Goal: Task Accomplishment & Management: Use online tool/utility

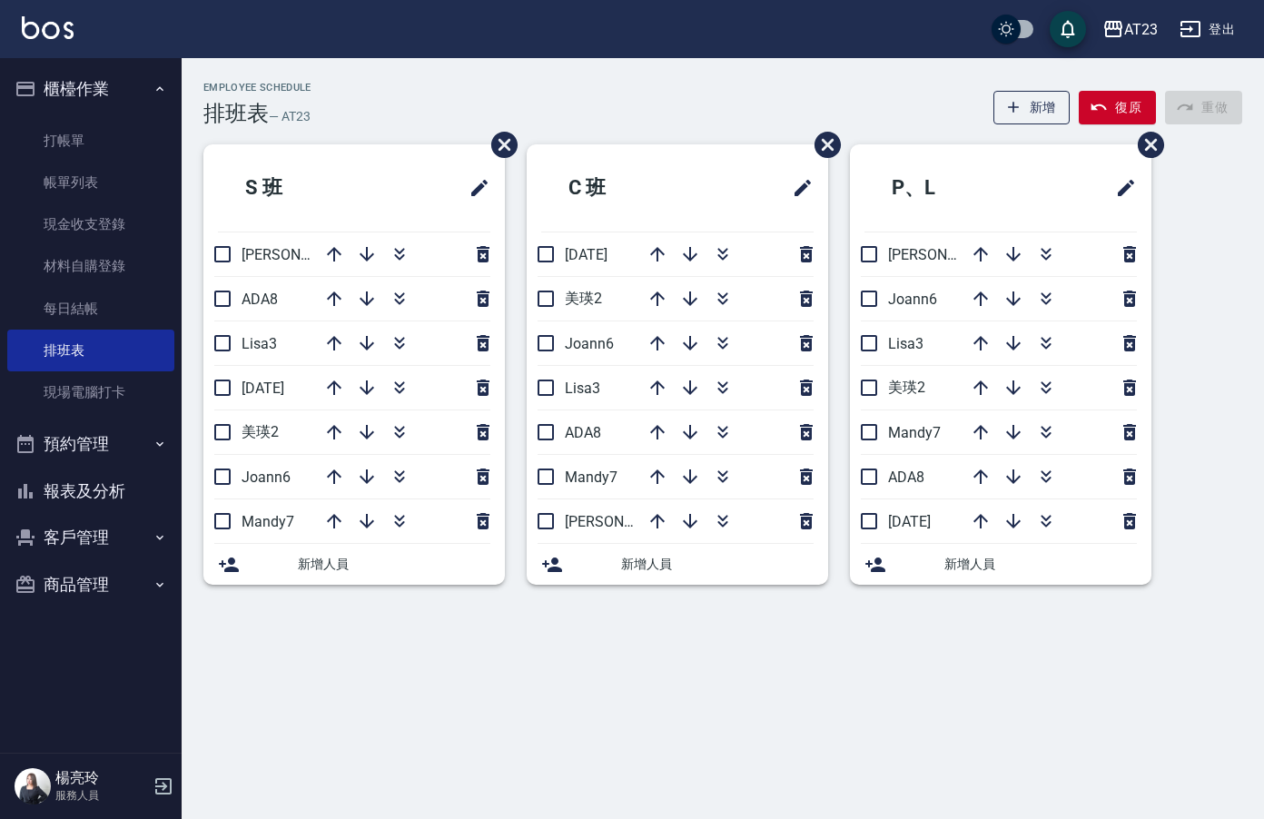
click at [95, 488] on button "報表及分析" at bounding box center [90, 491] width 167 height 47
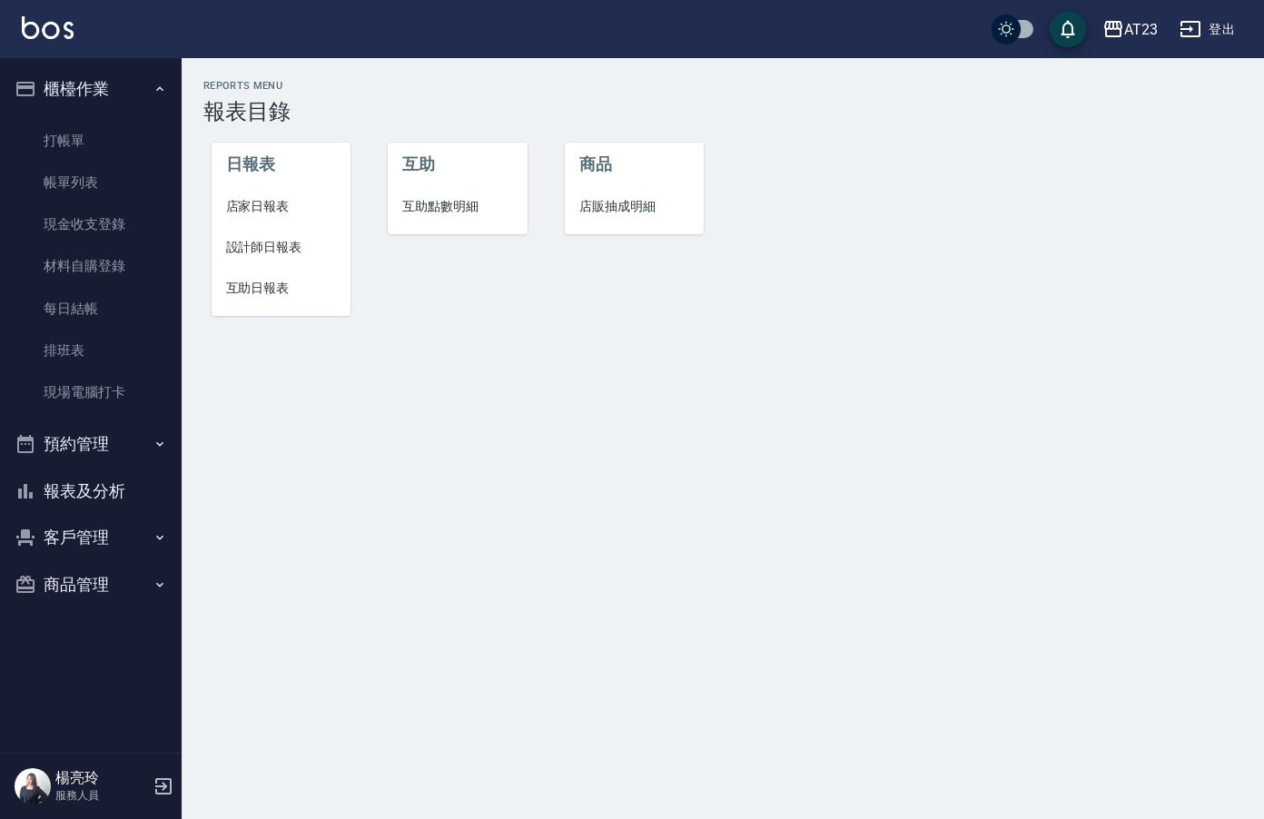
click at [262, 251] on span "設計師日報表" at bounding box center [281, 247] width 111 height 19
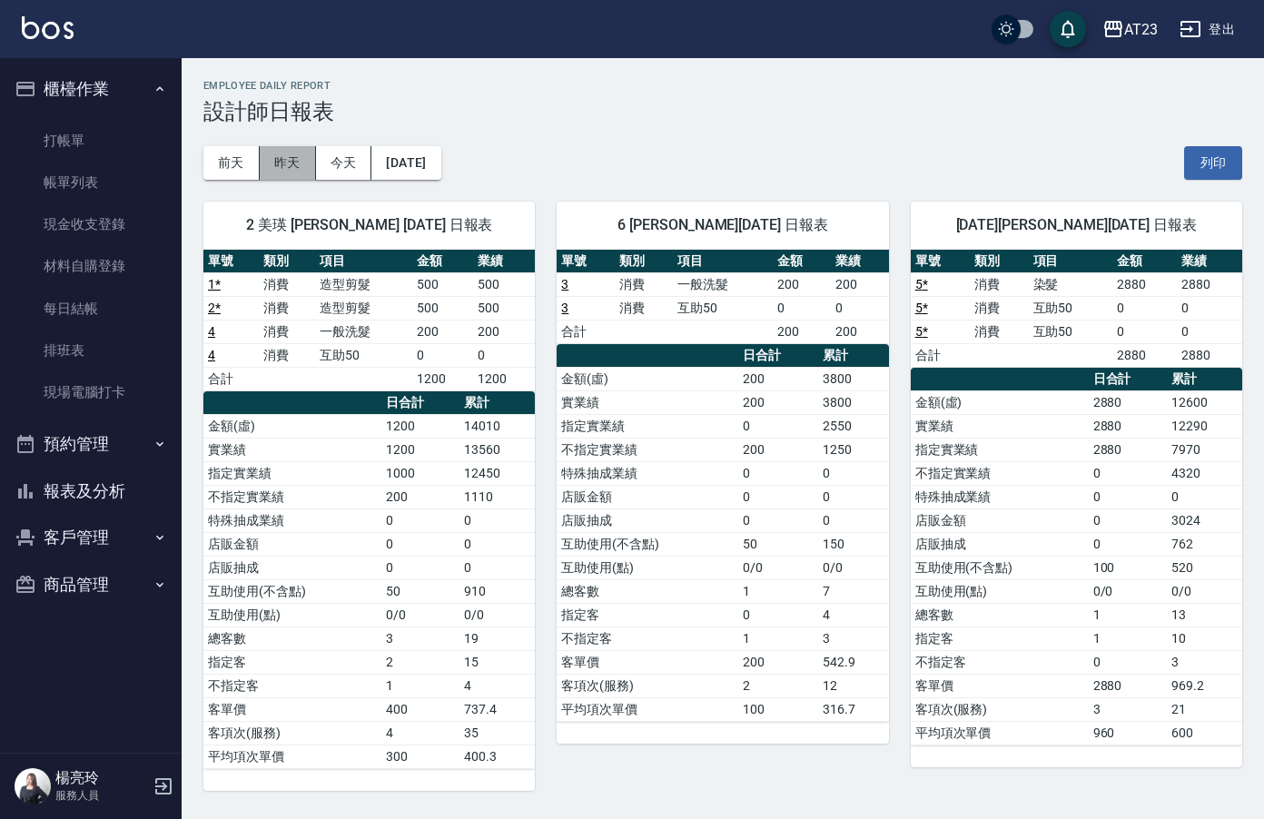
click at [302, 169] on button "昨天" at bounding box center [288, 163] width 56 height 34
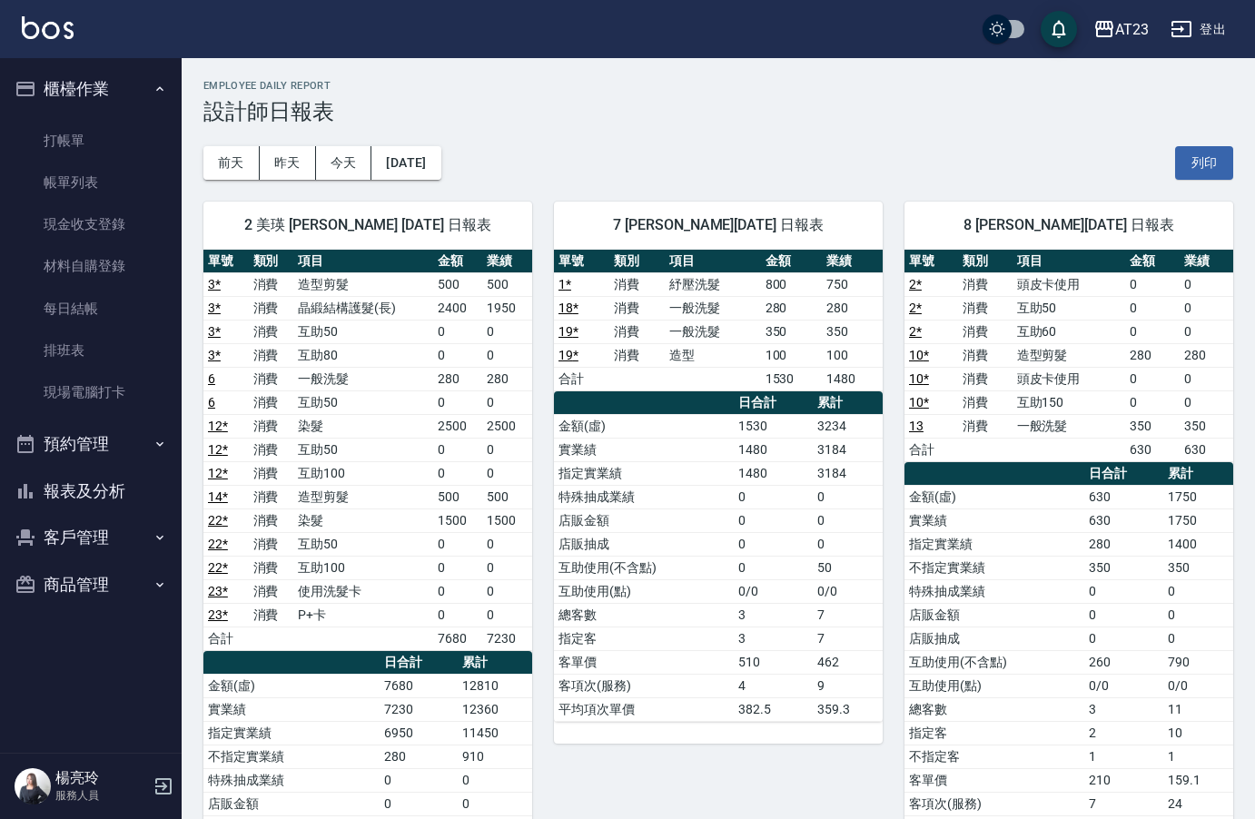
click at [98, 487] on button "報表及分析" at bounding box center [90, 491] width 167 height 47
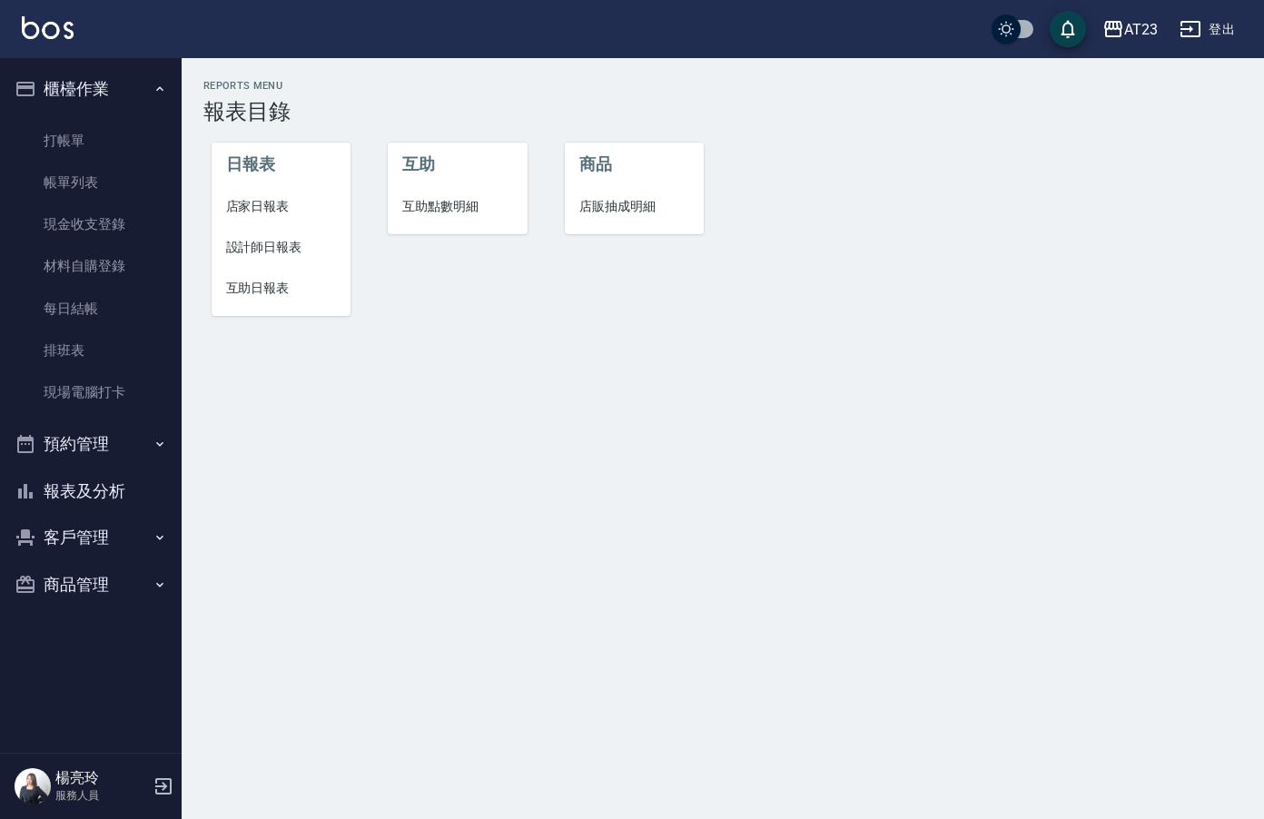
click at [271, 193] on li "店家日報表" at bounding box center [282, 206] width 140 height 41
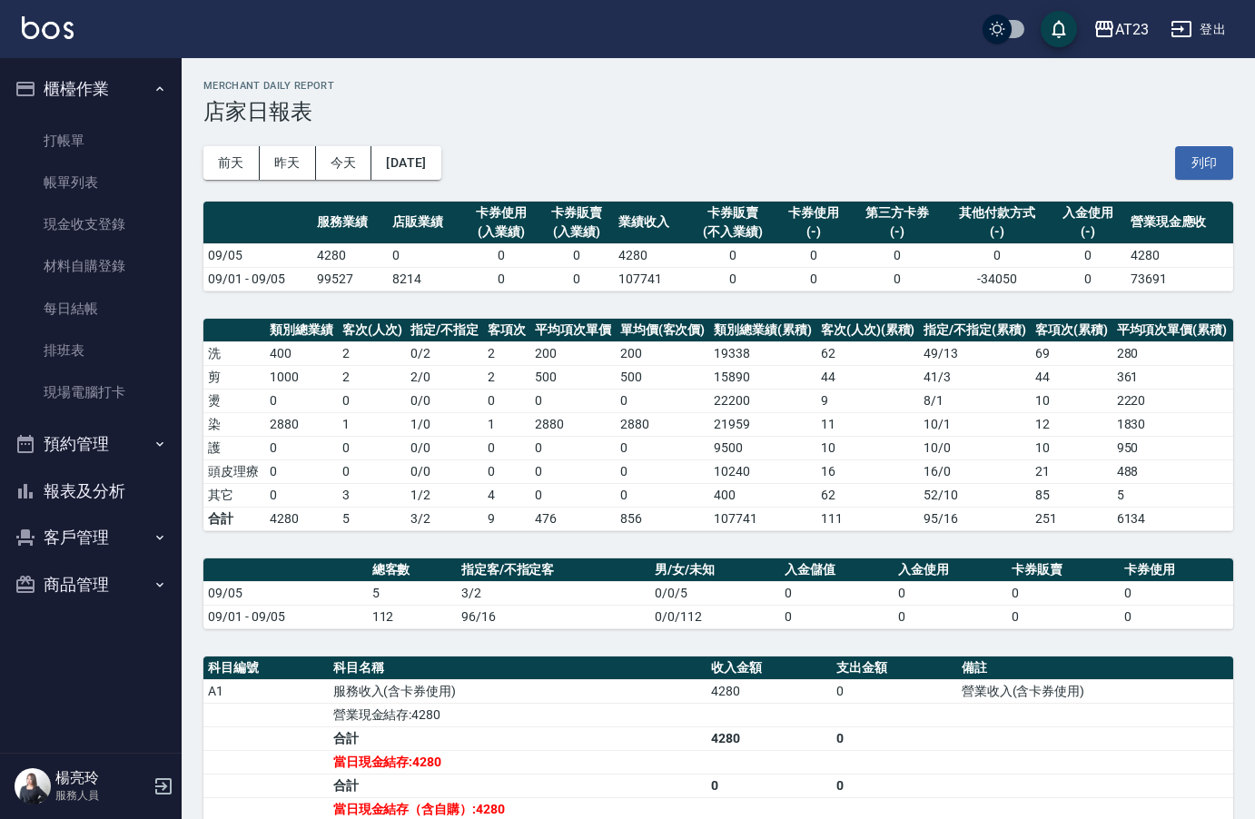
click at [94, 494] on button "報表及分析" at bounding box center [90, 491] width 167 height 47
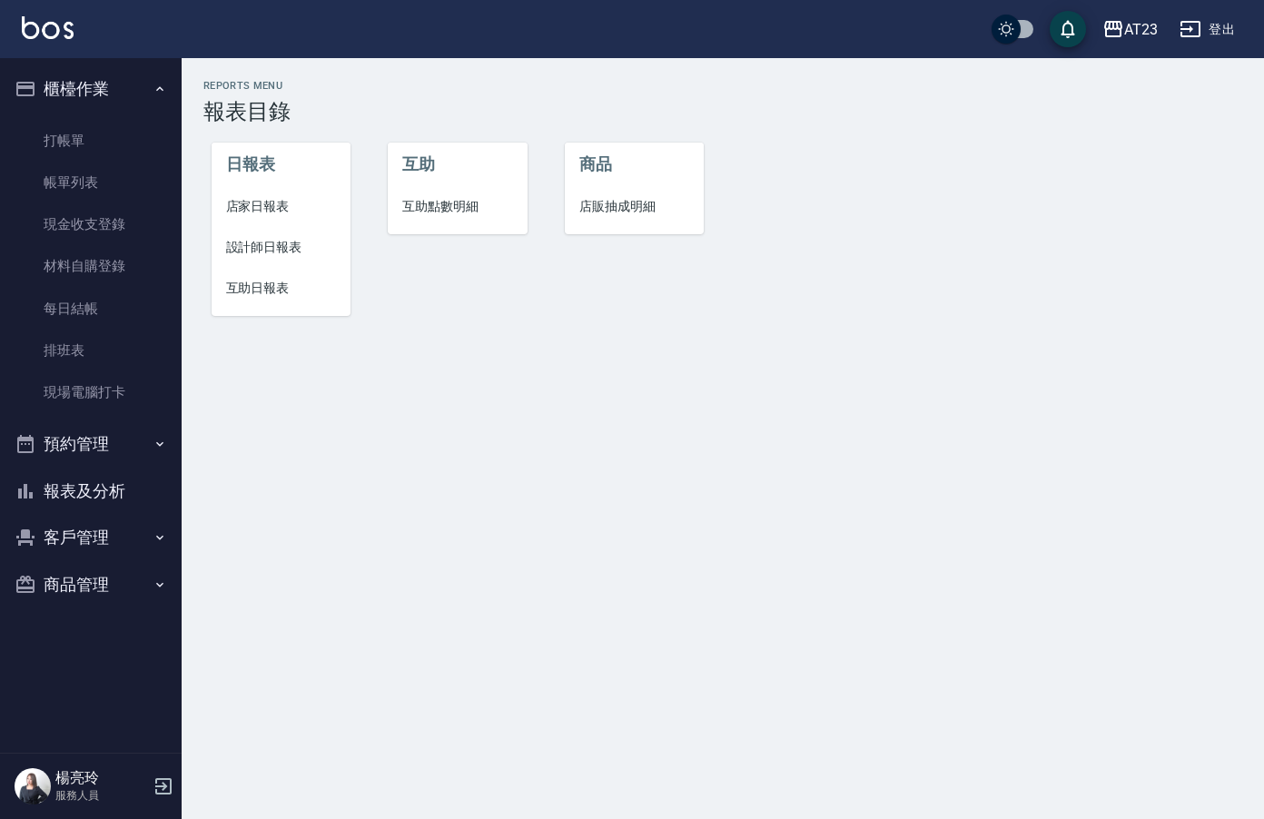
click at [267, 245] on span "設計師日報表" at bounding box center [281, 247] width 111 height 19
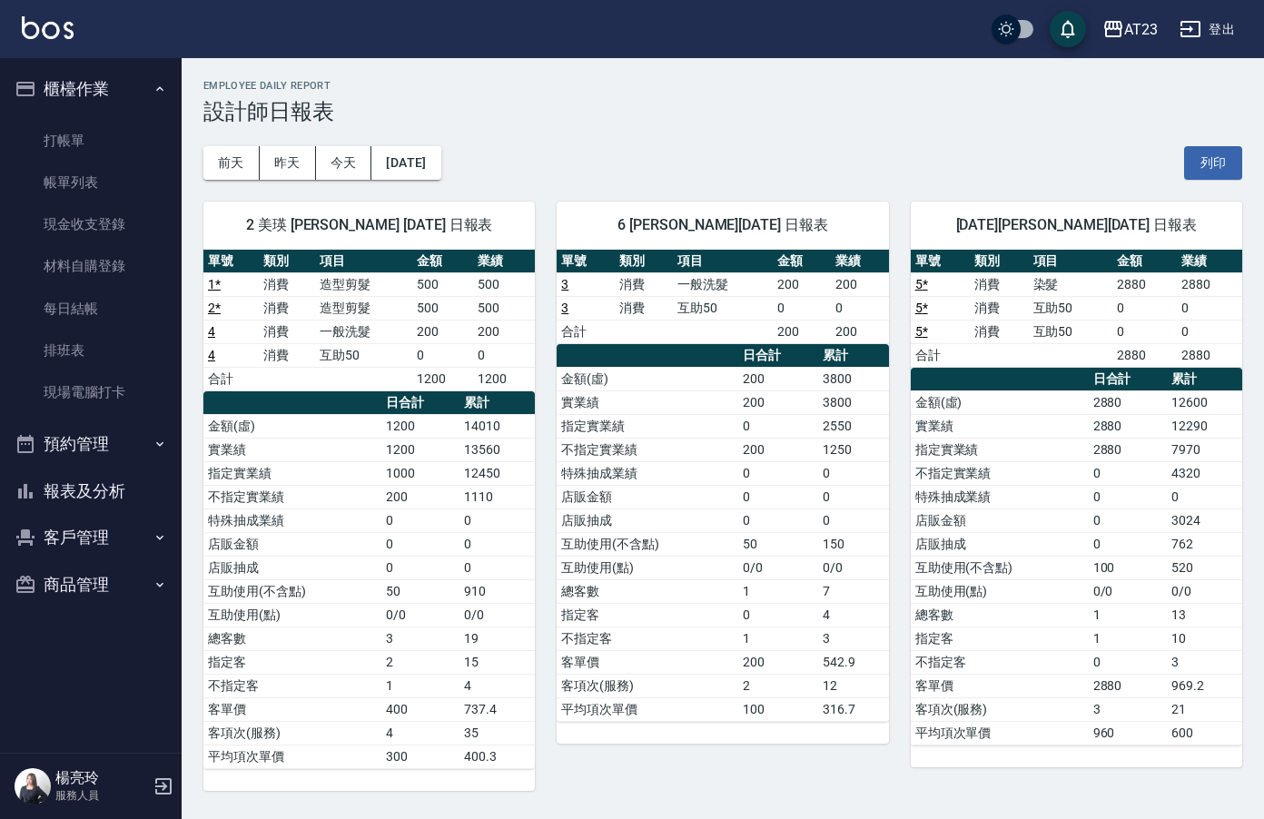
click at [105, 488] on button "報表及分析" at bounding box center [90, 491] width 167 height 47
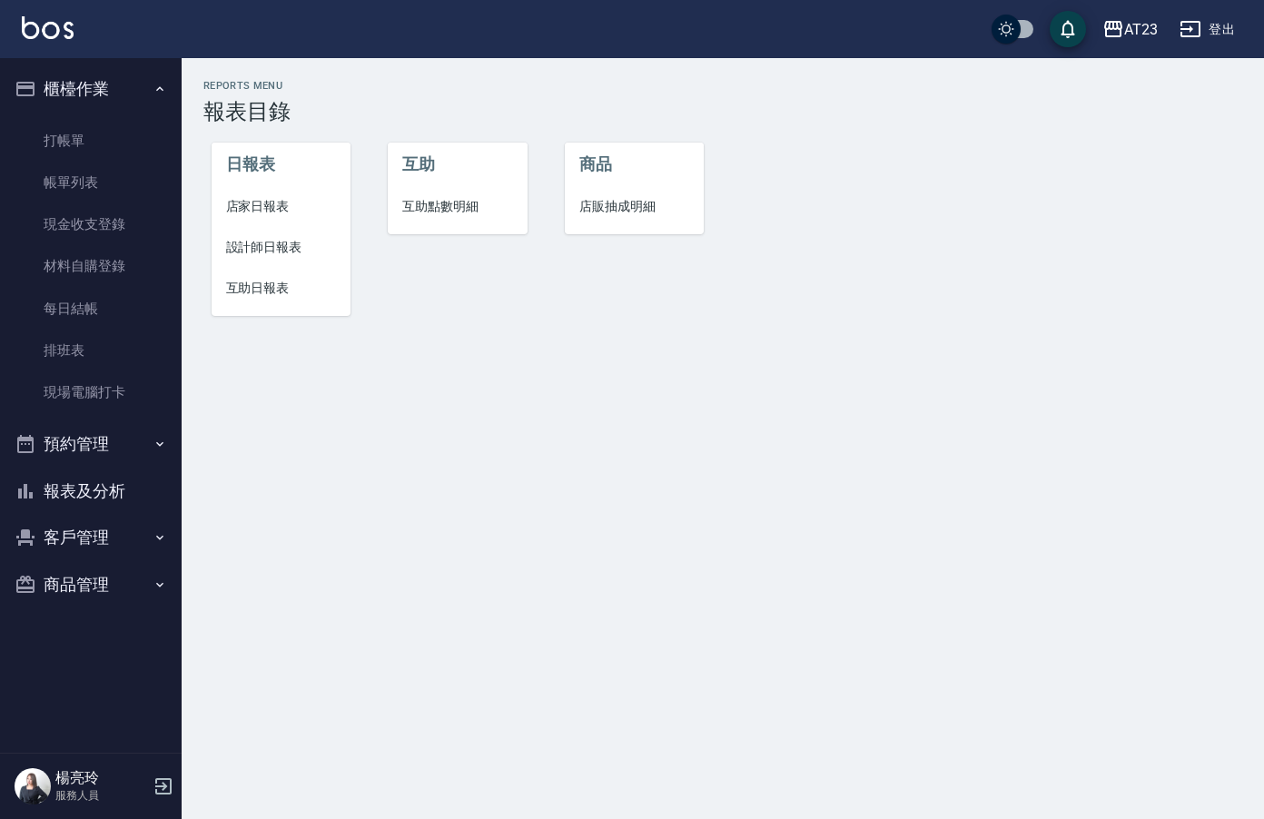
click at [84, 493] on button "報表及分析" at bounding box center [90, 491] width 167 height 47
click at [239, 210] on span "店家日報表" at bounding box center [281, 206] width 111 height 19
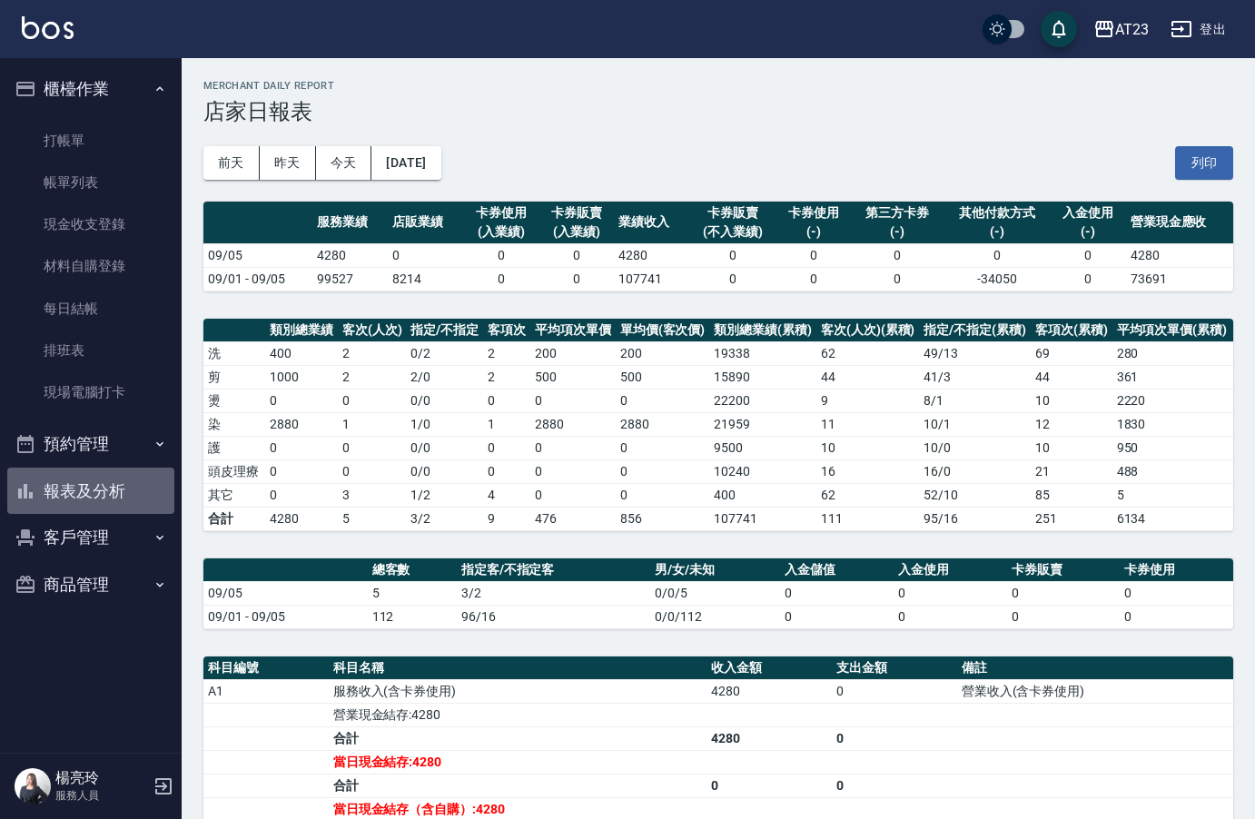
click at [106, 498] on button "報表及分析" at bounding box center [90, 491] width 167 height 47
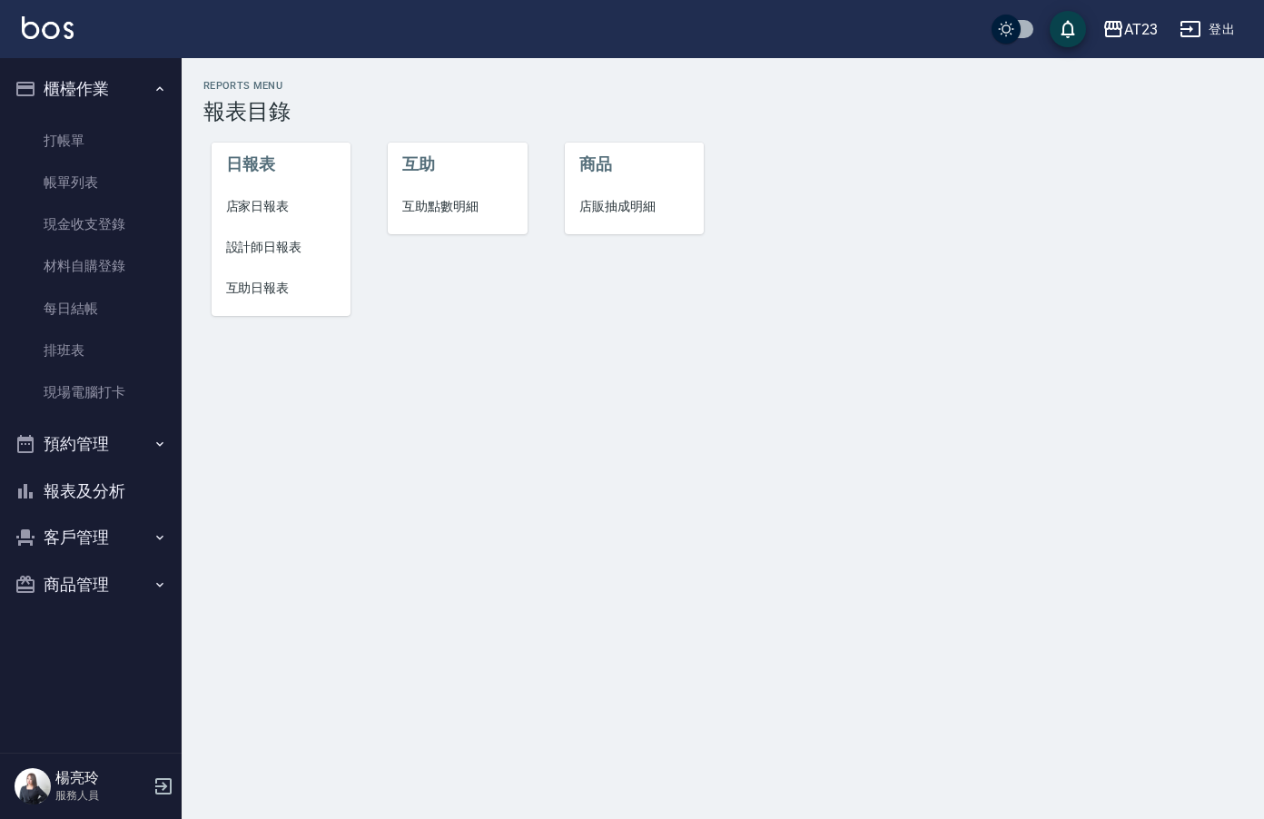
click at [260, 202] on span "店家日報表" at bounding box center [281, 206] width 111 height 19
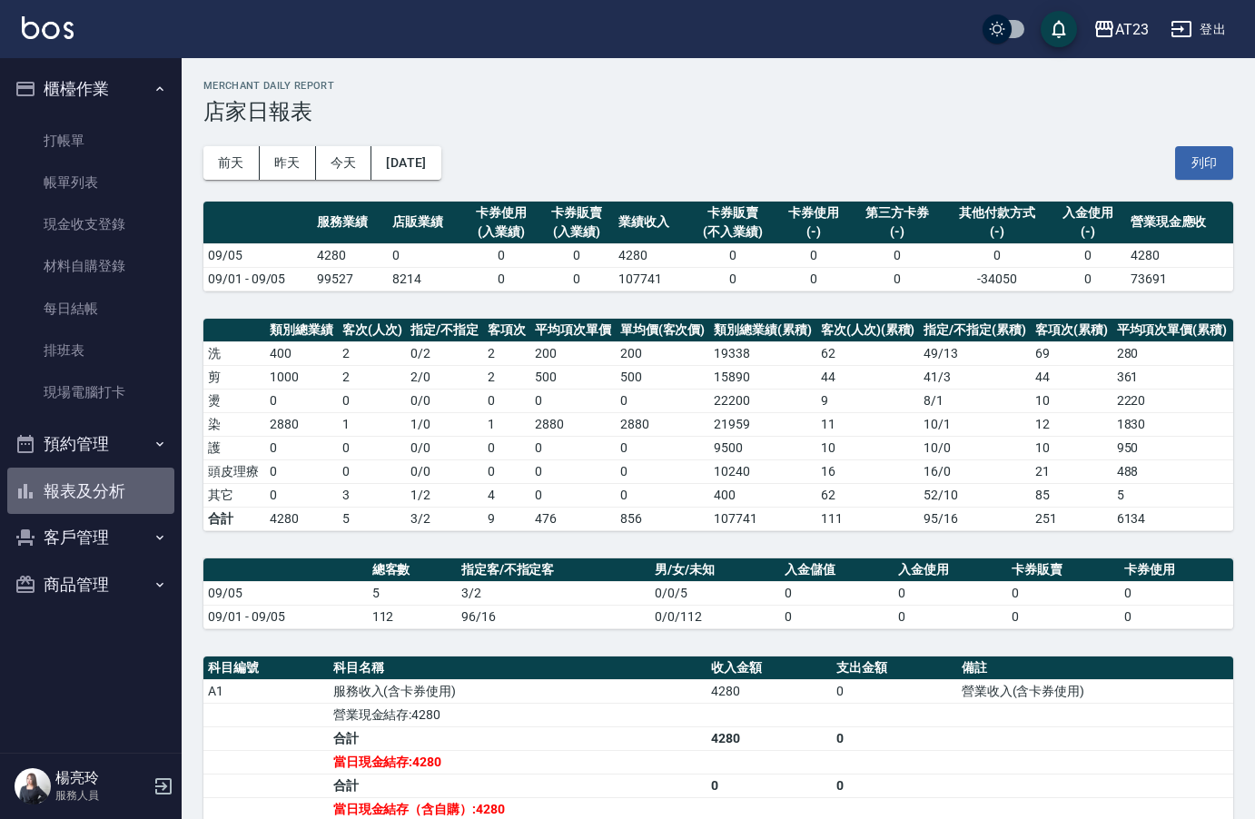
drag, startPoint x: 88, startPoint y: 470, endPoint x: 86, endPoint y: 479, distance: 9.3
click at [86, 477] on button "報表及分析" at bounding box center [90, 491] width 167 height 47
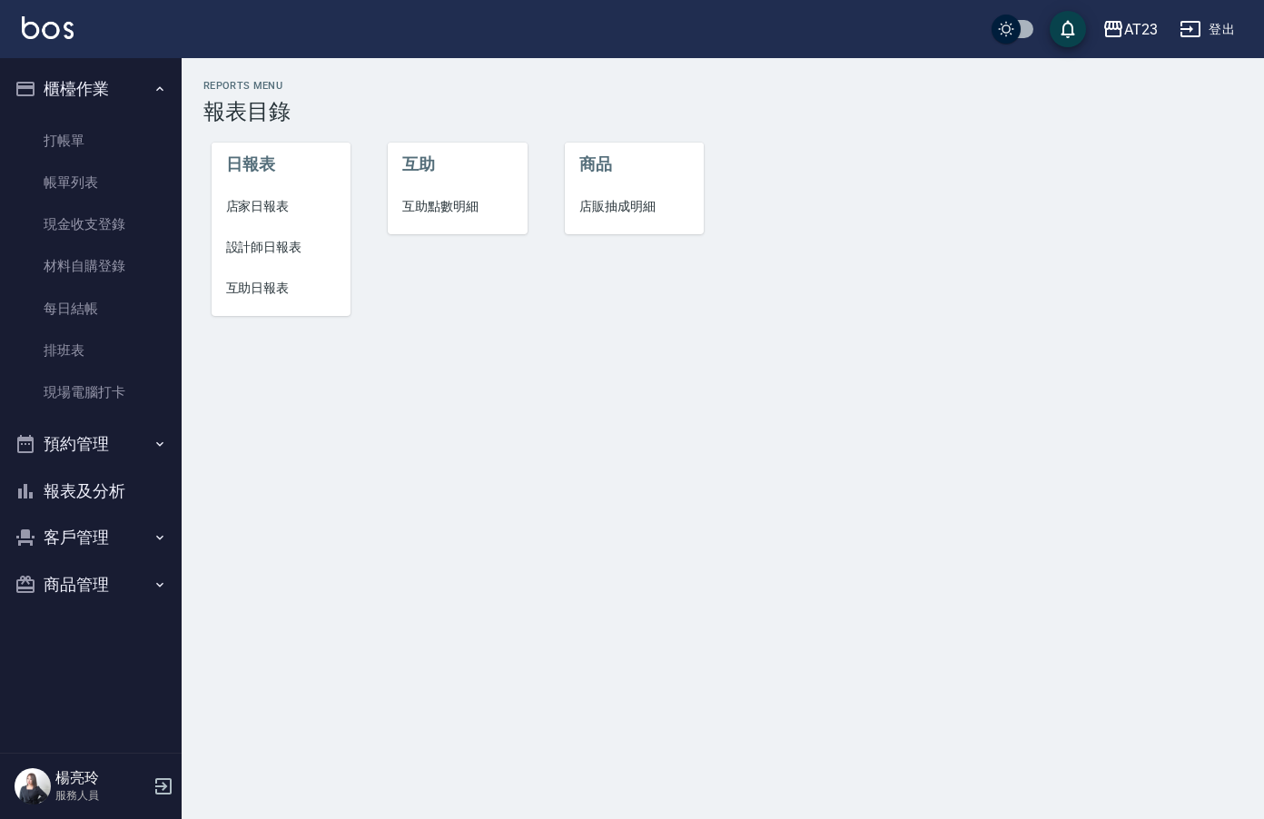
click at [261, 288] on span "互助日報表" at bounding box center [281, 288] width 111 height 19
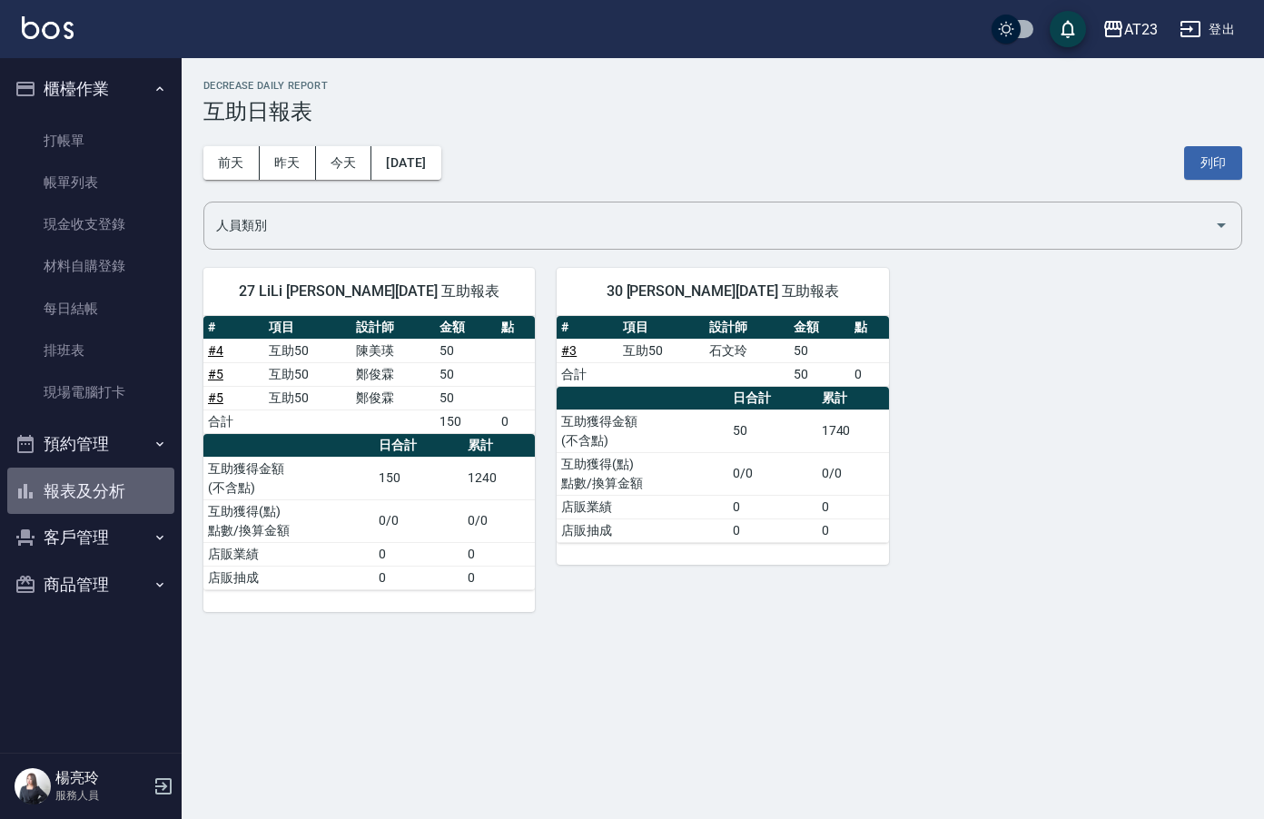
click at [90, 487] on button "報表及分析" at bounding box center [90, 491] width 167 height 47
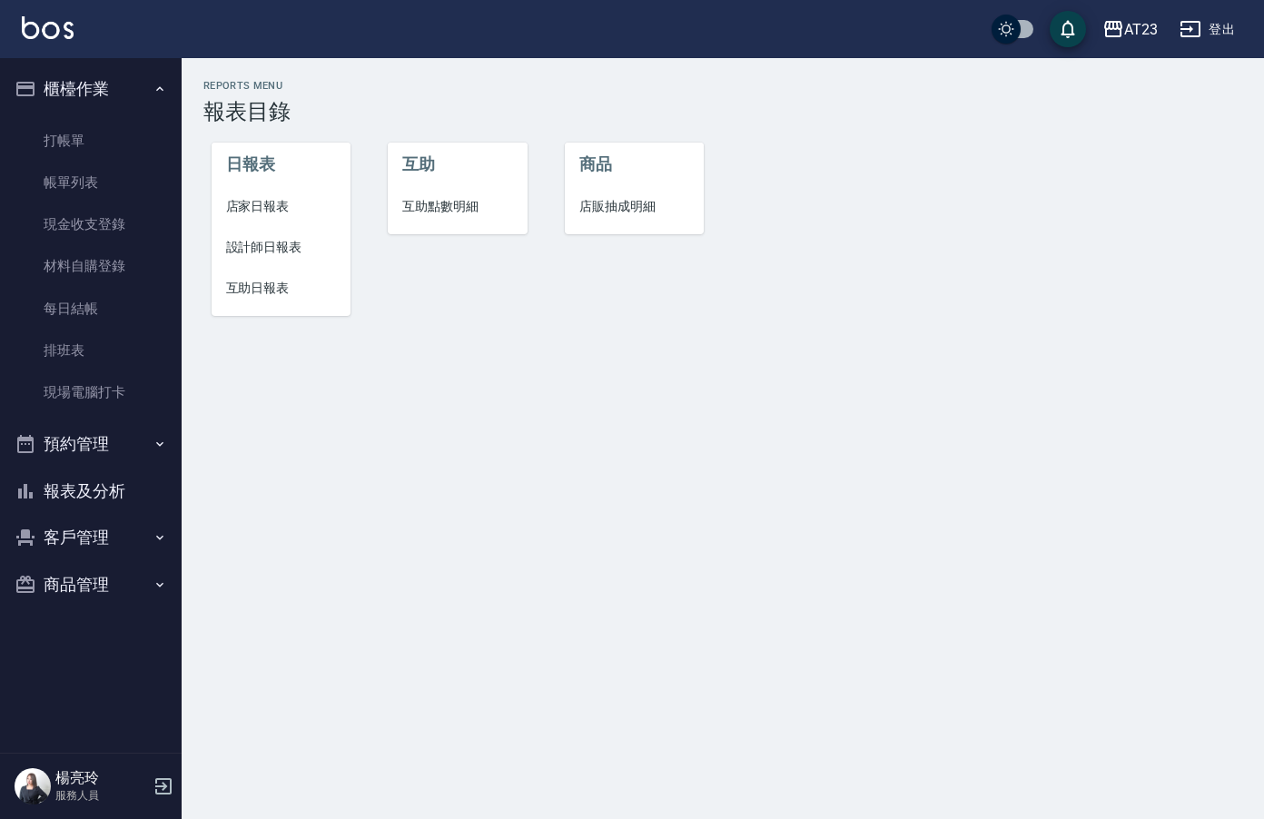
click at [271, 210] on span "店家日報表" at bounding box center [281, 206] width 111 height 19
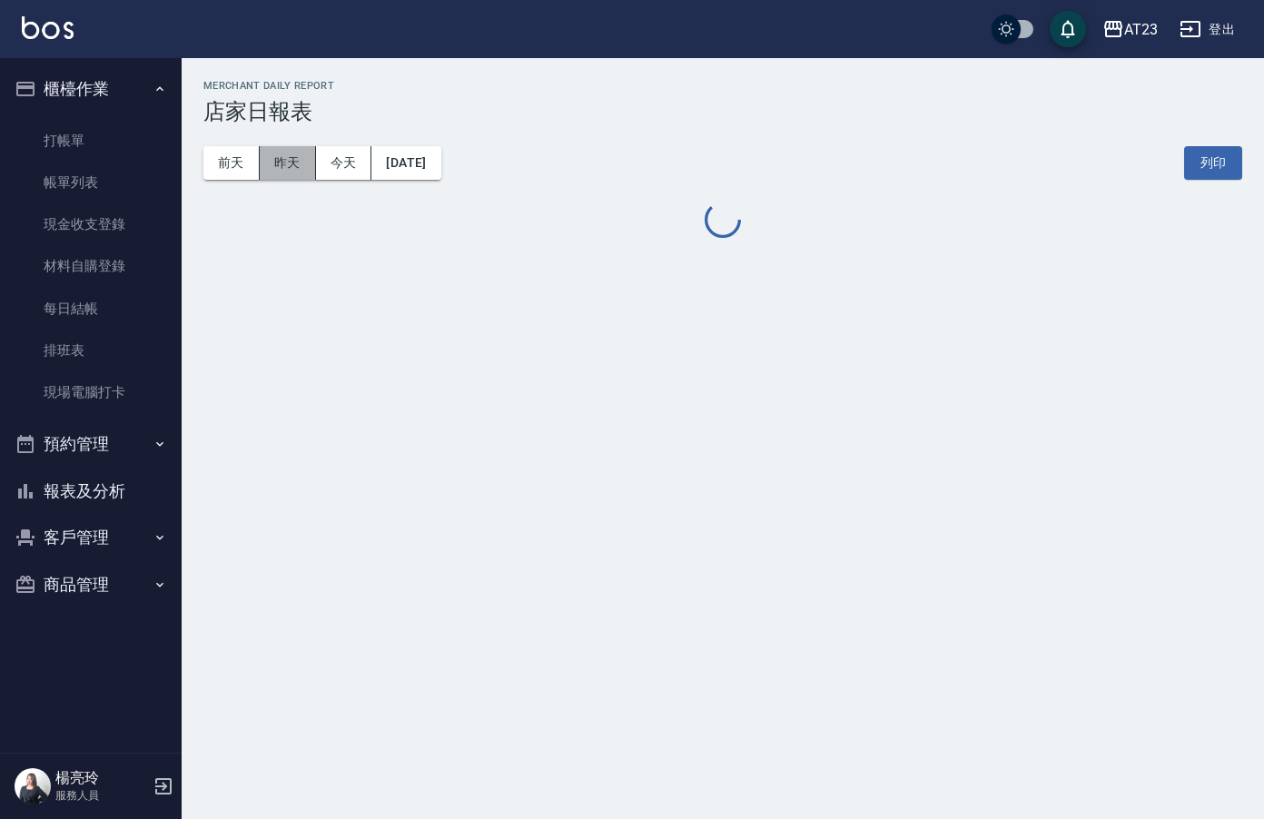
click at [299, 164] on button "昨天" at bounding box center [288, 163] width 56 height 34
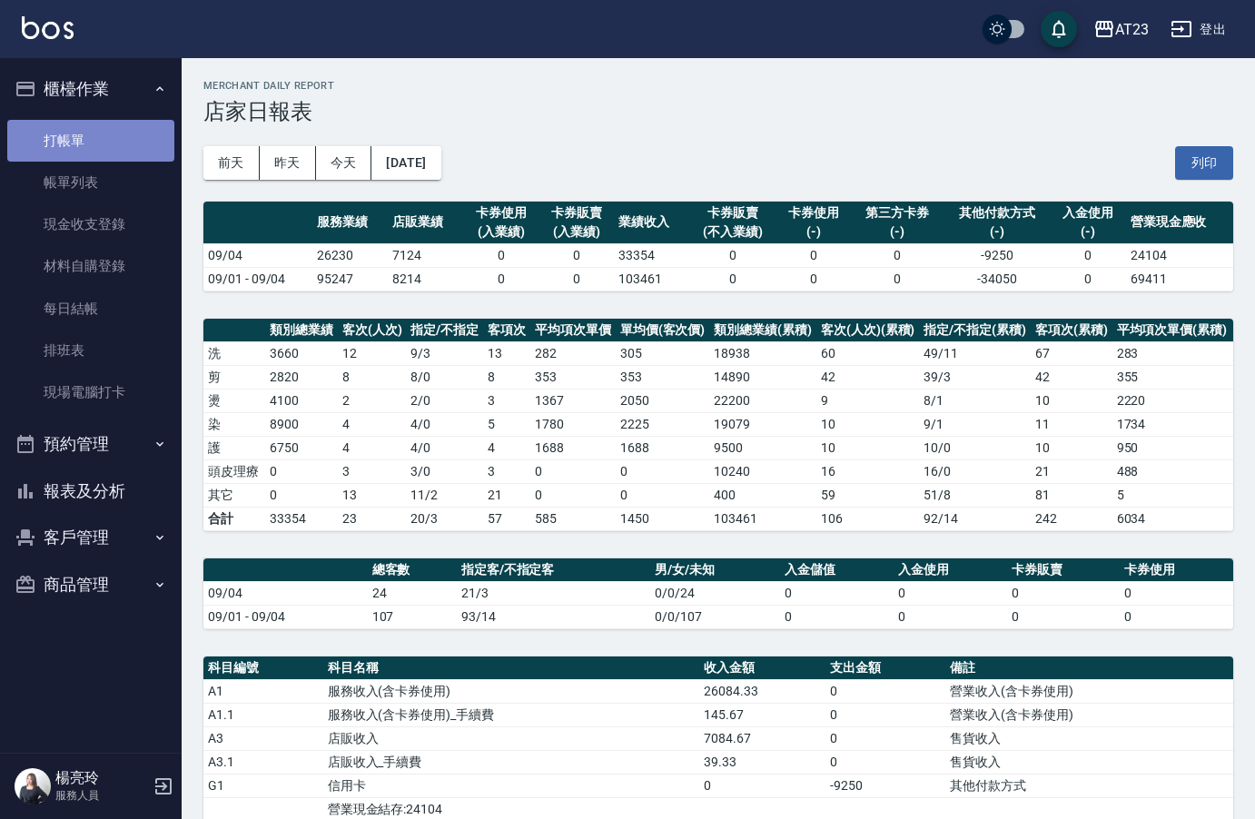
click at [128, 130] on link "打帳單" at bounding box center [90, 141] width 167 height 42
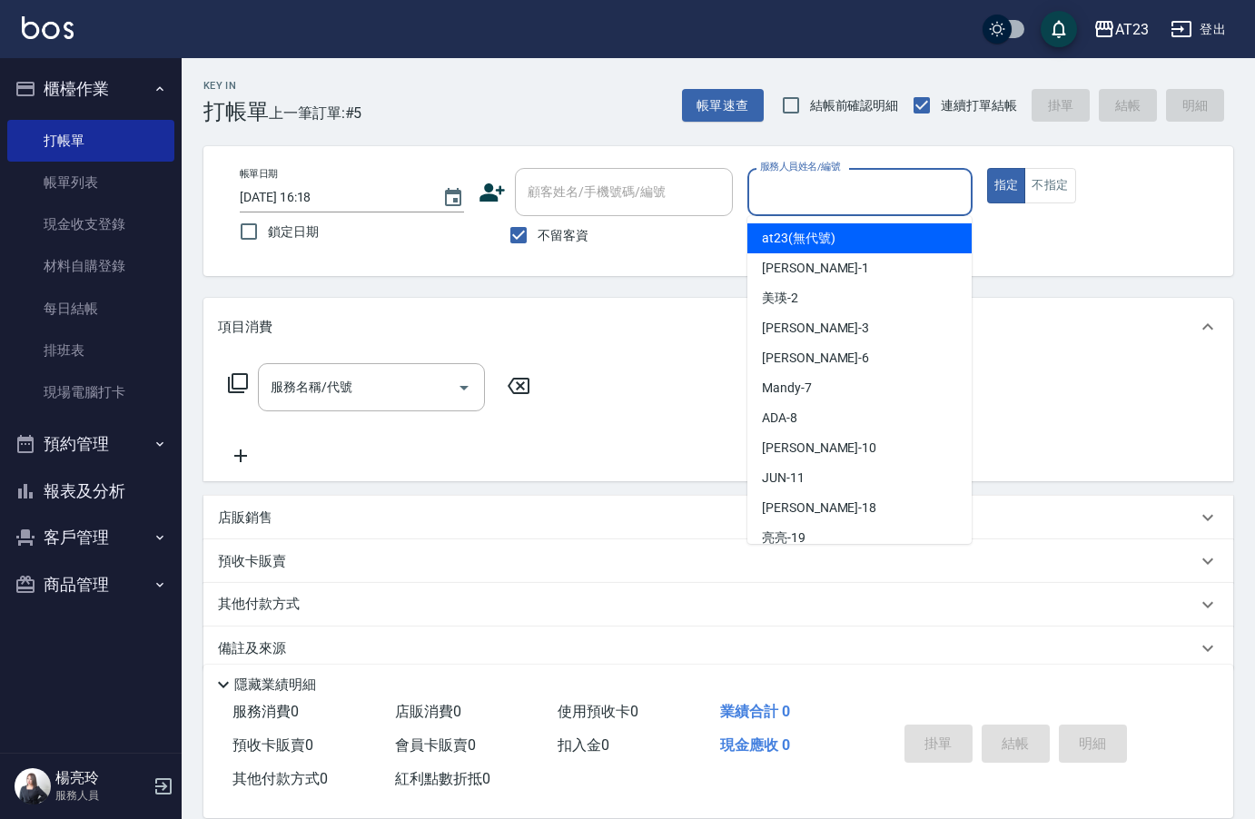
drag, startPoint x: 868, startPoint y: 195, endPoint x: 845, endPoint y: 201, distance: 23.3
click at [868, 196] on input "服務人員姓名/編號" at bounding box center [859, 192] width 208 height 32
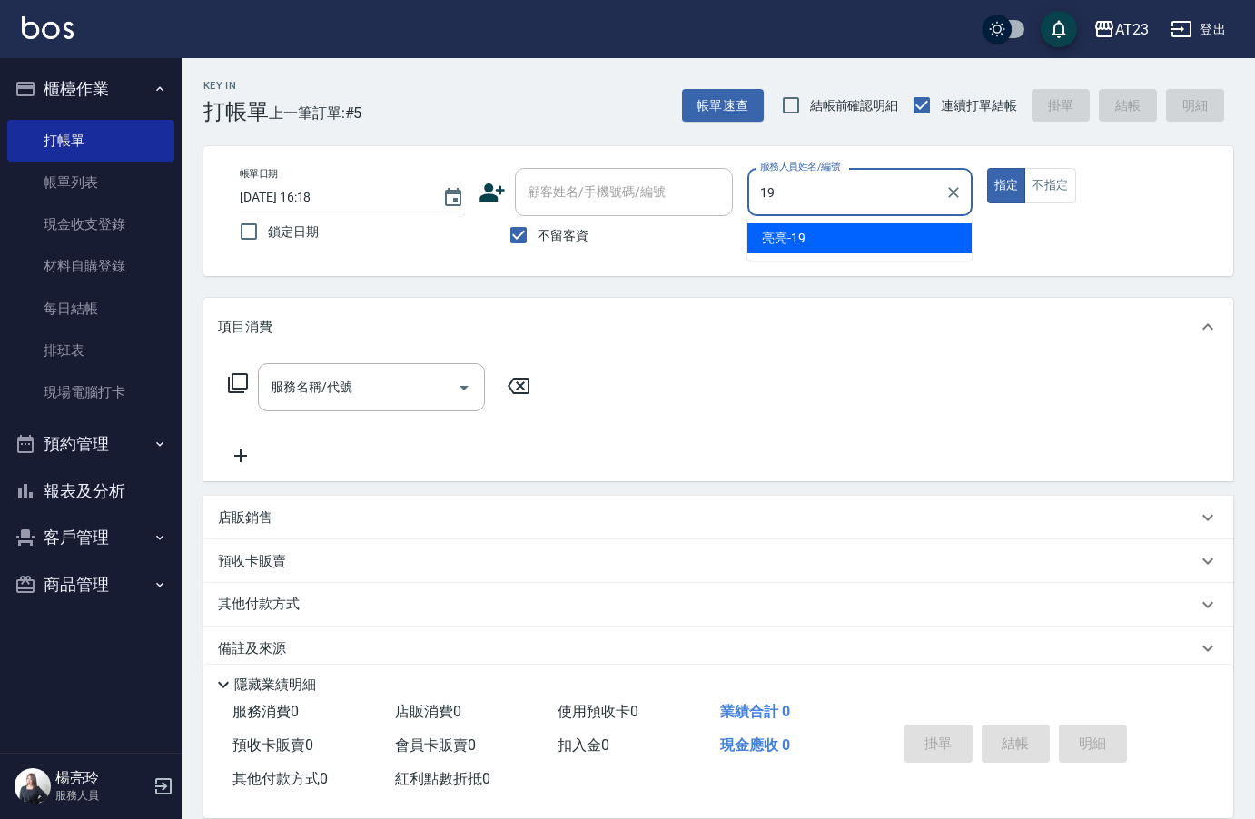
type input "[PERSON_NAME]-19"
type button "true"
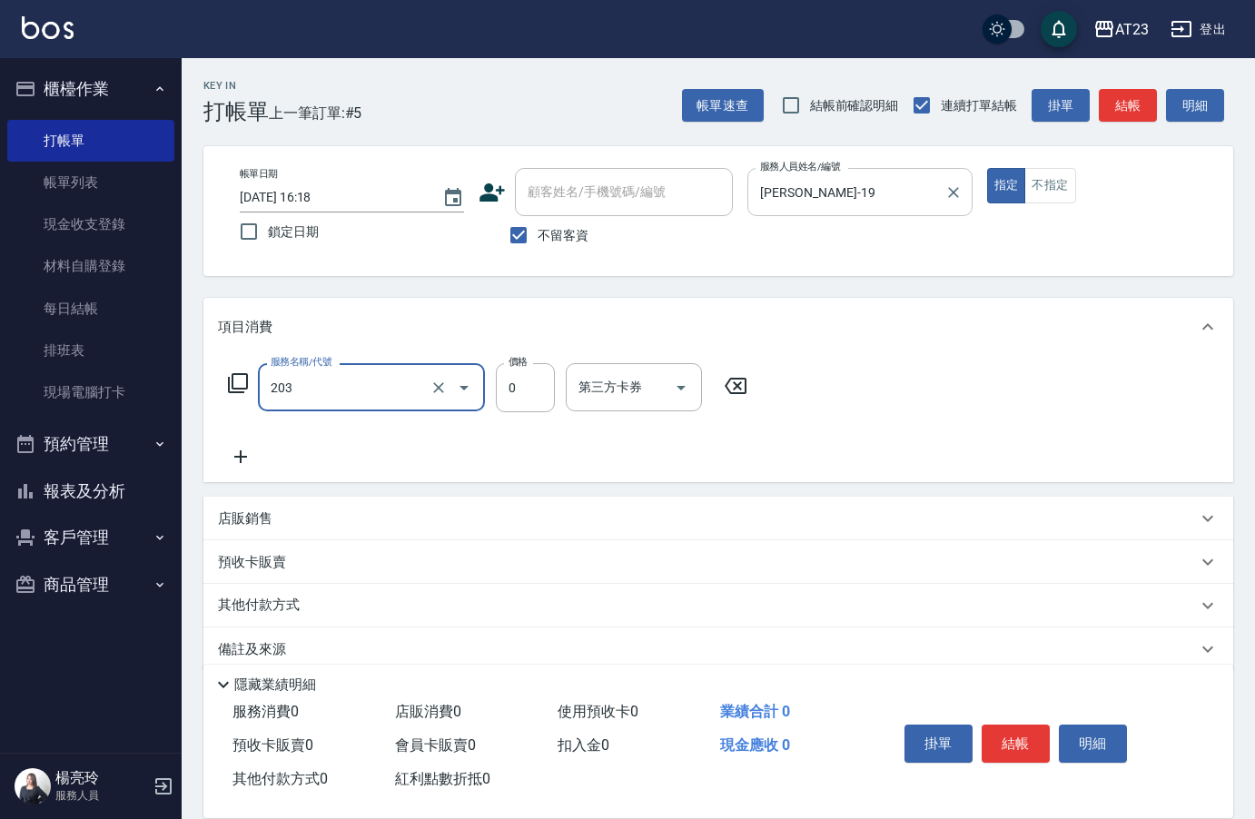
type input "使用洗髮卡(203)"
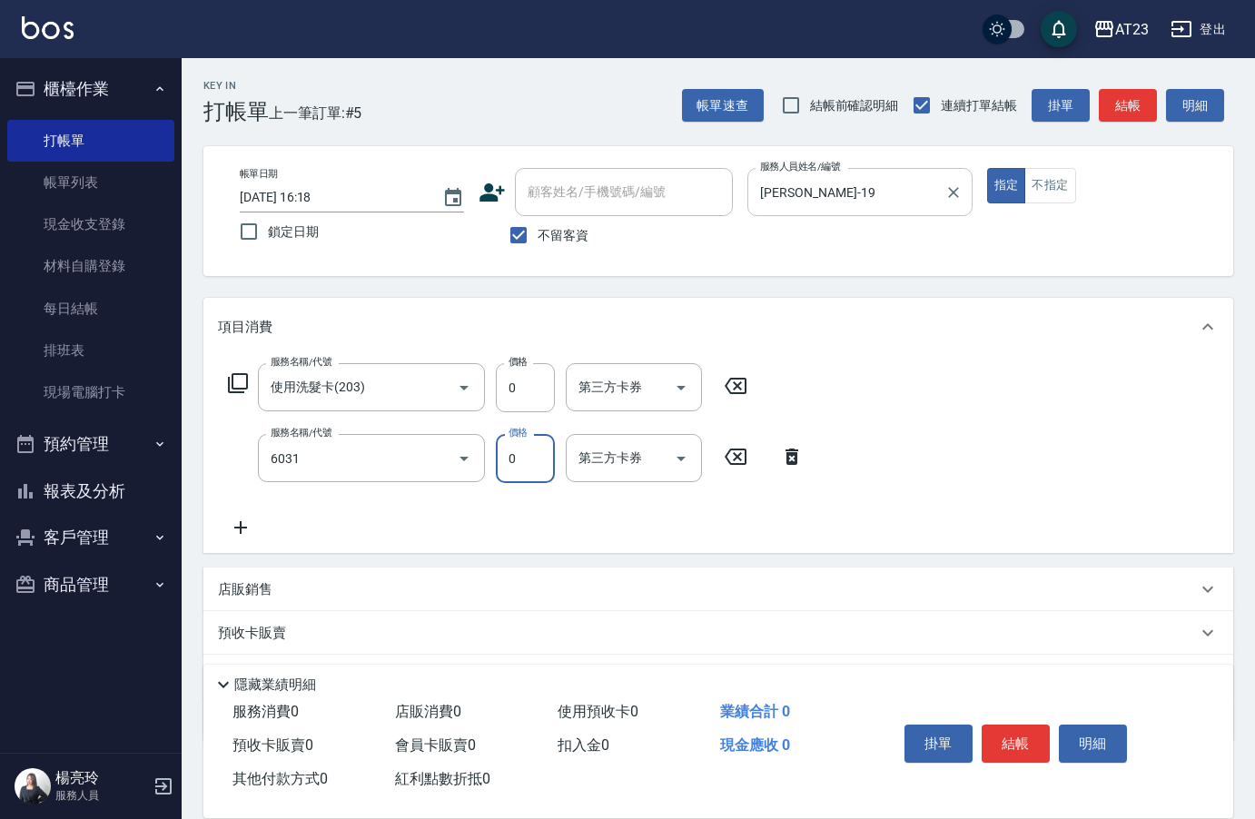
type input "P+卡(6031)"
click at [1020, 735] on button "結帳" at bounding box center [1016, 744] width 68 height 38
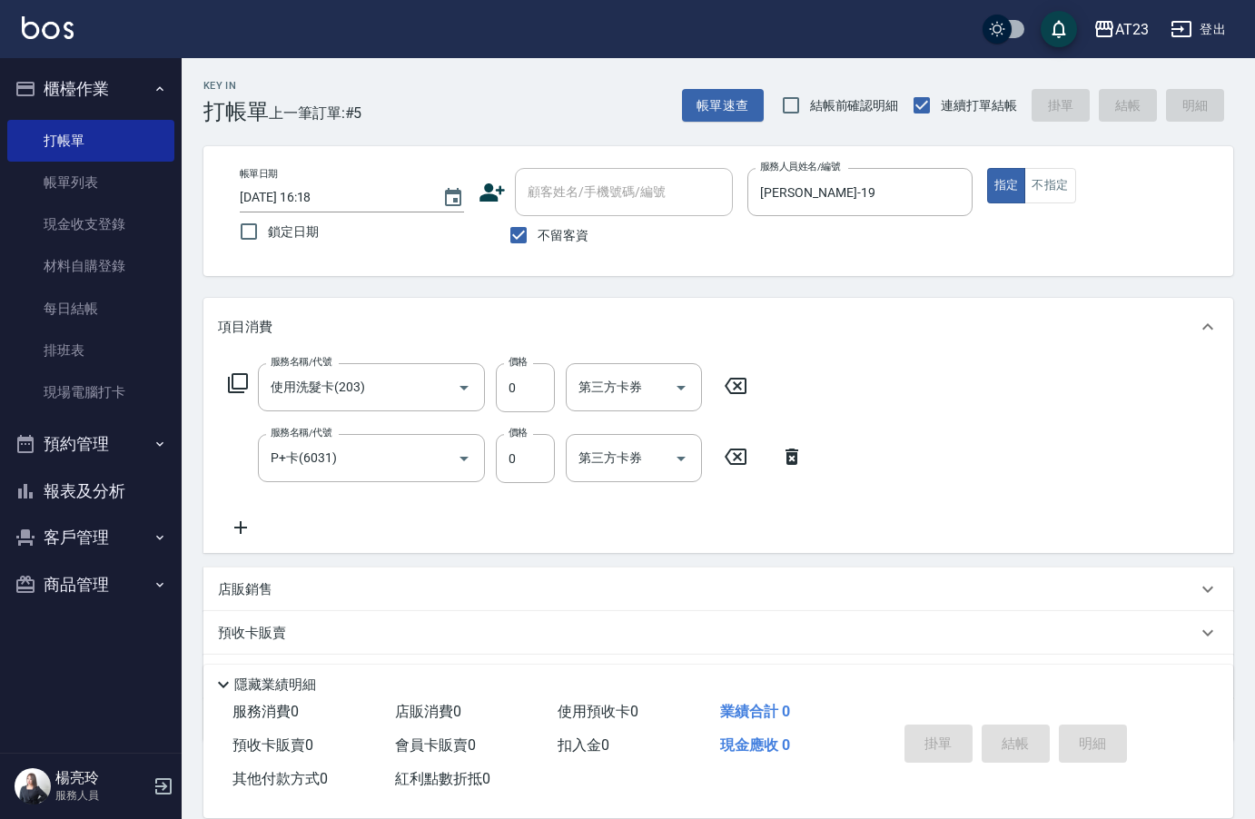
type input "[DATE] 16:19"
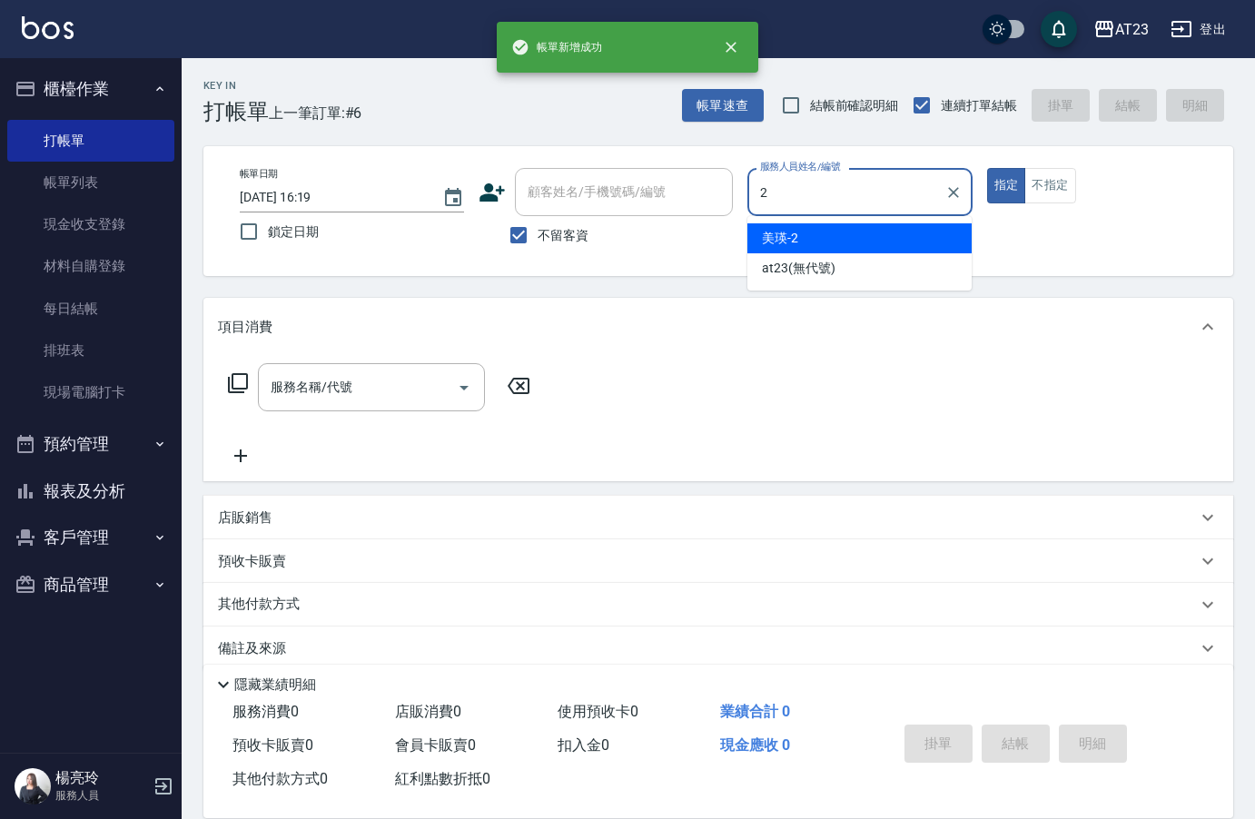
type input "美瑛-2"
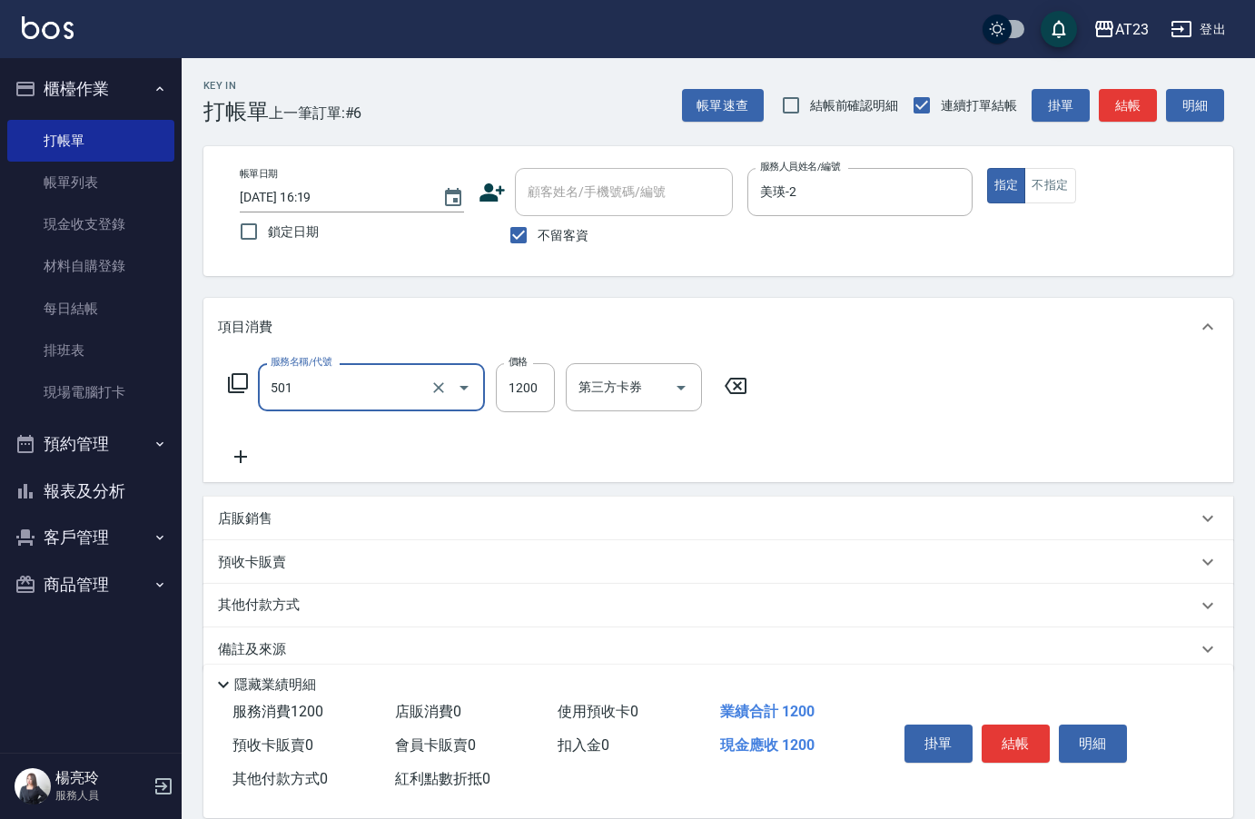
type input "染髮(501)"
type input "1500"
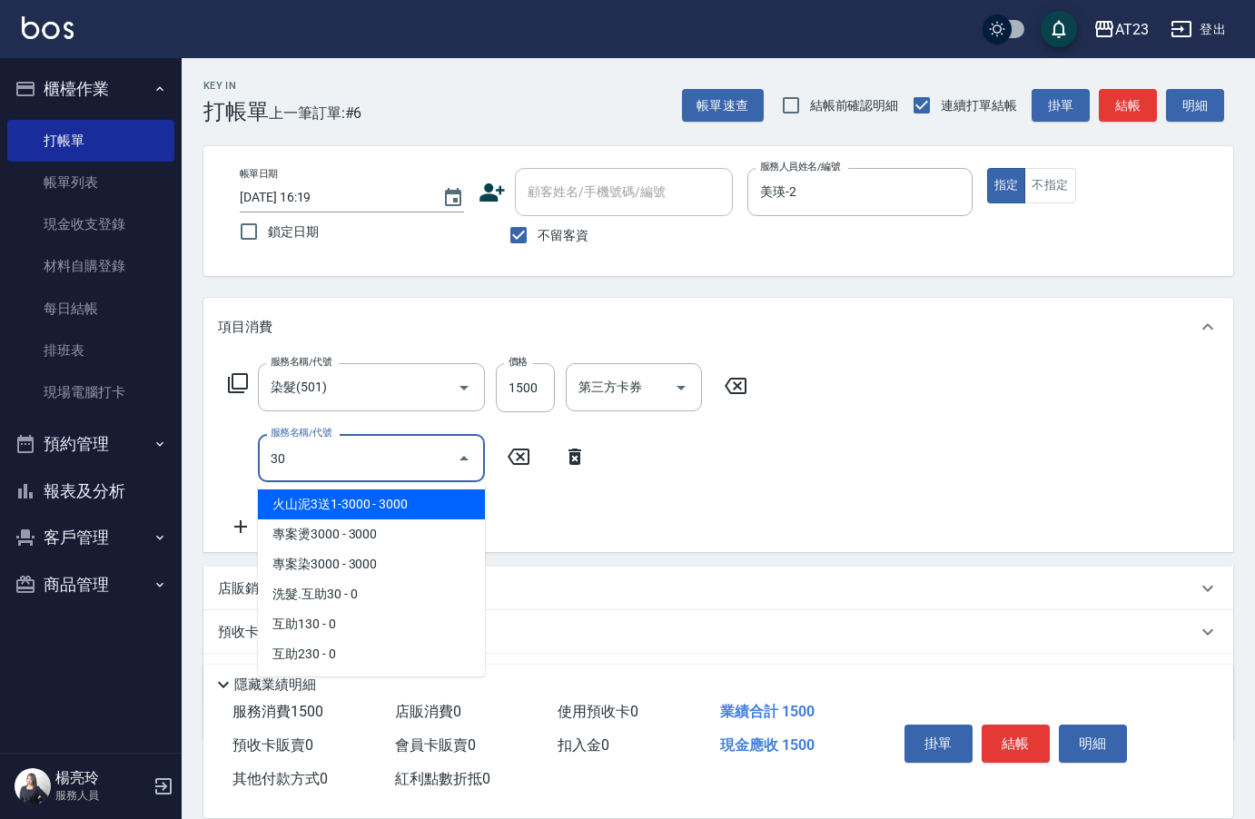
type input "3"
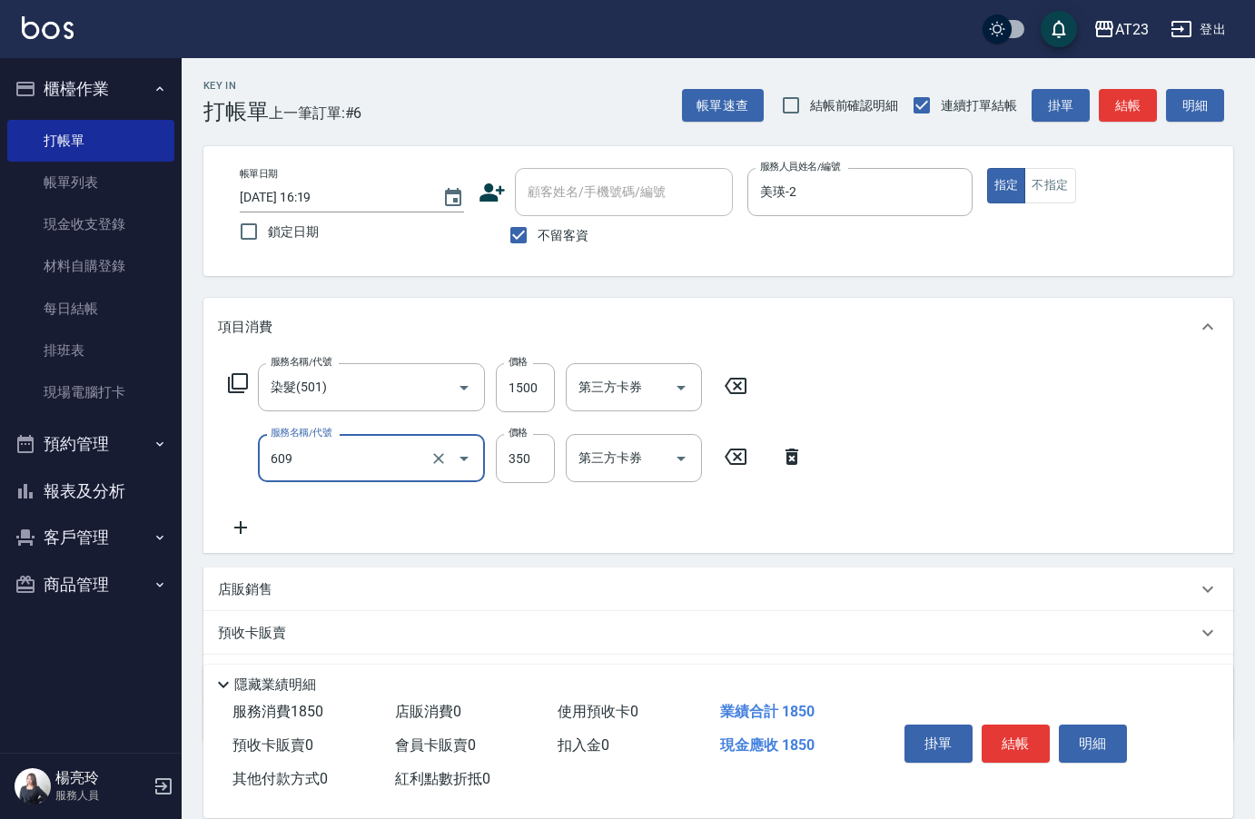
type input "頭皮隔離(609)"
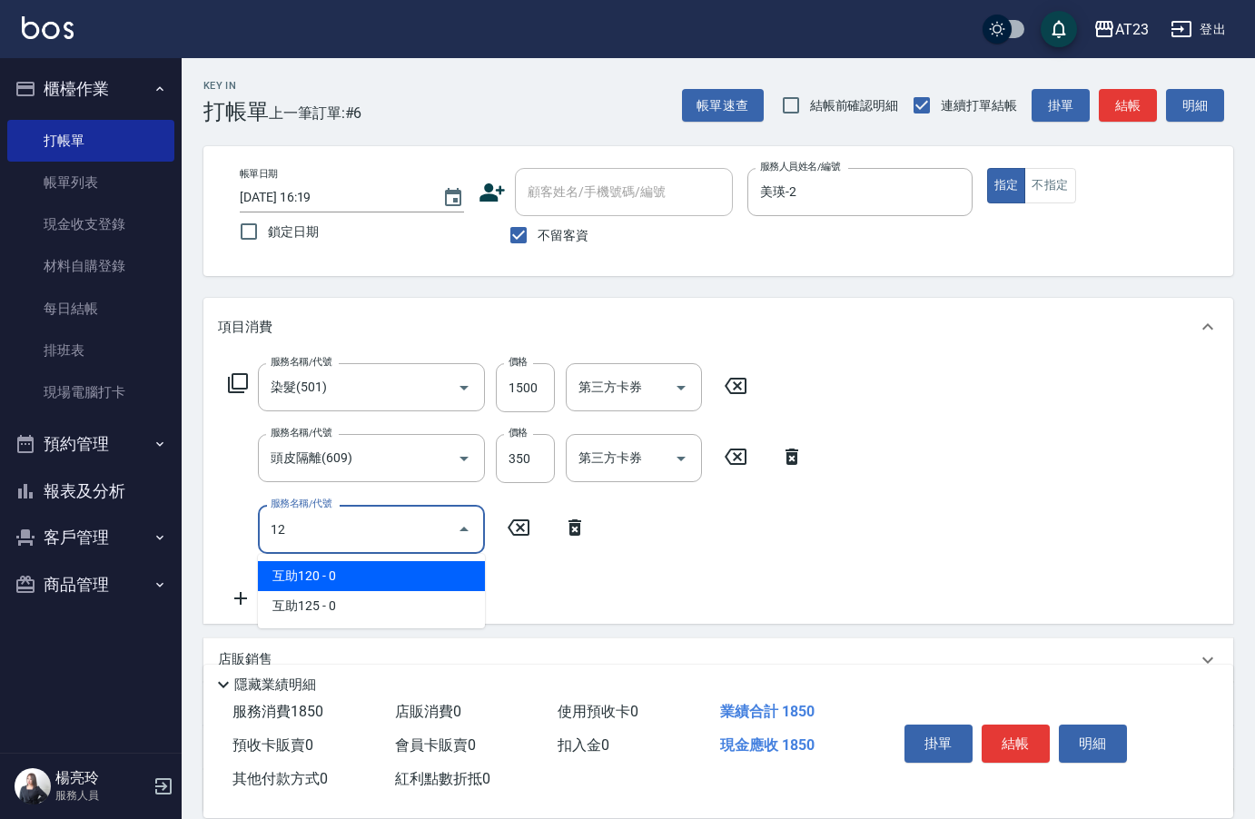
type input "1"
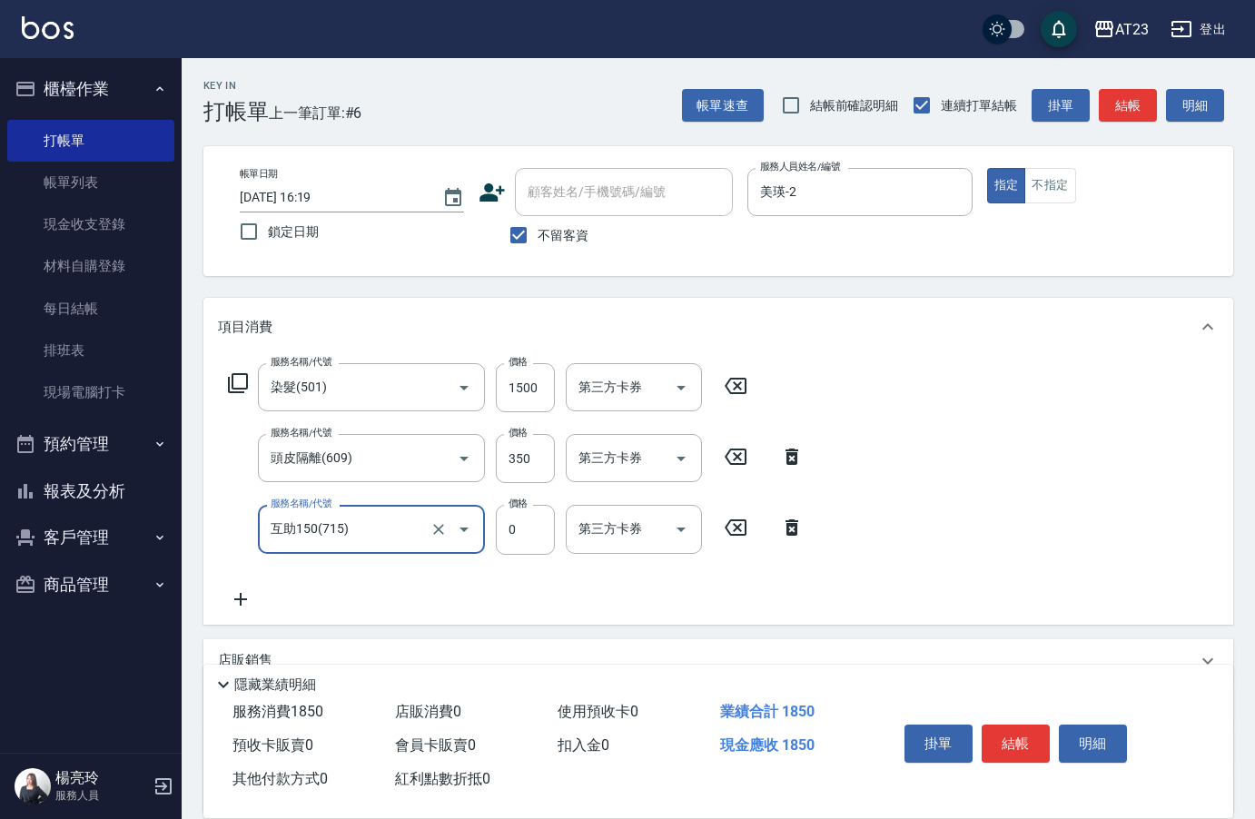
type input "互助150(715)"
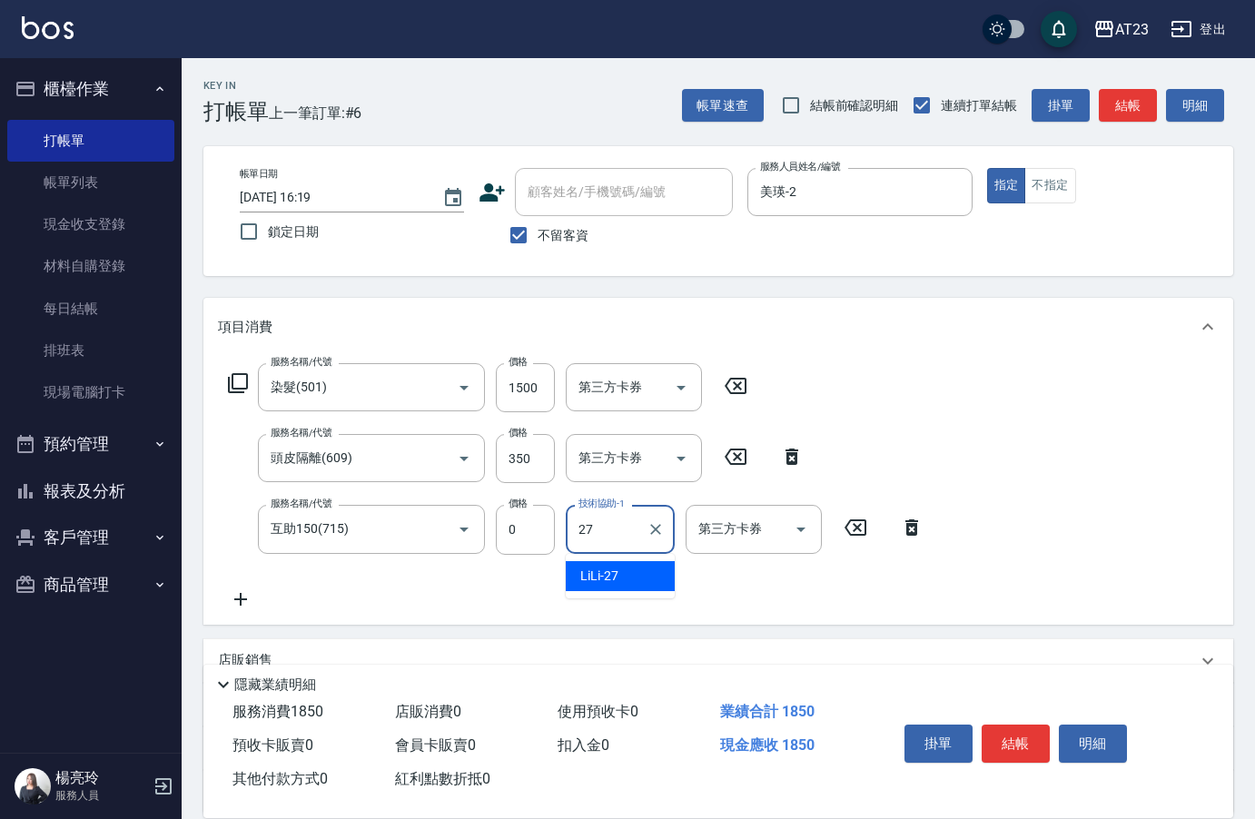
type input "LiLi-27"
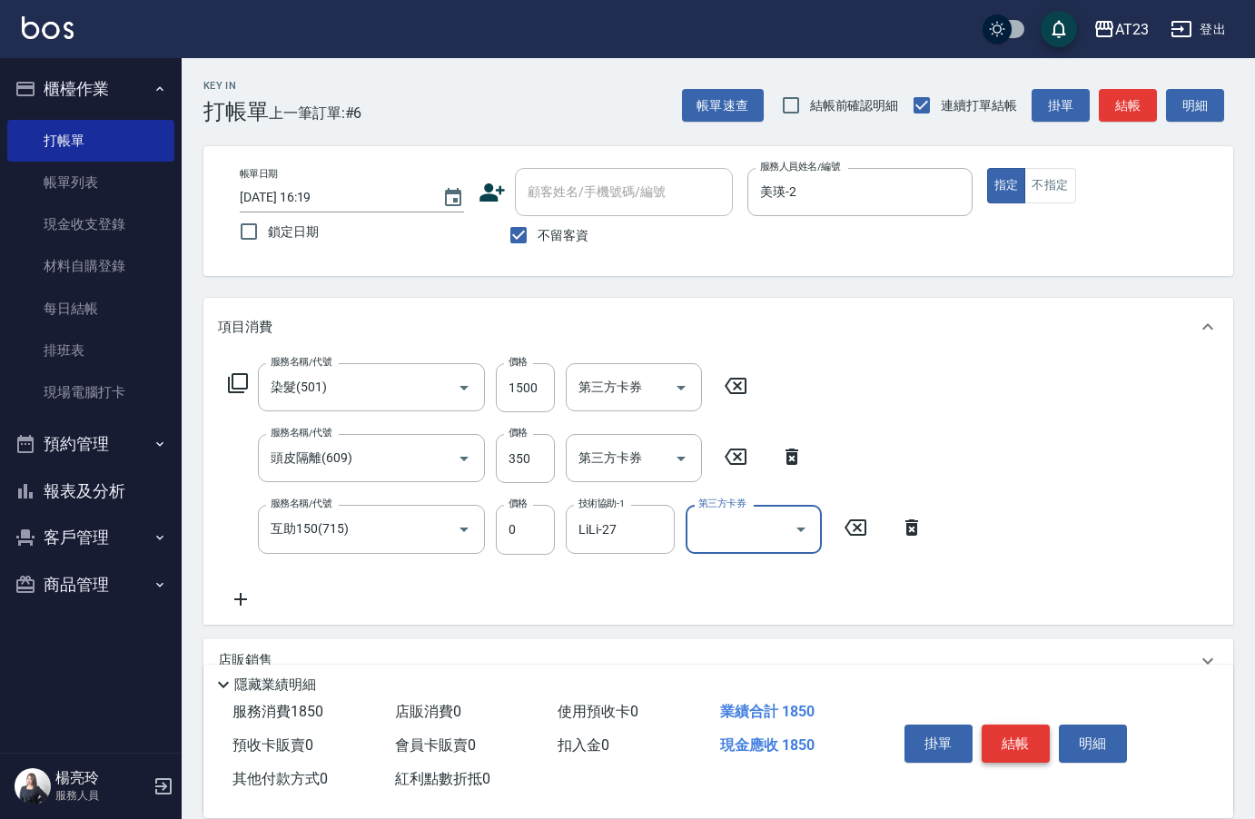
click at [1007, 725] on button "結帳" at bounding box center [1016, 744] width 68 height 38
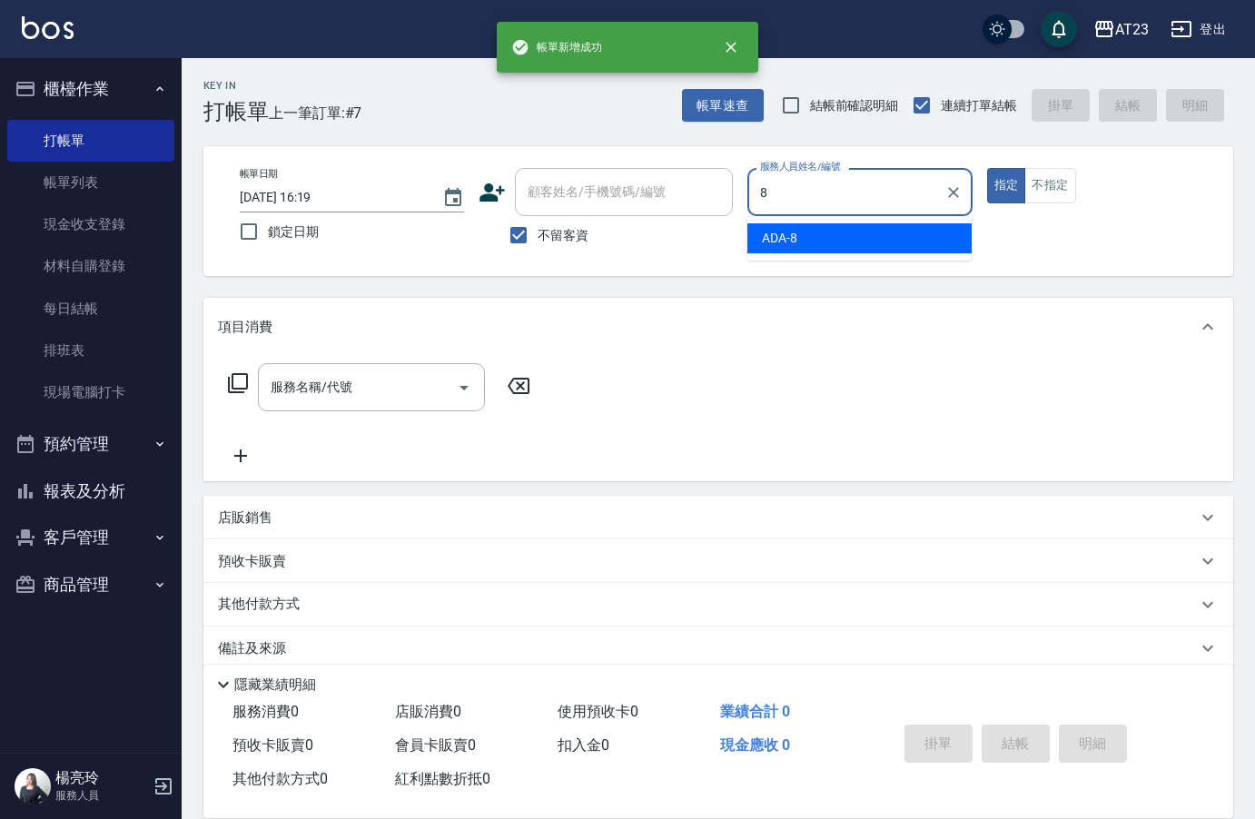
type input "ADA-8"
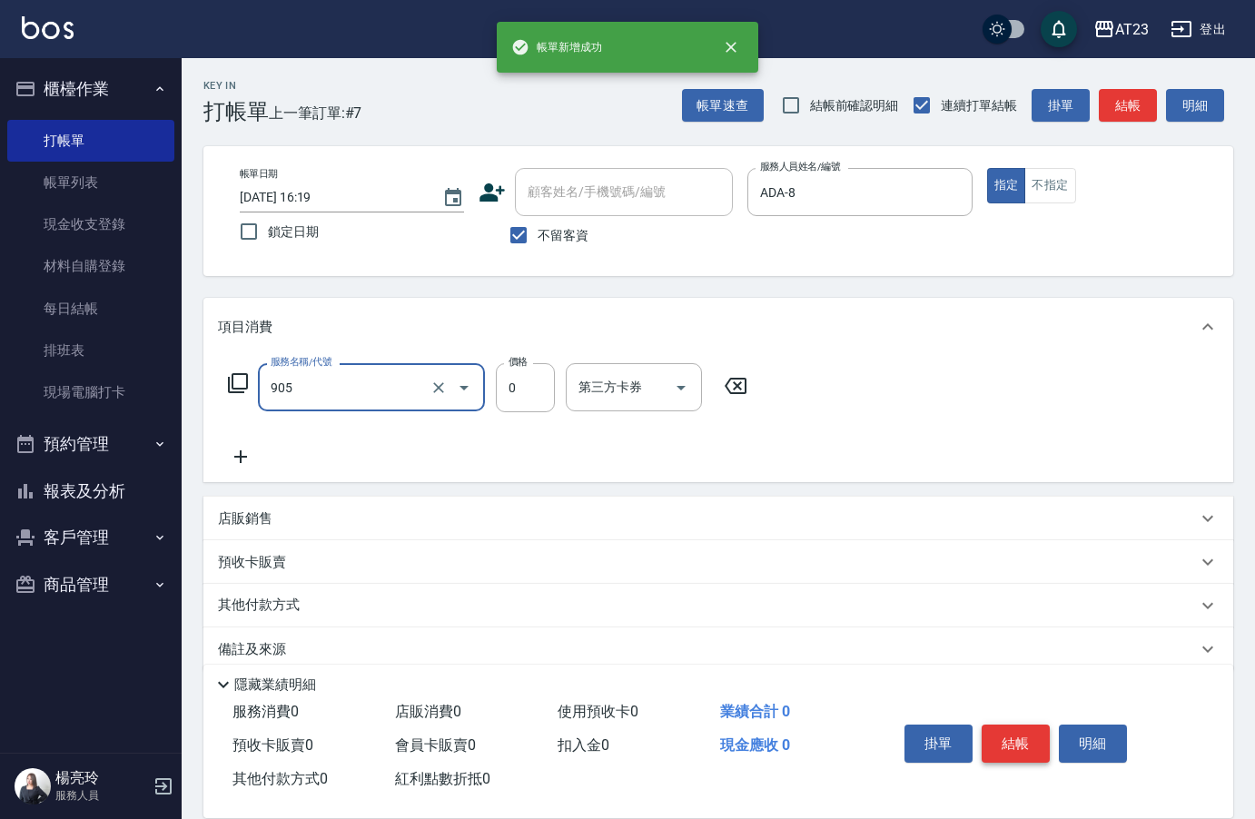
type input "頭皮卡使用(905)"
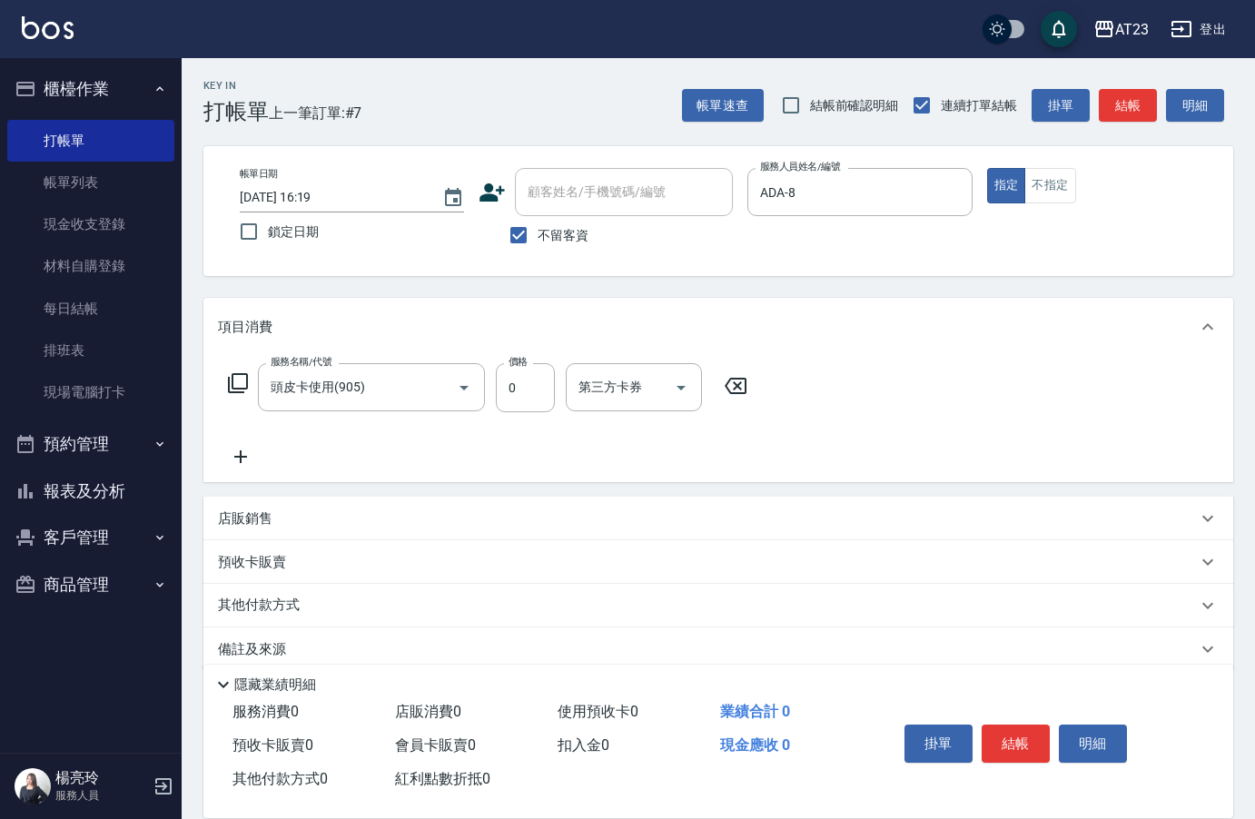
drag, startPoint x: 281, startPoint y: 447, endPoint x: 237, endPoint y: 462, distance: 47.1
click at [280, 447] on div "服務名稱/代號 頭皮卡使用(905) 服務名稱/代號 價格 0 價格 第三方卡券 第三方卡券" at bounding box center [488, 415] width 540 height 104
click at [237, 462] on icon at bounding box center [240, 457] width 45 height 22
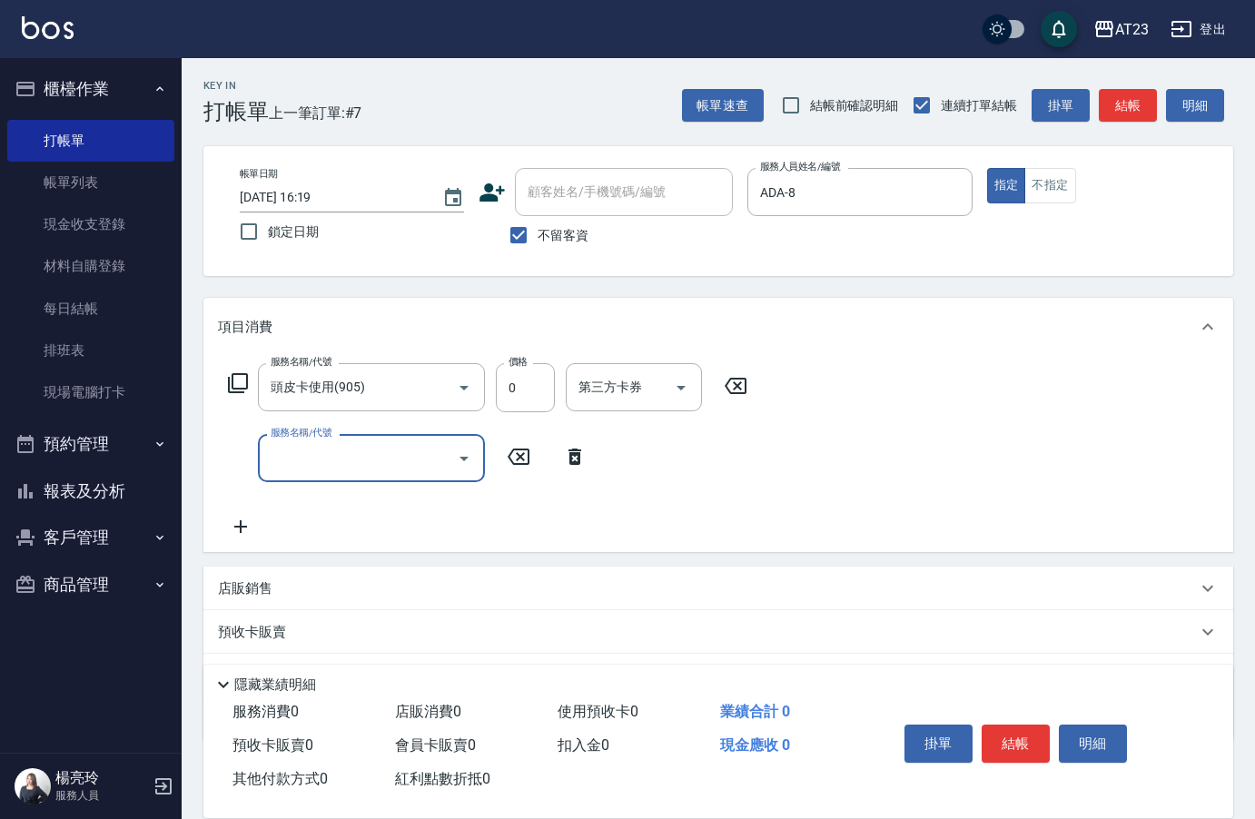
click at [311, 453] on input "服務名稱/代號" at bounding box center [357, 458] width 183 height 32
type input "染髮(501)"
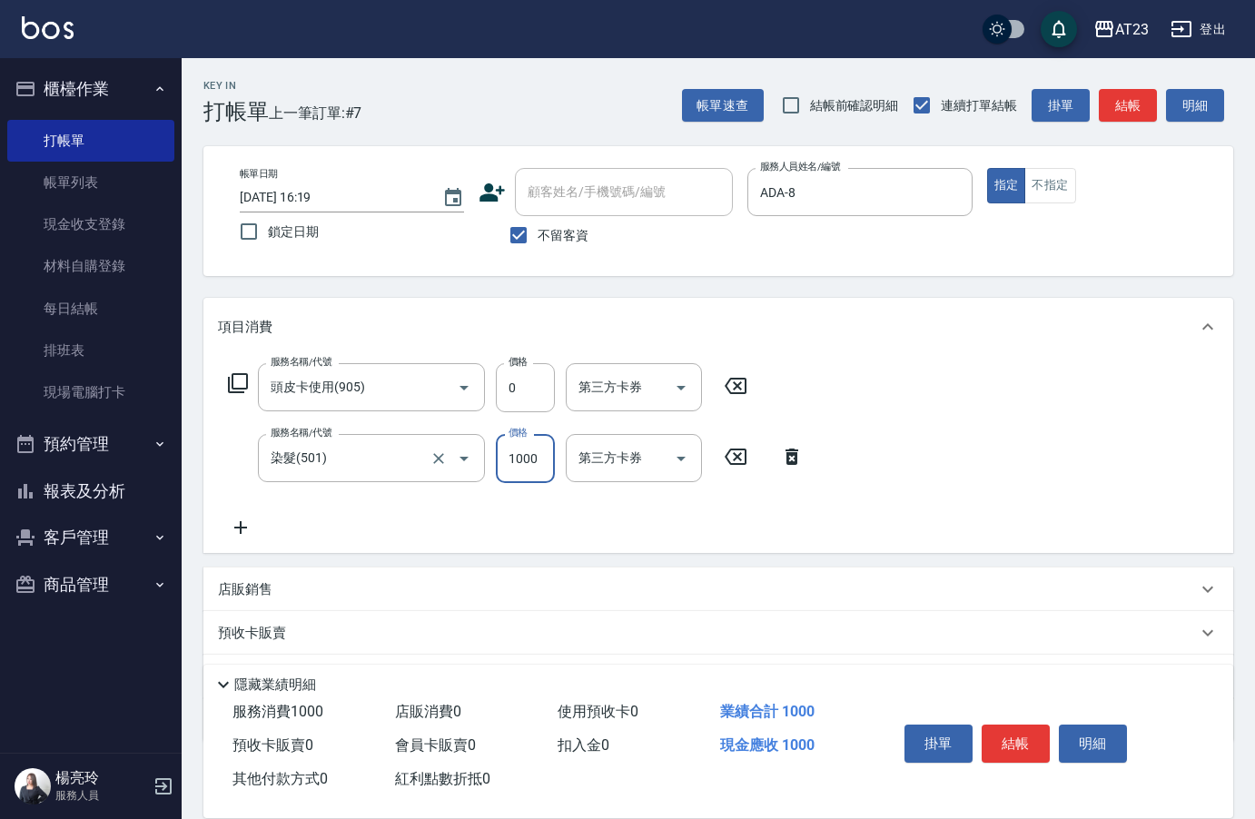
type input "1000"
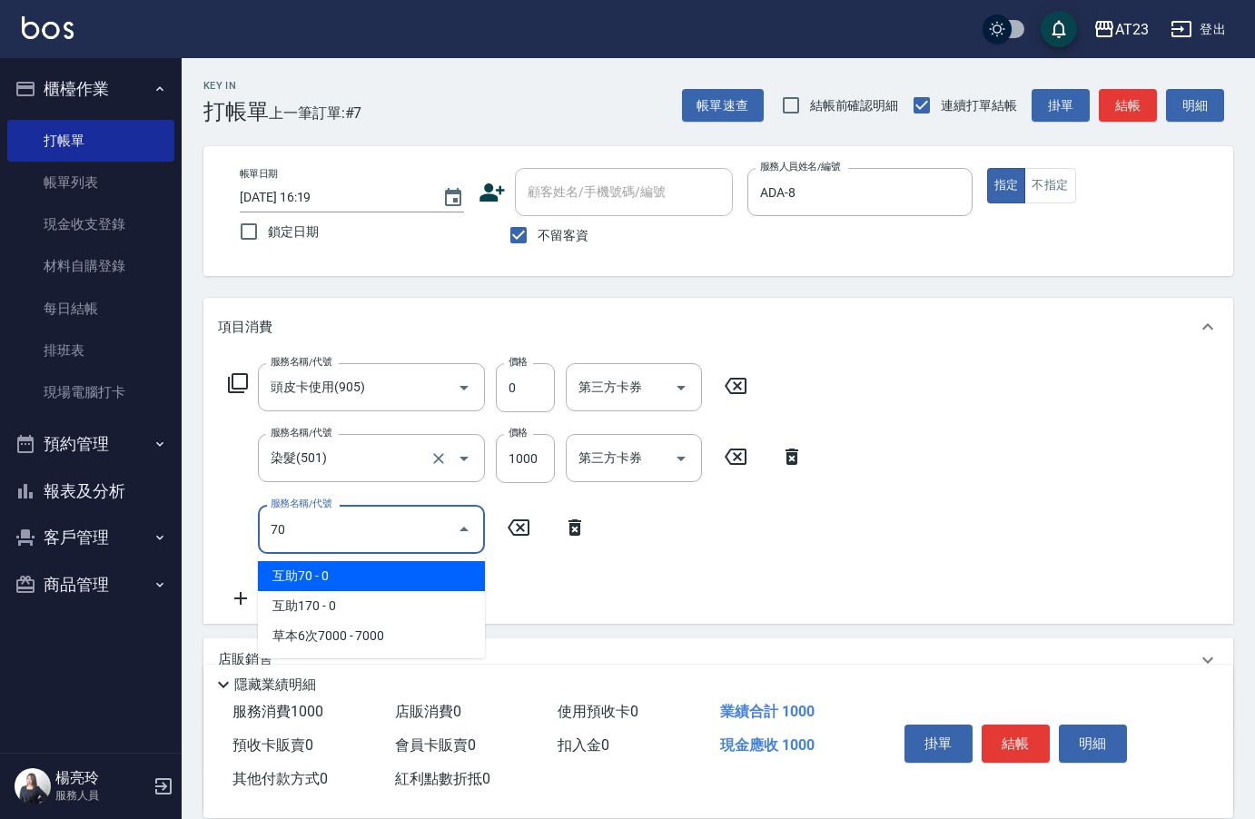
type input "7"
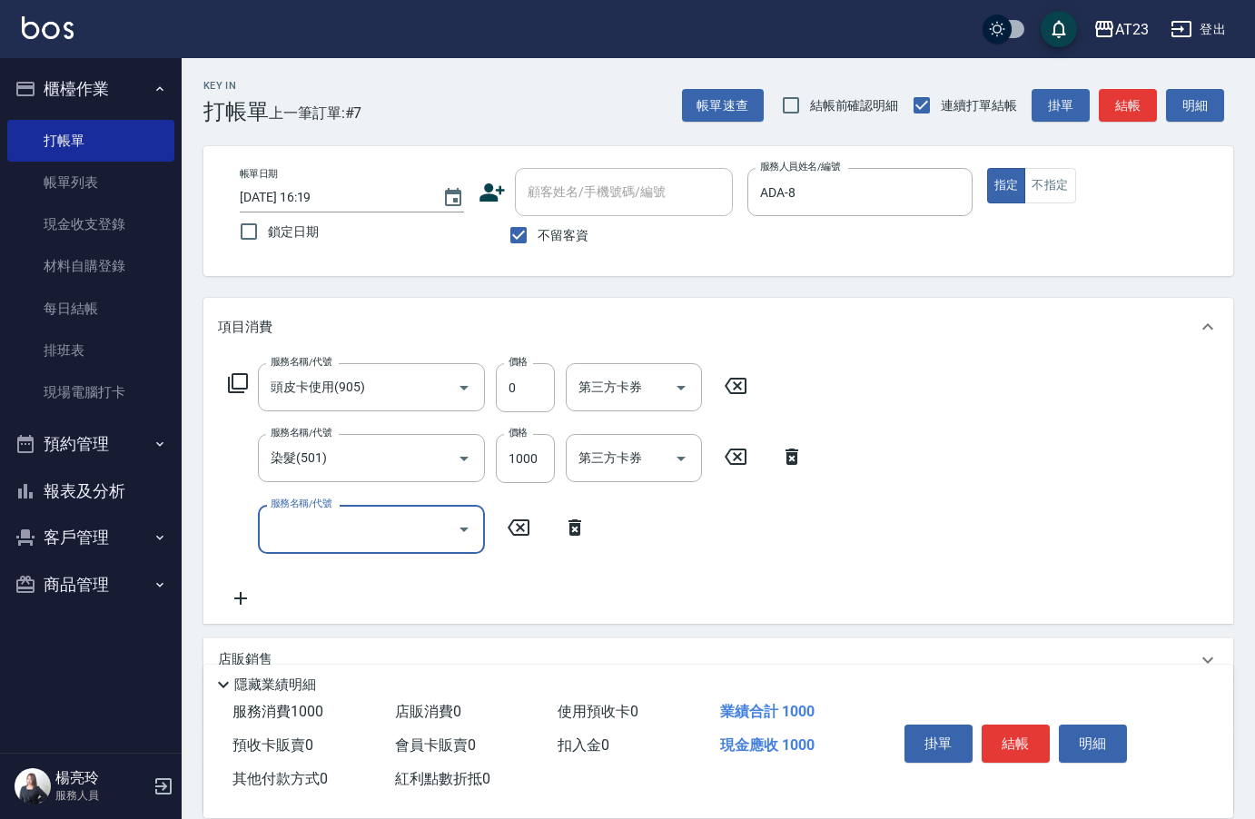
click at [390, 521] on input "服務名稱/代號" at bounding box center [357, 529] width 183 height 32
type input "互助160(716)"
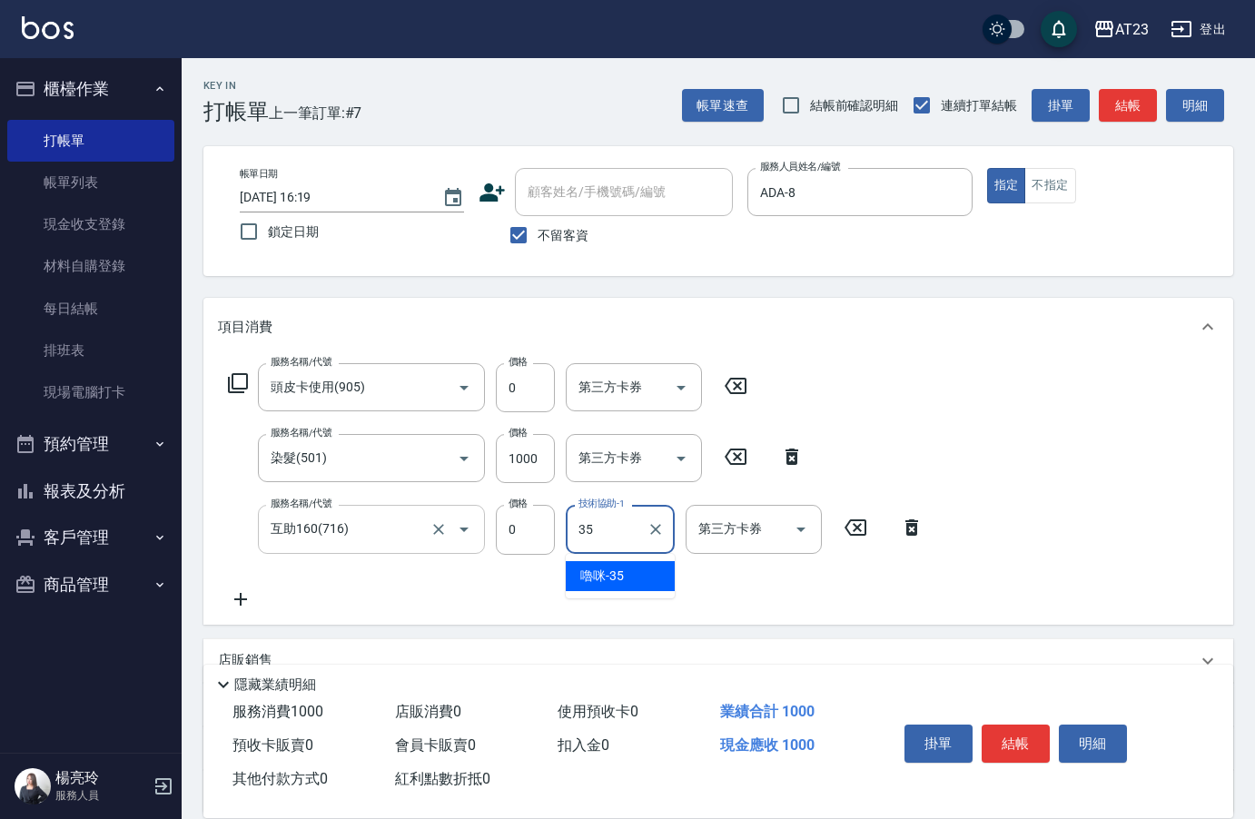
type input "嚕咪-35"
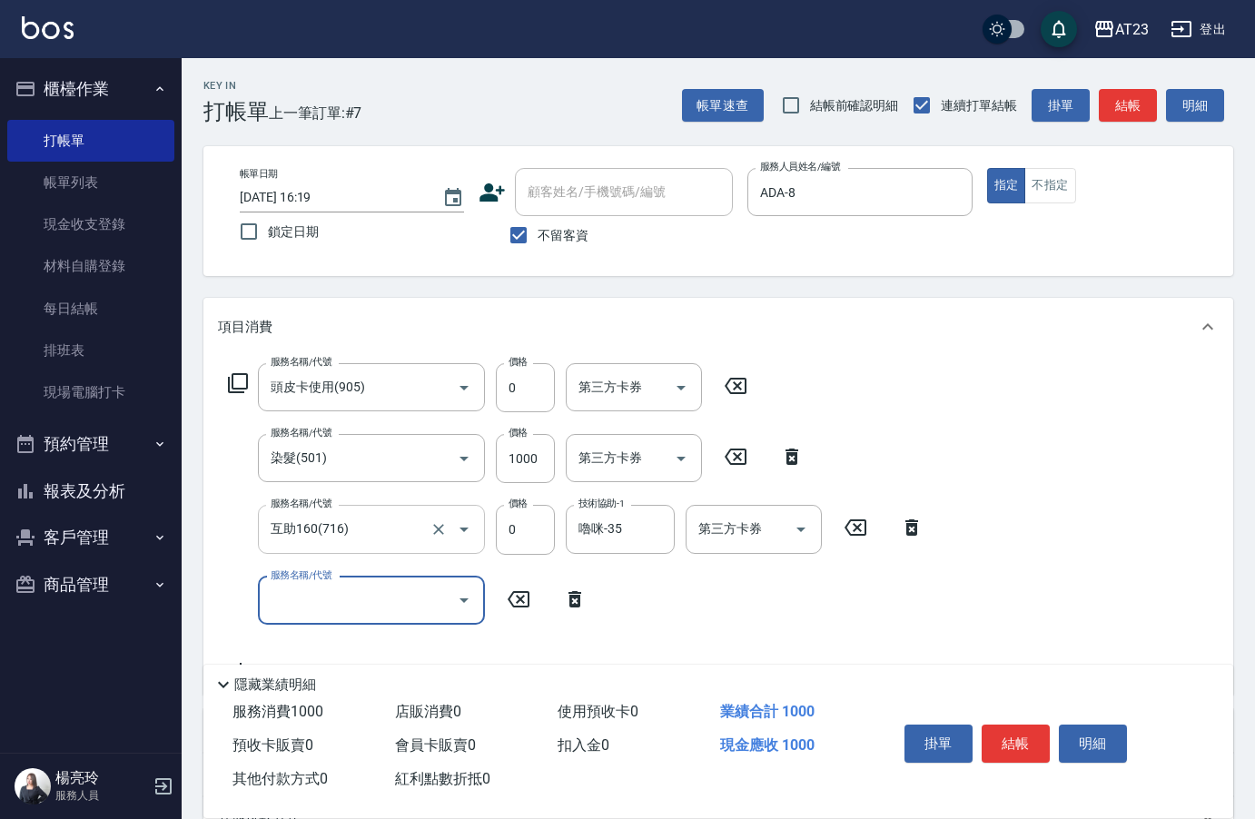
type input "7"
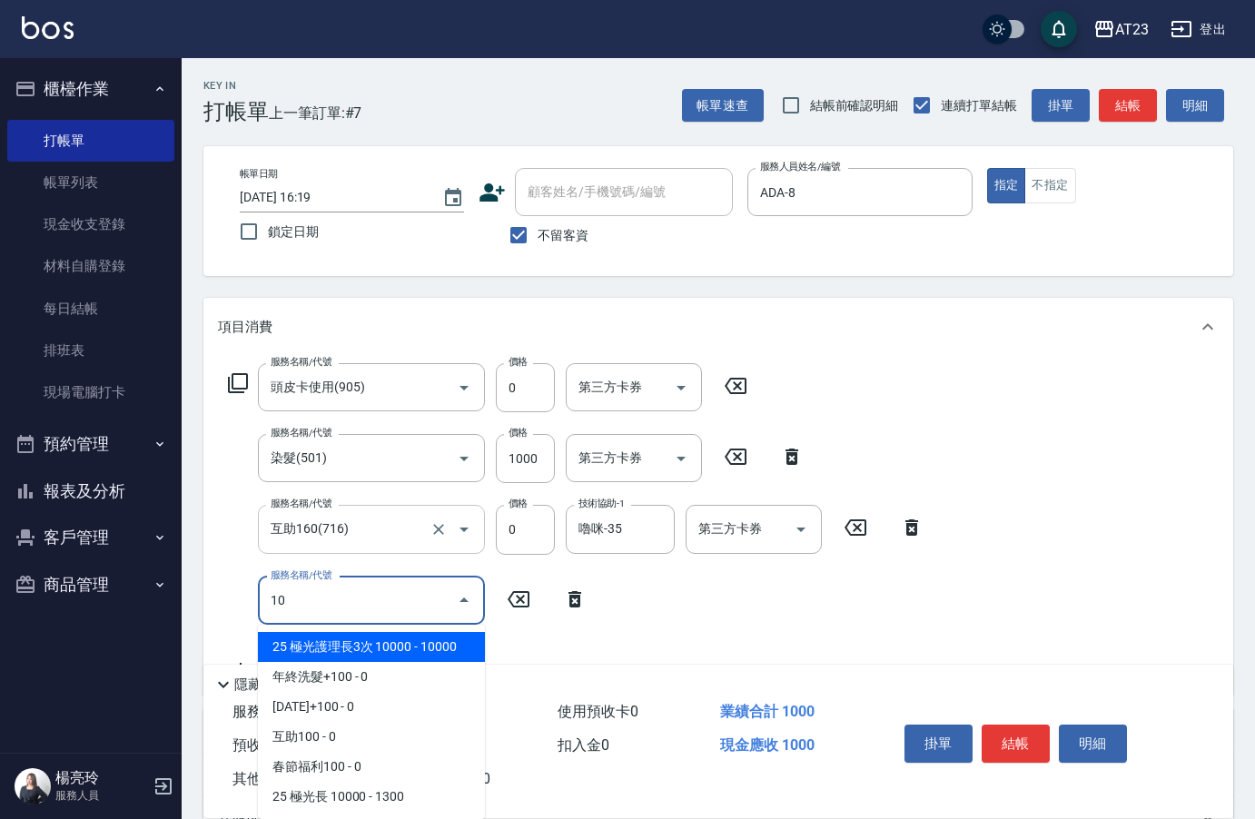
type input "1"
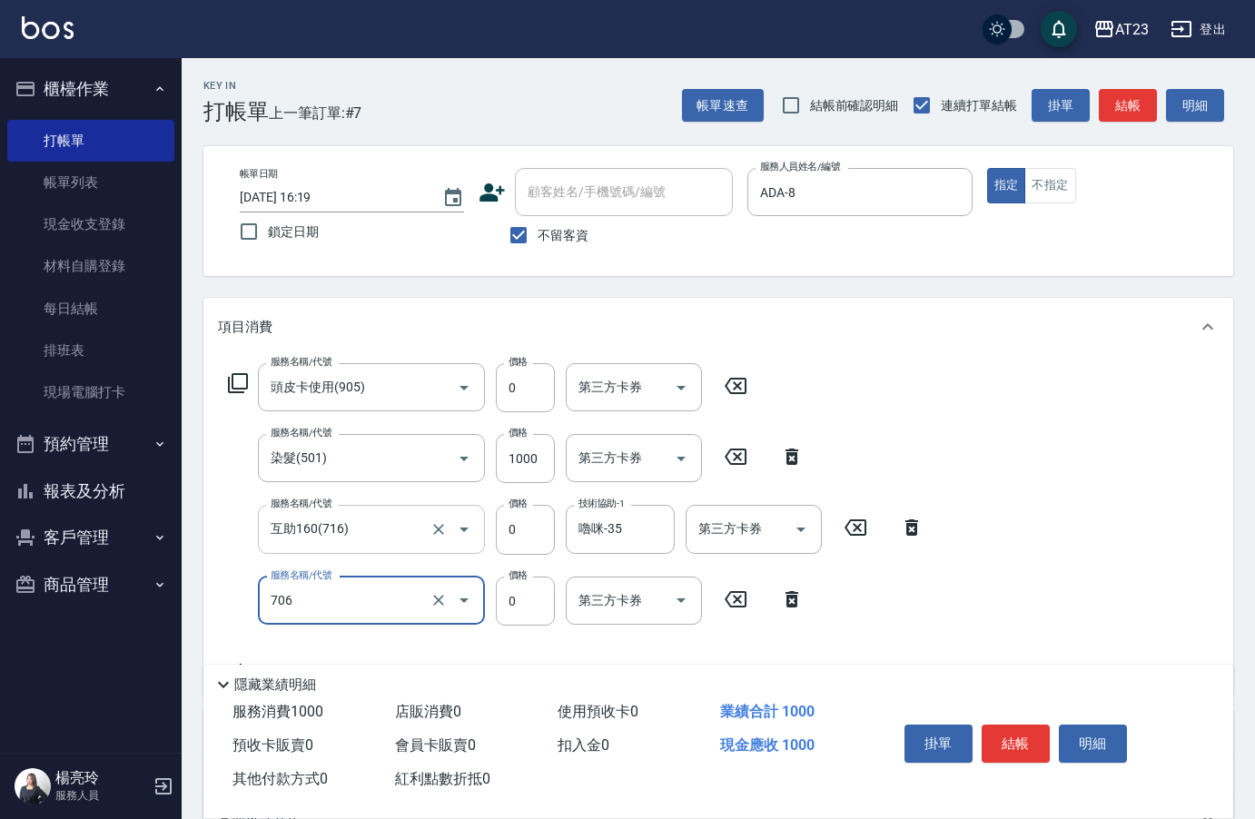
type input "互助60(706)"
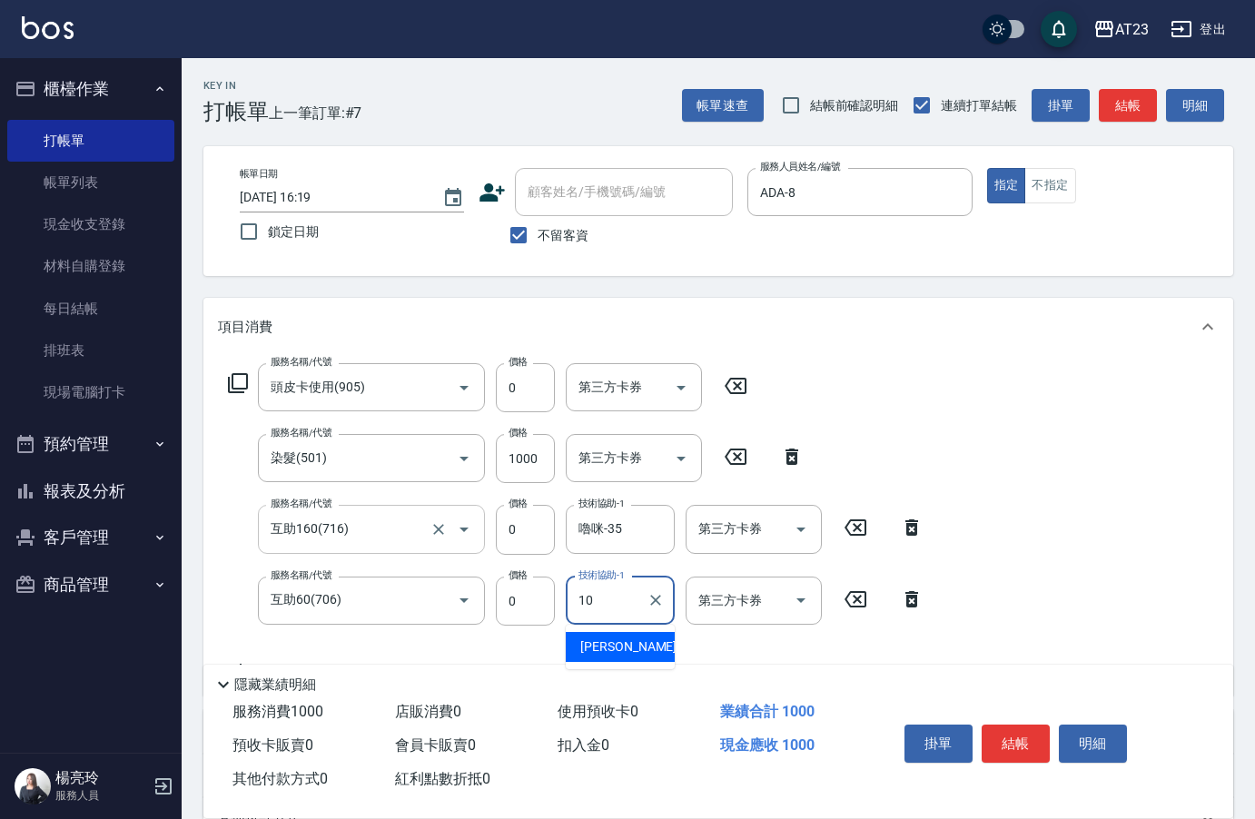
type input "1"
type input "[PERSON_NAME]-34"
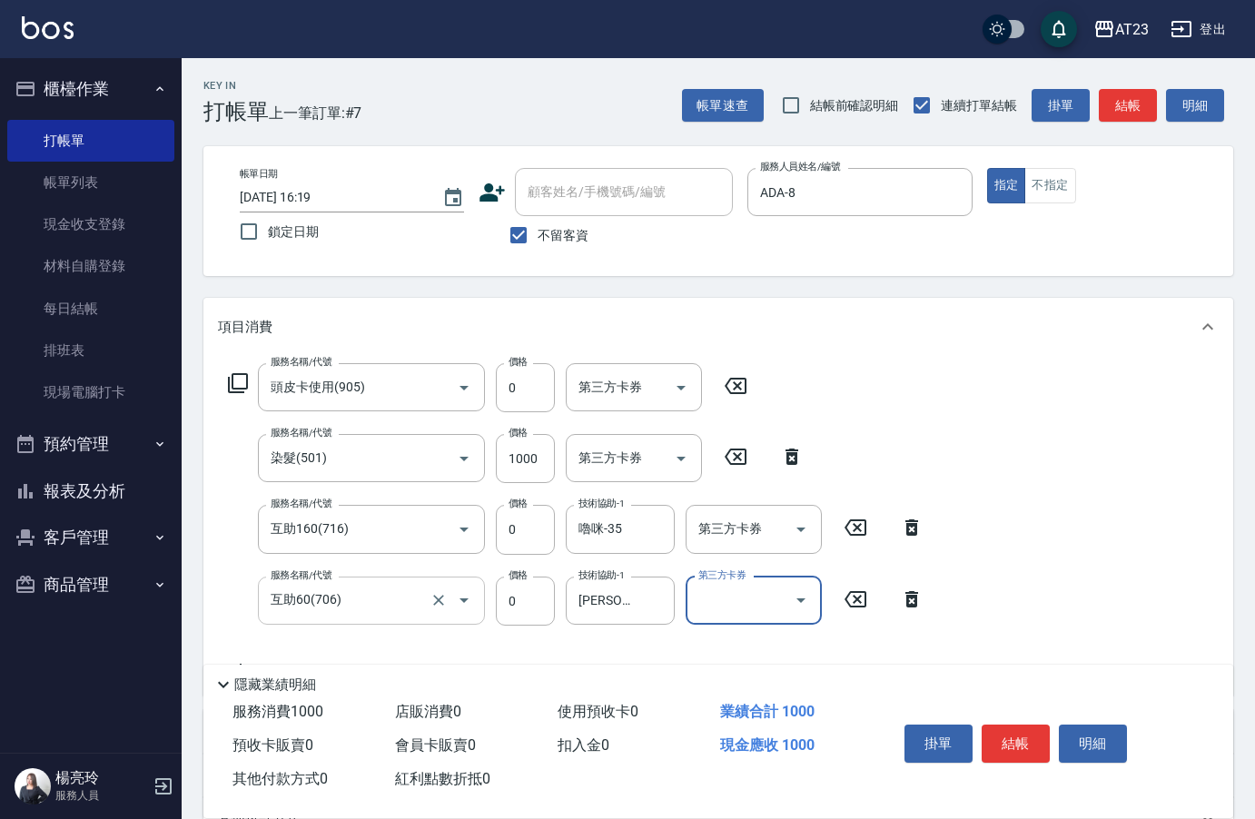
click at [372, 585] on input "互助60(706)" at bounding box center [346, 601] width 160 height 32
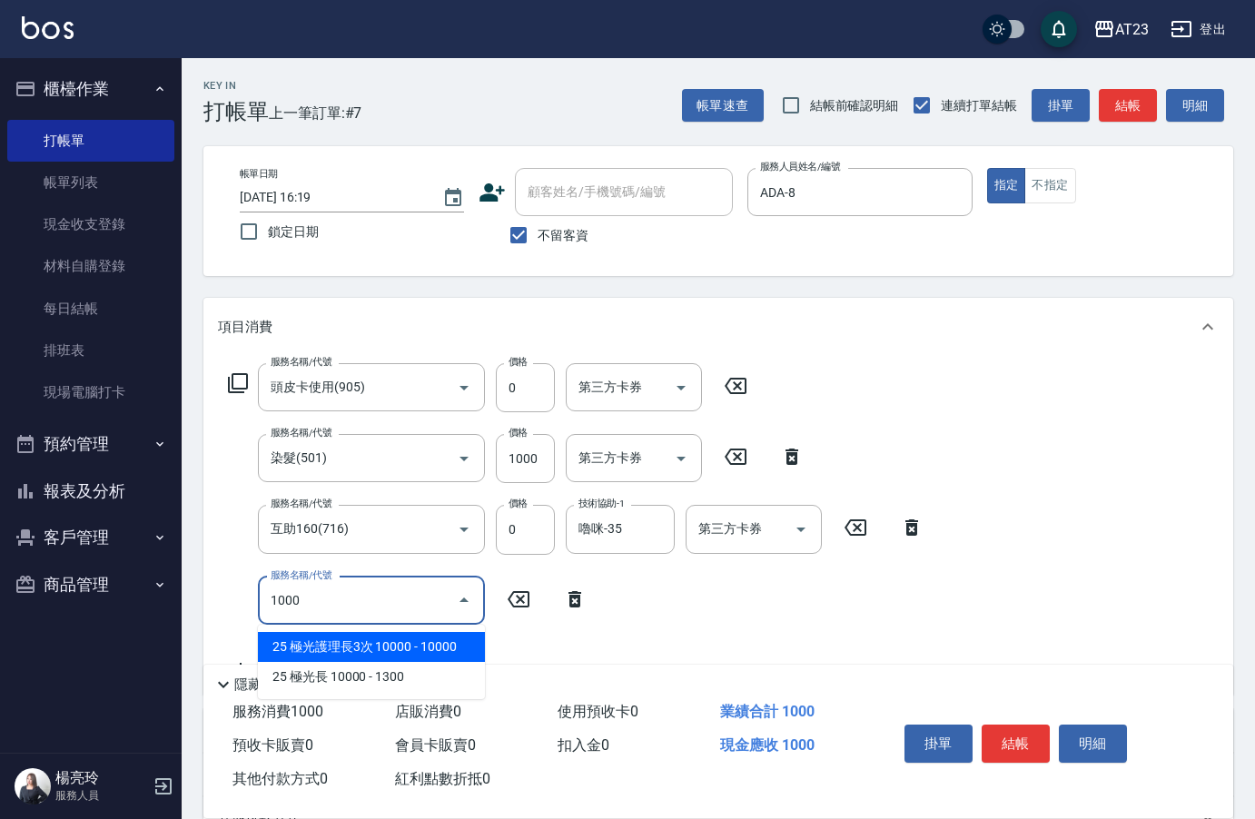
click at [219, 582] on div "服務名稱/代號 1000 服務名稱/代號" at bounding box center [408, 601] width 380 height 48
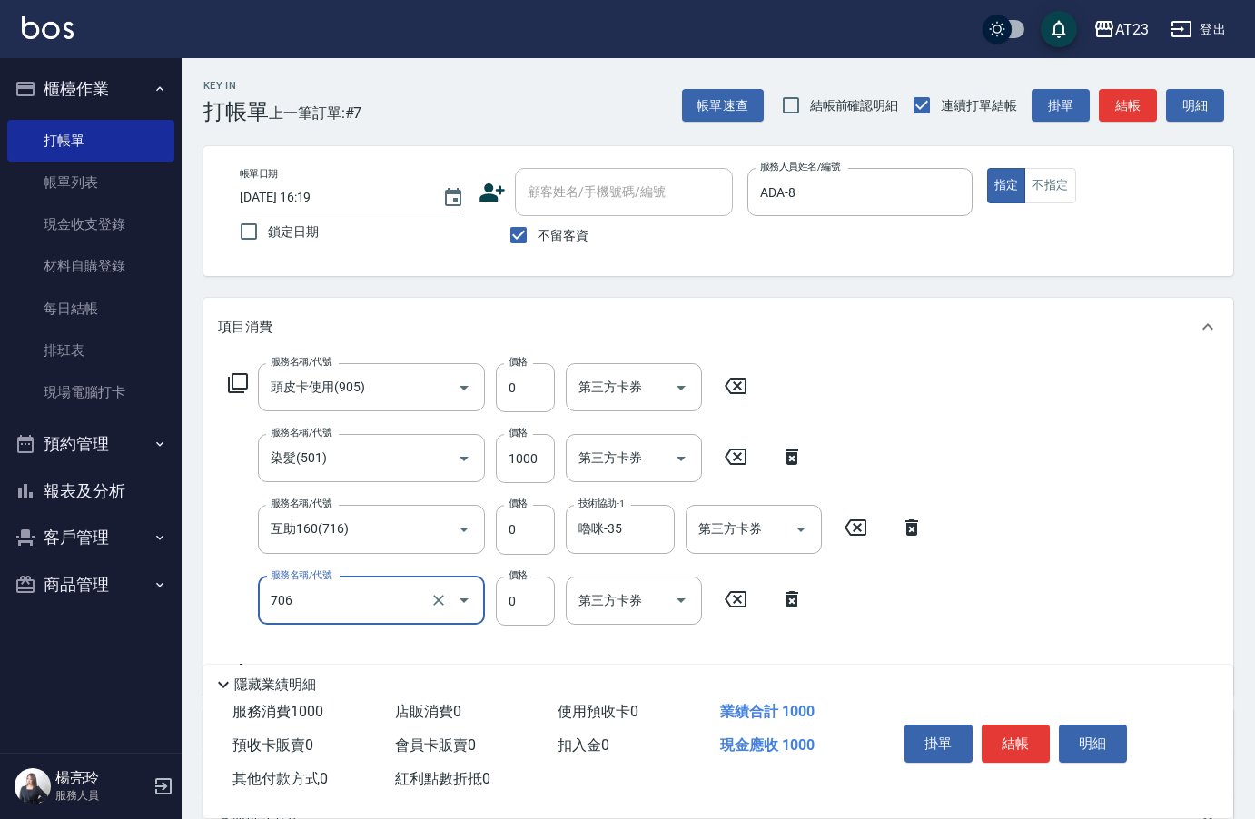
type input "互助60(706)"
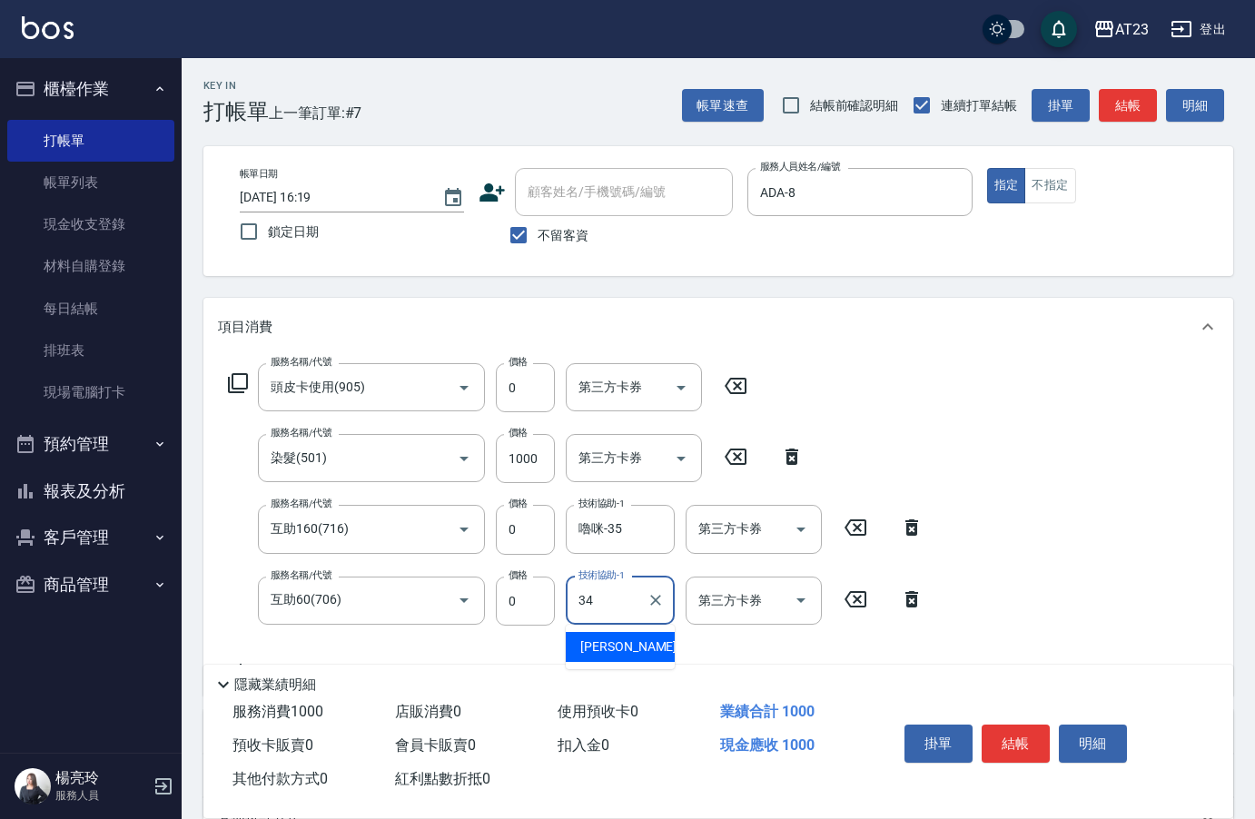
type input "[PERSON_NAME]-34"
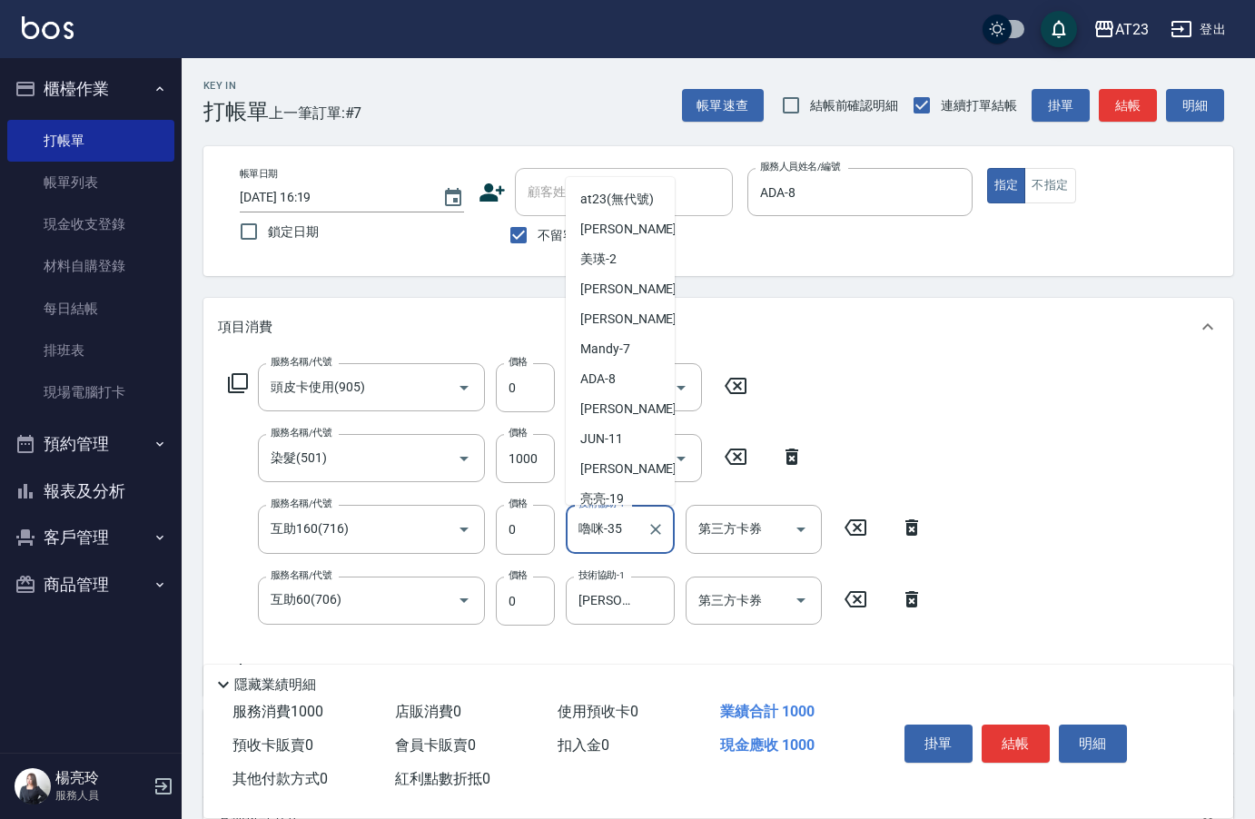
click at [597, 528] on input "嚕咪-35" at bounding box center [606, 529] width 65 height 32
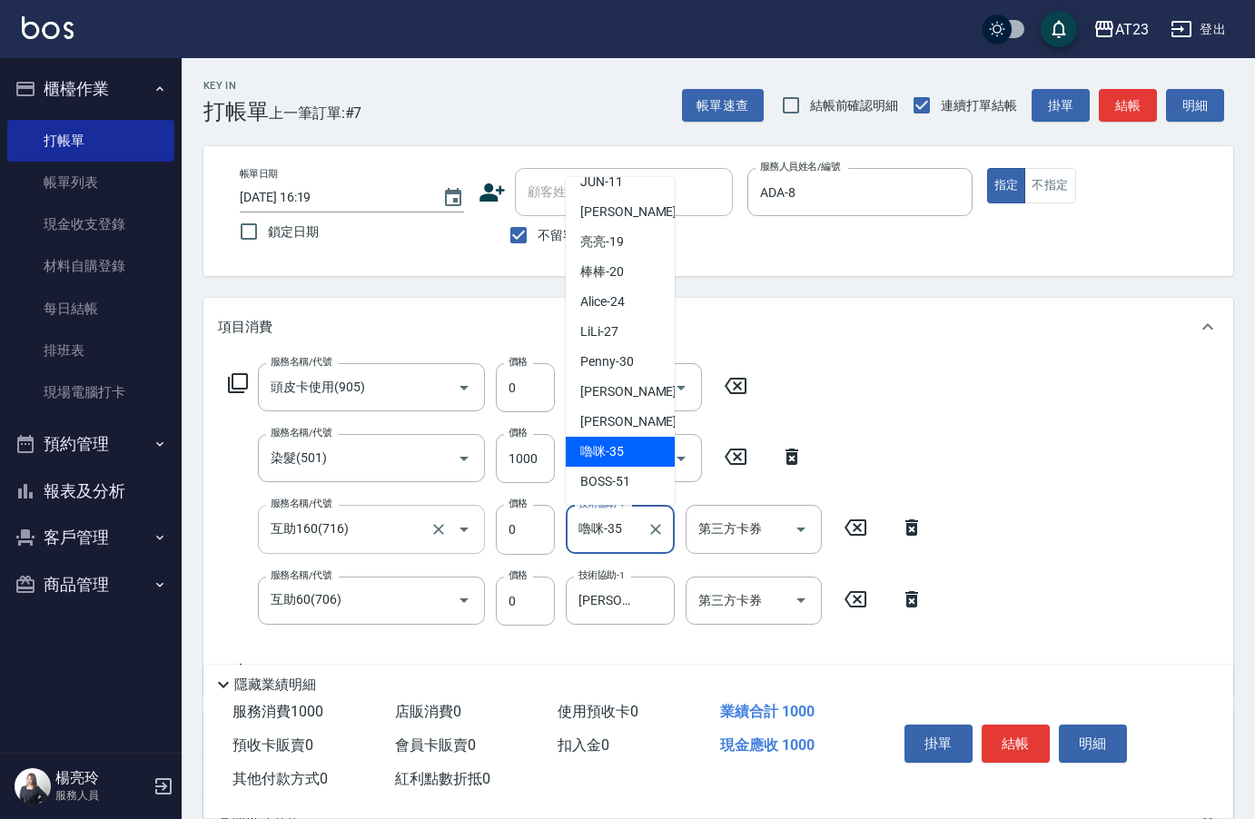
drag, startPoint x: 632, startPoint y: 523, endPoint x: 482, endPoint y: 513, distance: 150.2
click at [483, 513] on div "服務名稱/代號 互助160(716) 服務名稱/代號 價格 0 價格 技術協助-1 嚕咪-35 技術協助-1 第三方卡券 第三方卡券" at bounding box center [576, 529] width 716 height 49
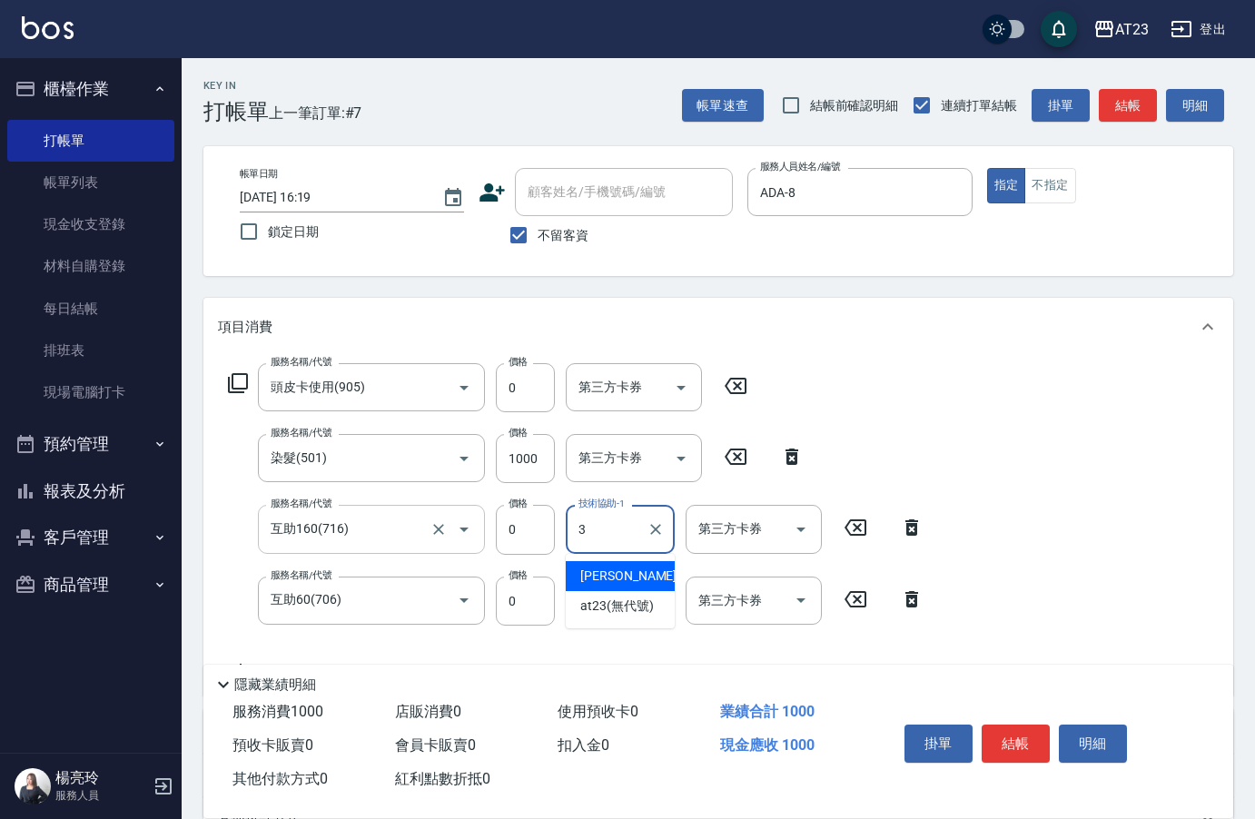
scroll to position [0, 0]
type input "[PERSON_NAME]-34"
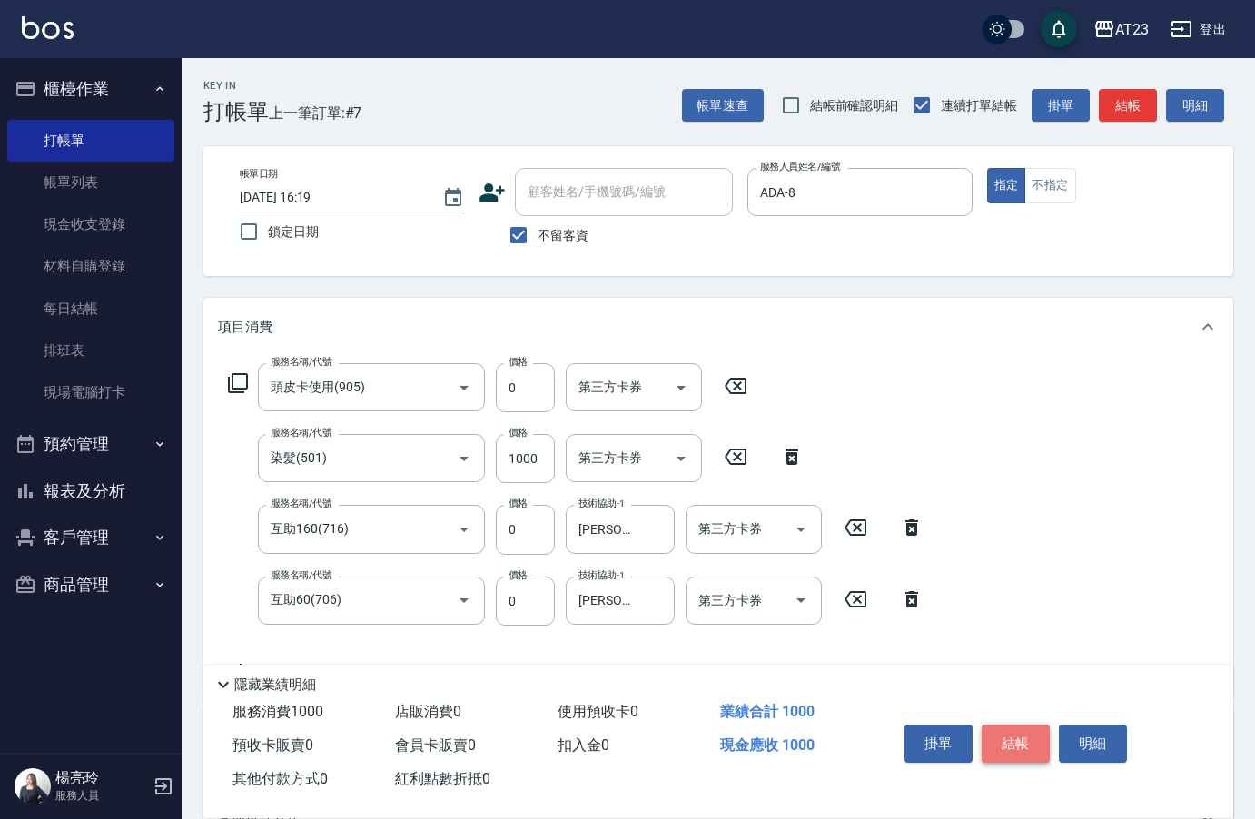
click at [1041, 732] on button "結帳" at bounding box center [1016, 744] width 68 height 38
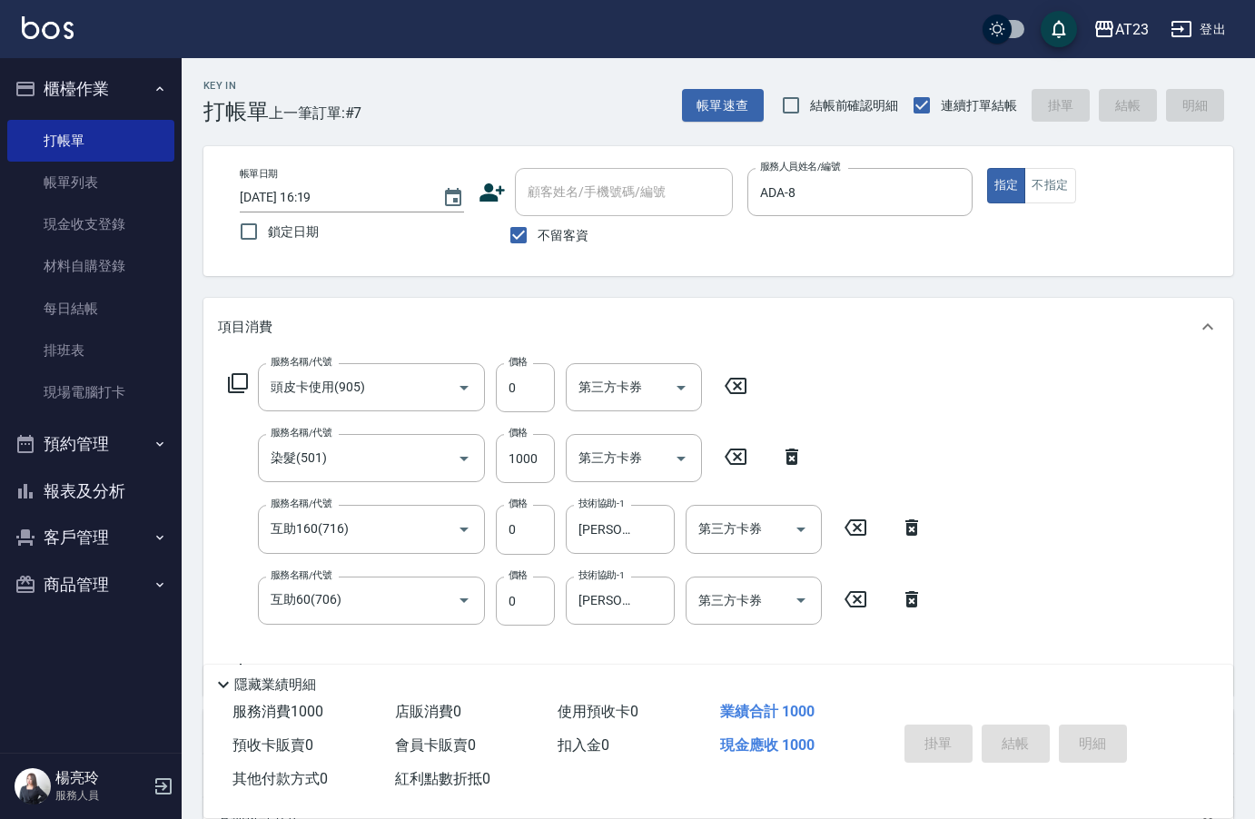
type input "[DATE] 16:22"
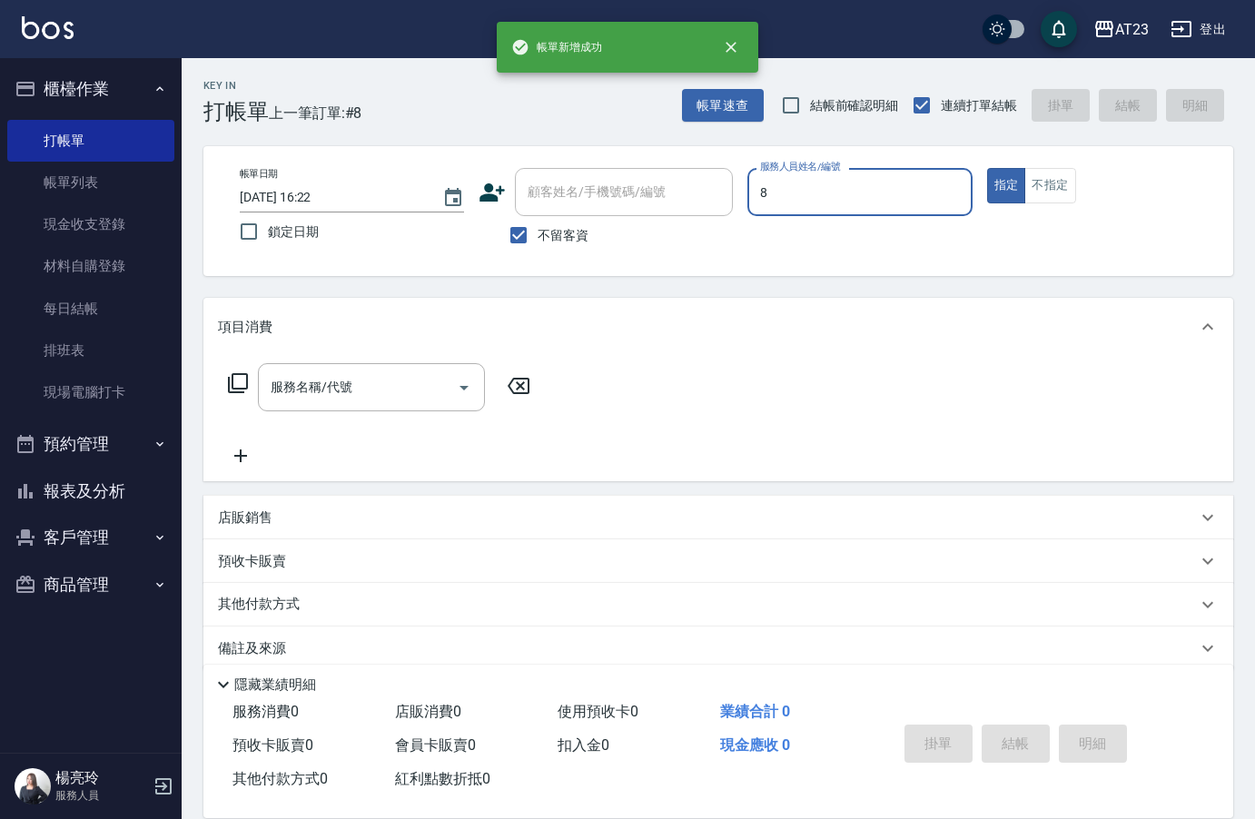
type input "ADA-8"
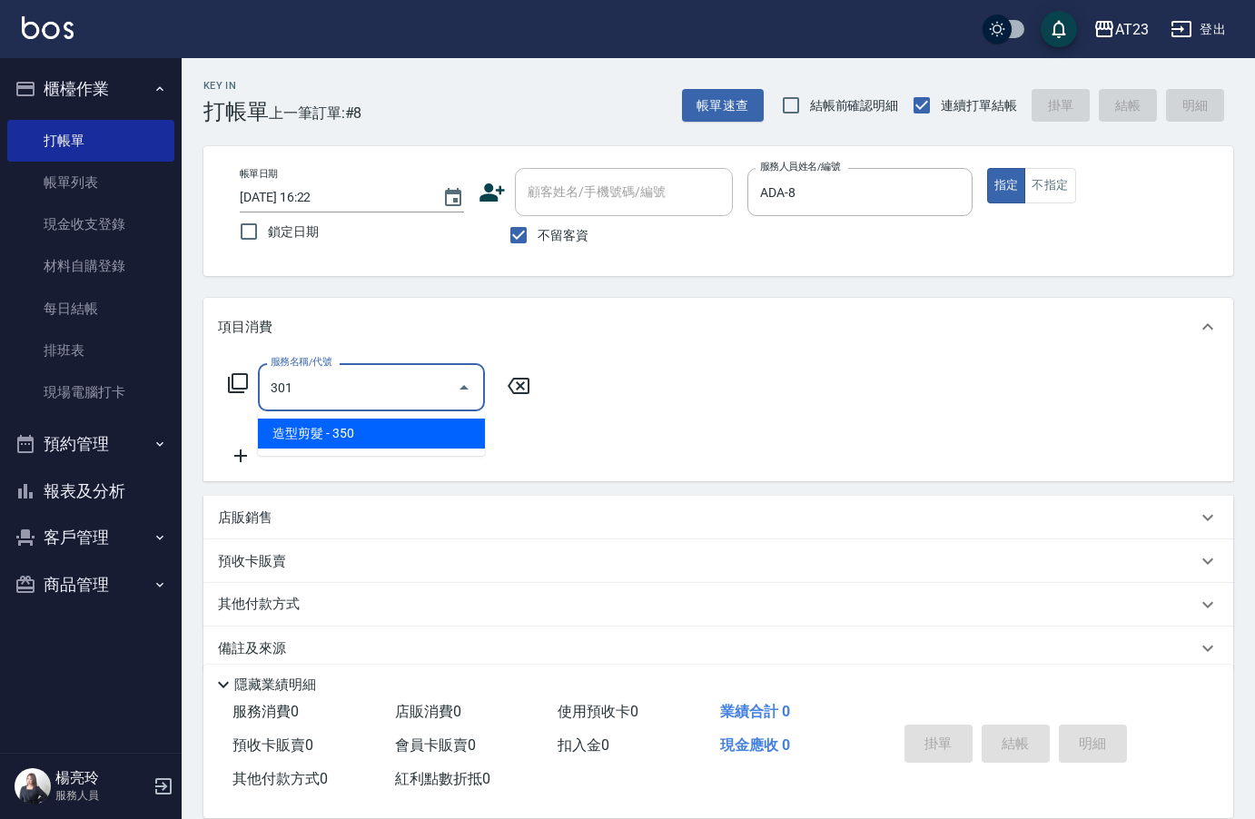
type input "造型剪髮(301)"
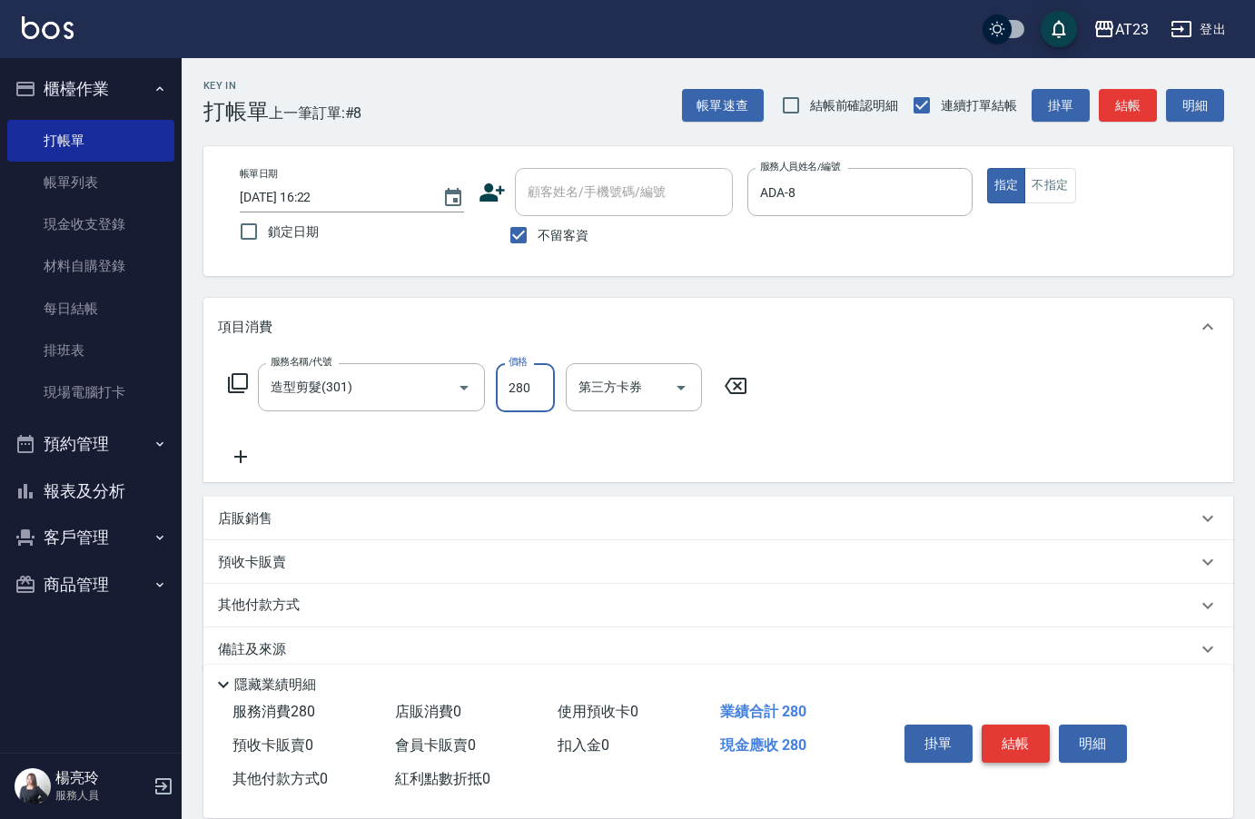
type input "280"
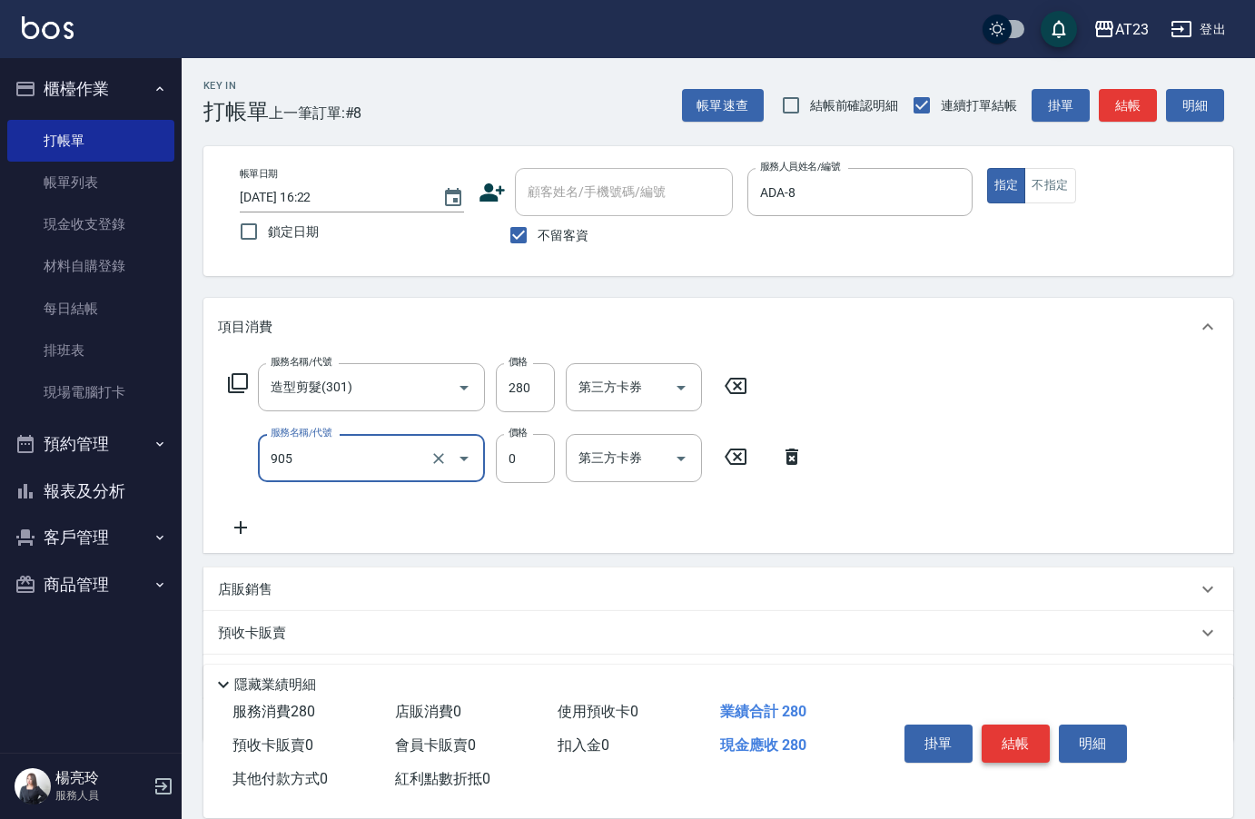
type input "頭皮卡使用(905)"
click at [997, 743] on button "結帳" at bounding box center [1016, 744] width 68 height 38
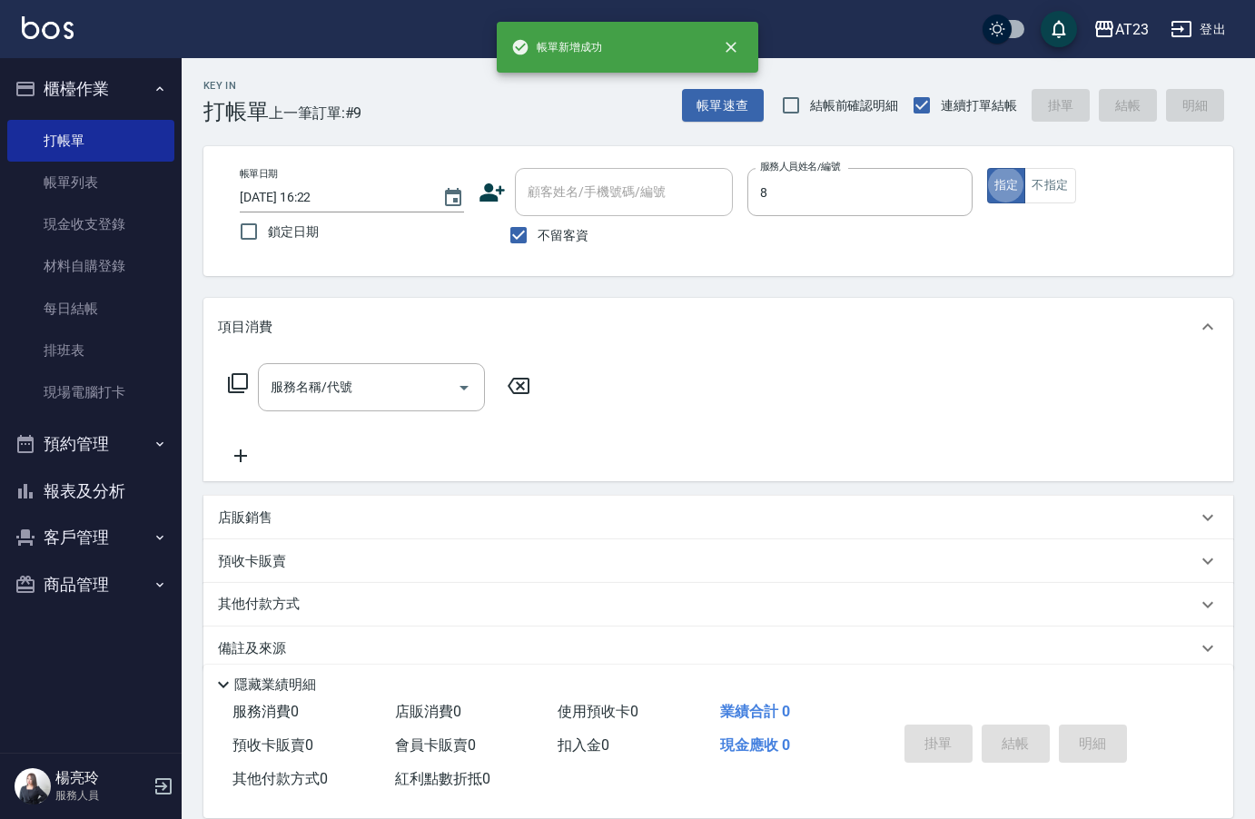
type input "ADA-8"
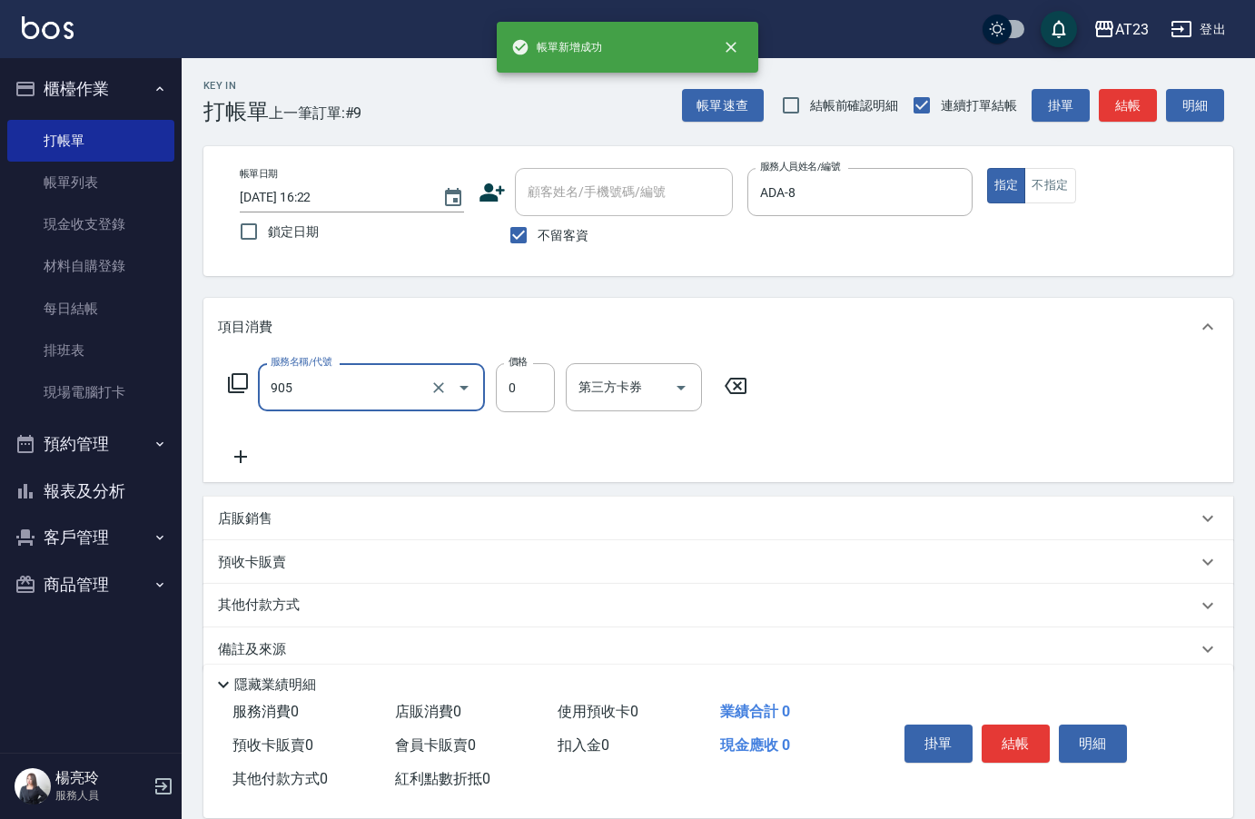
type input "頭皮卡使用(905)"
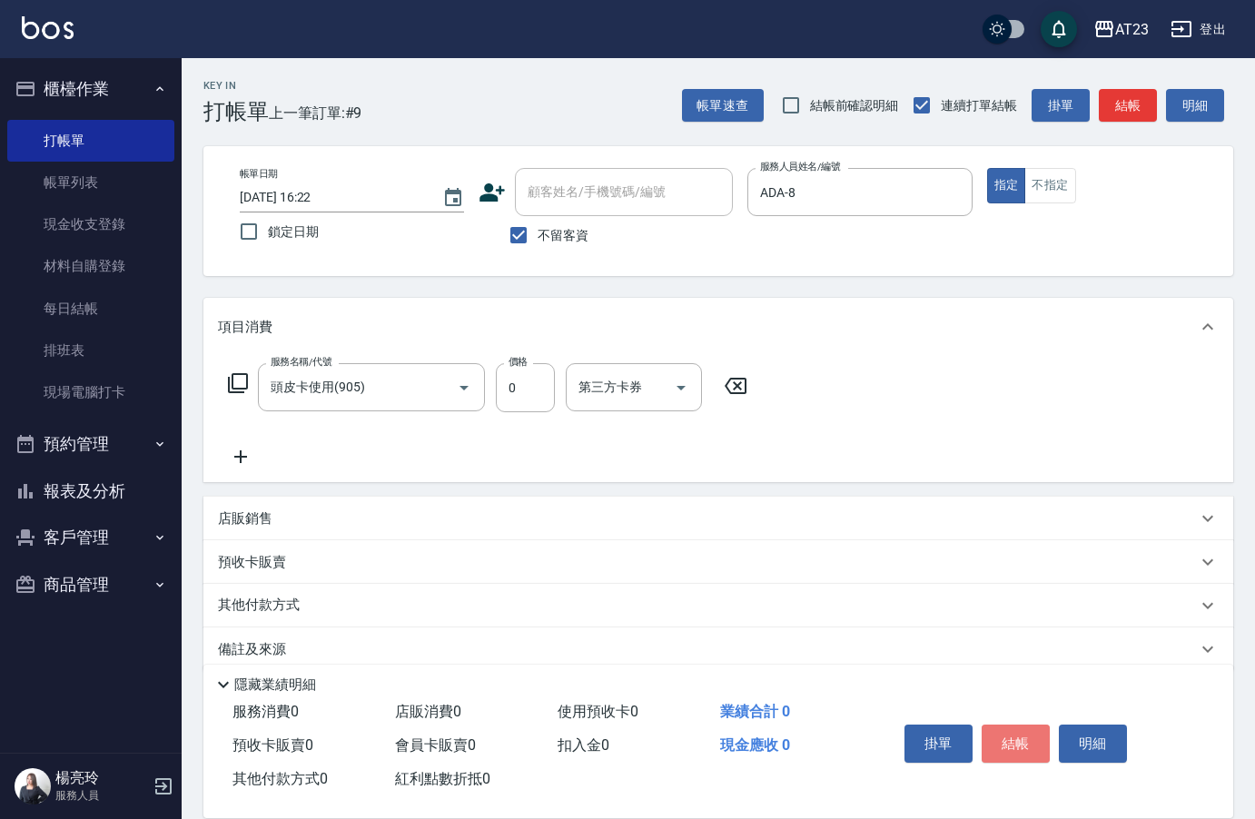
click at [998, 743] on button "結帳" at bounding box center [1016, 744] width 68 height 38
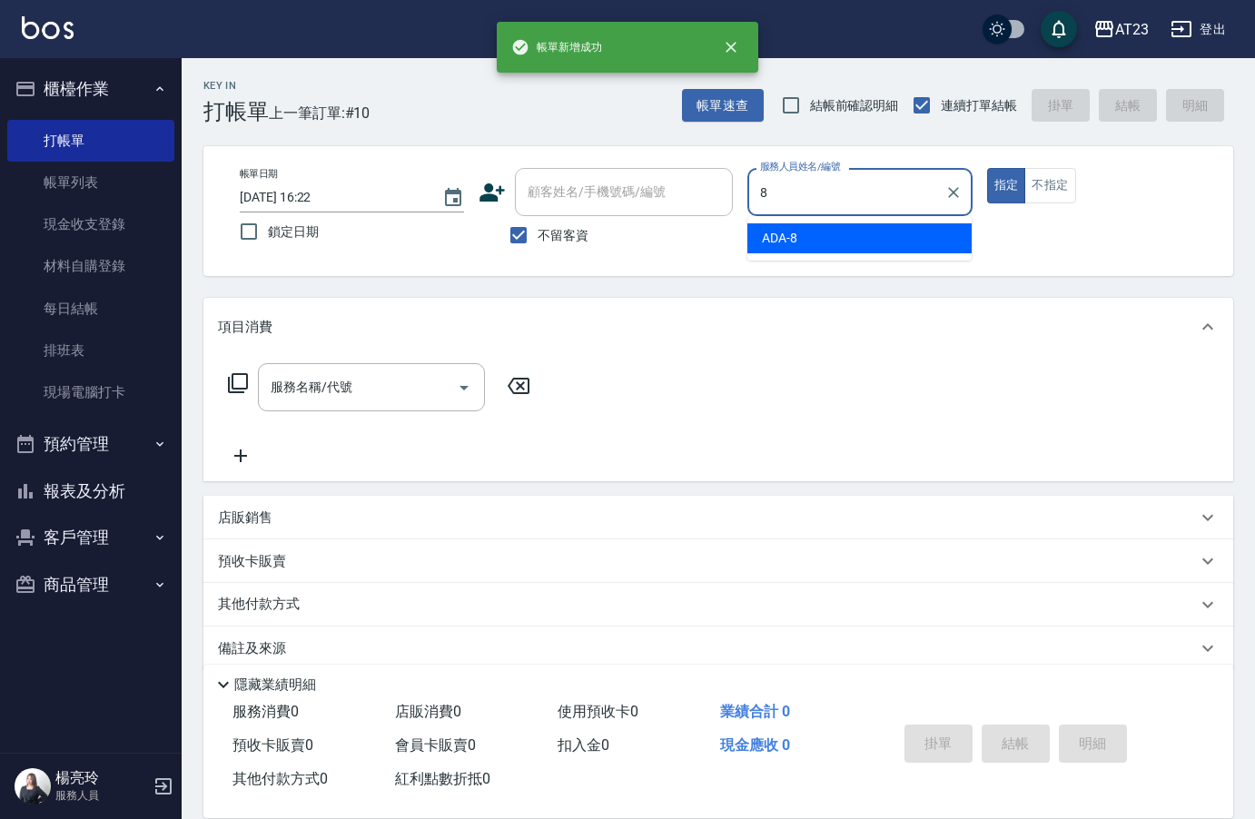
type input "ADA-8"
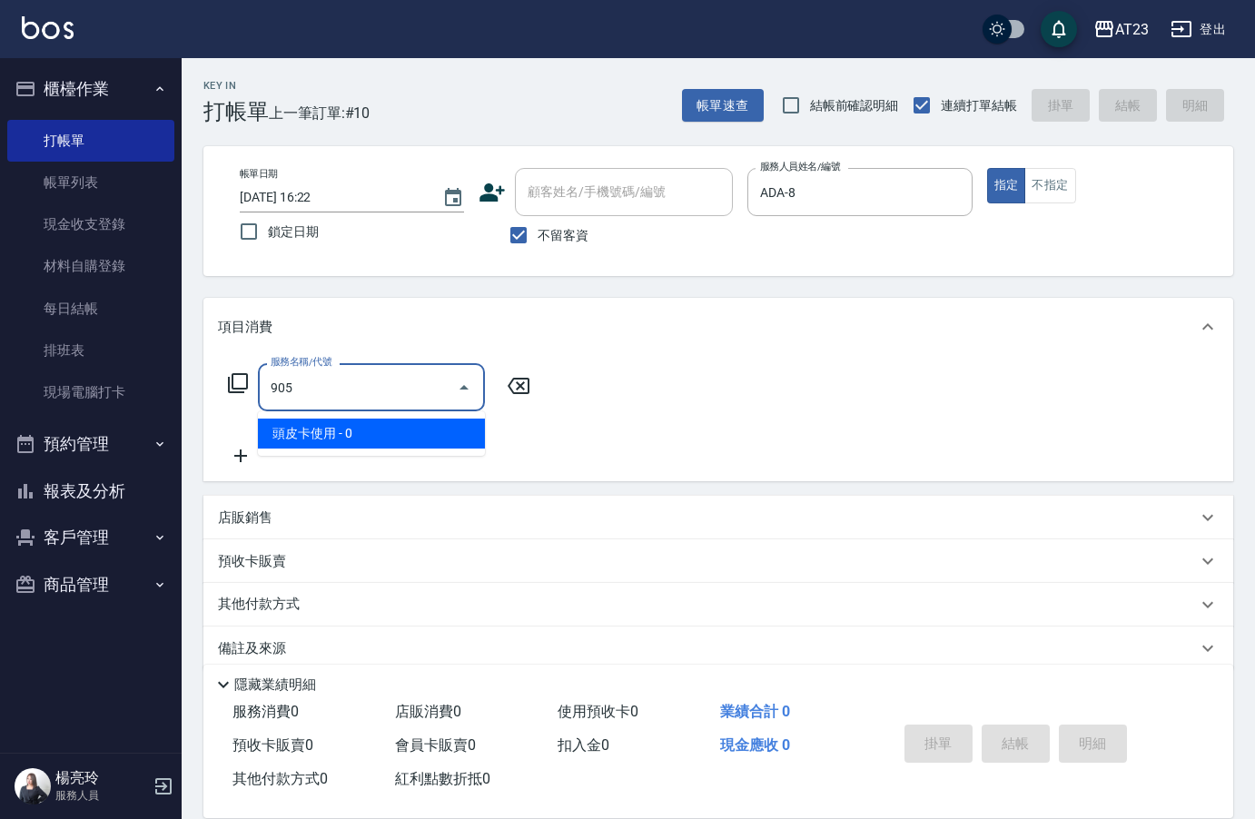
type input "頭皮卡使用(905)"
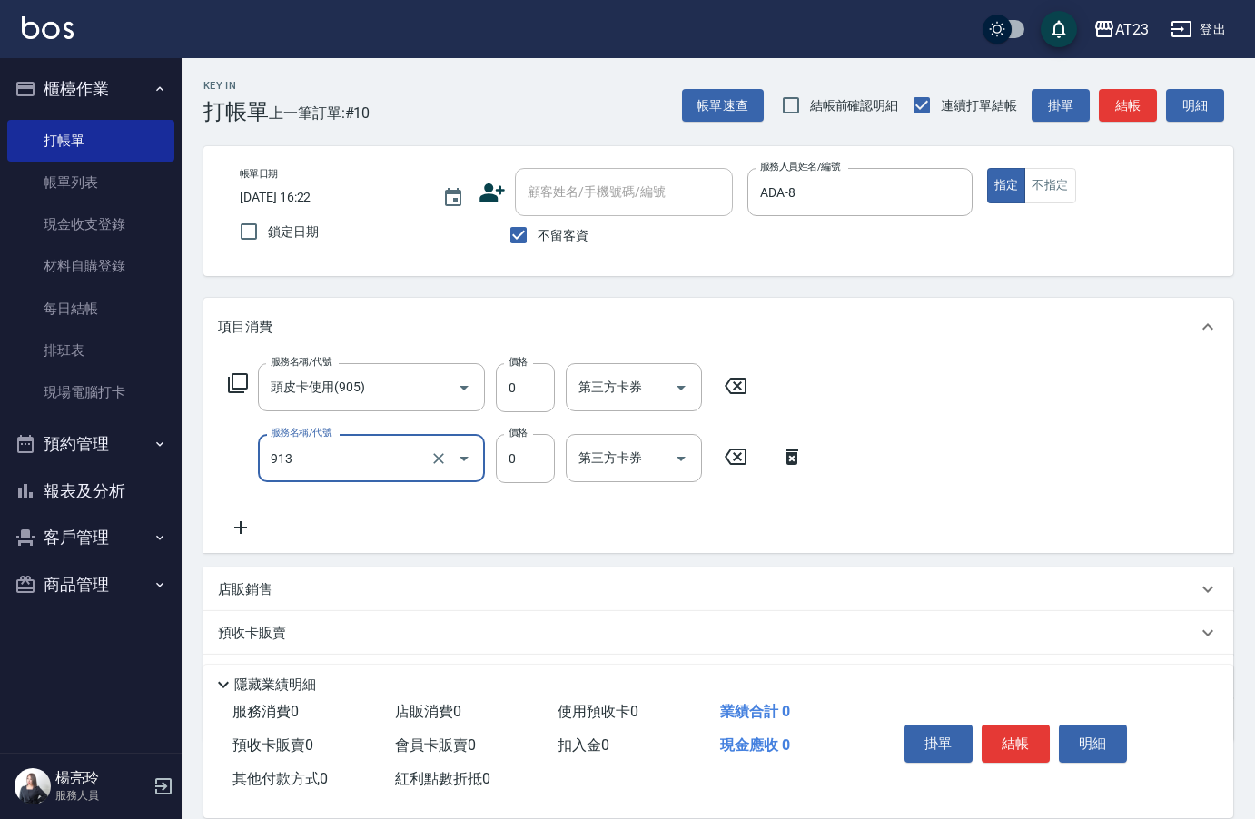
type input "蘆薈卡(913)"
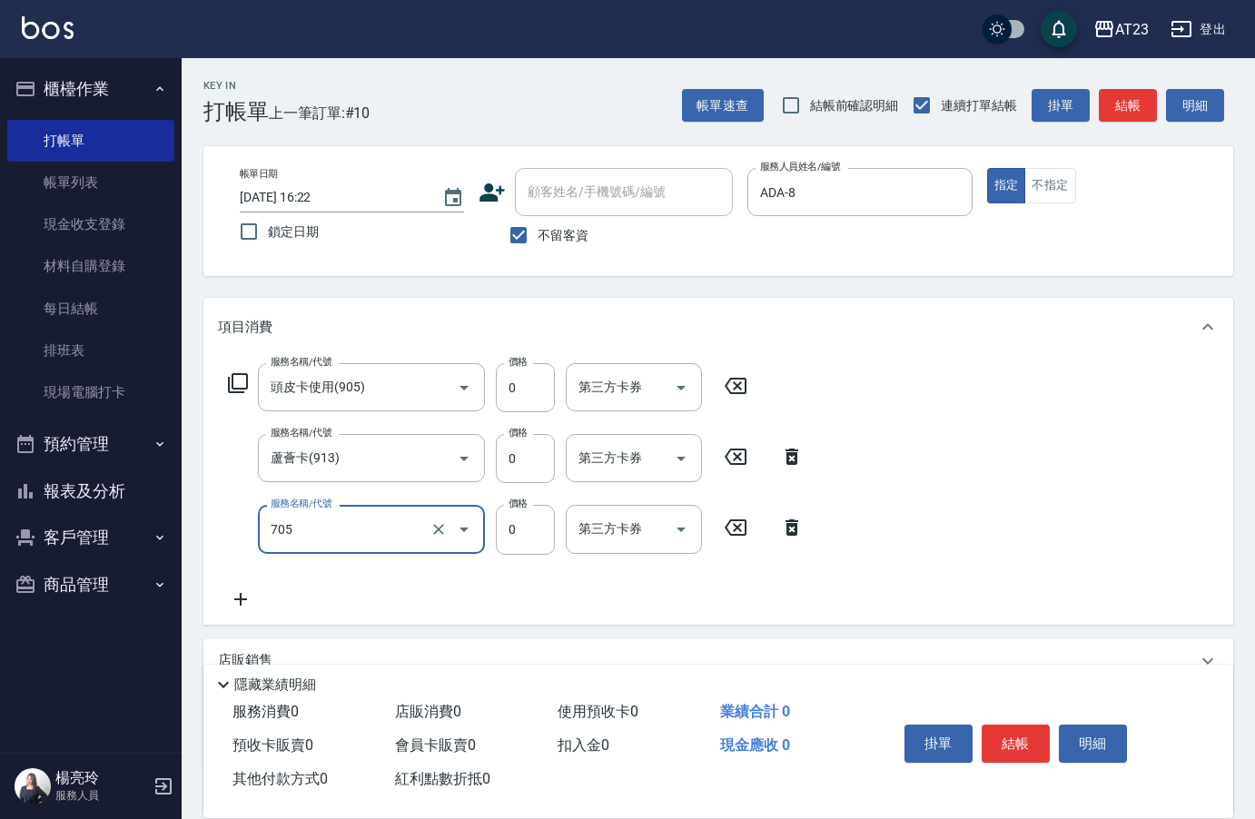
type input "互助50(705)"
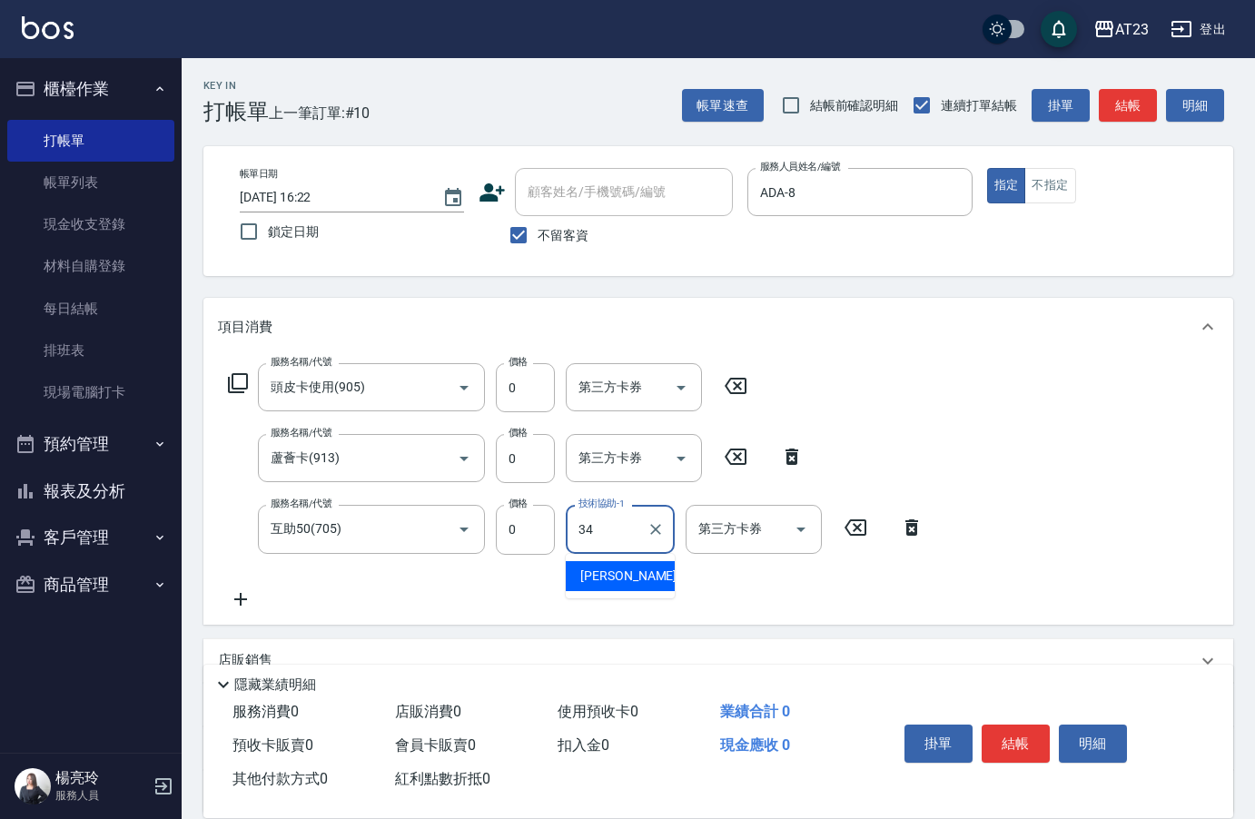
type input "[PERSON_NAME]-34"
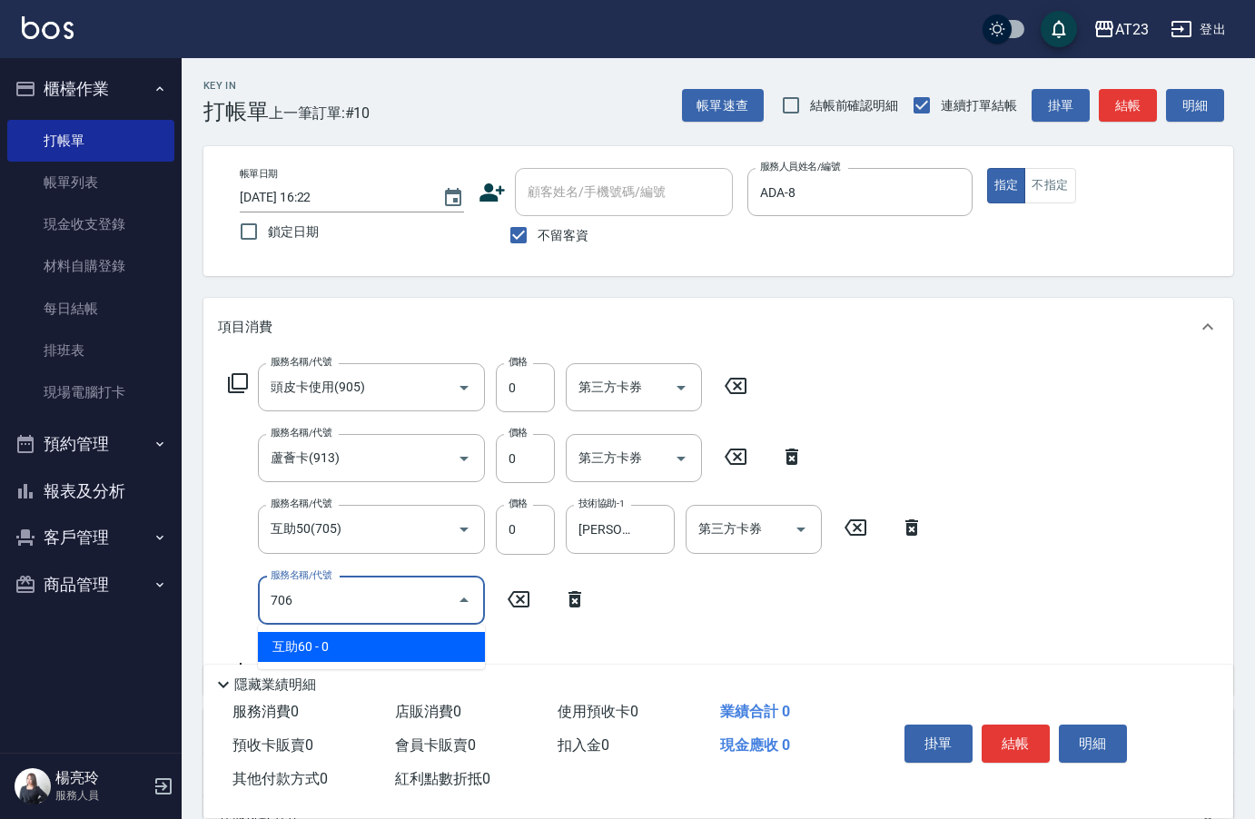
type input "互助60(706)"
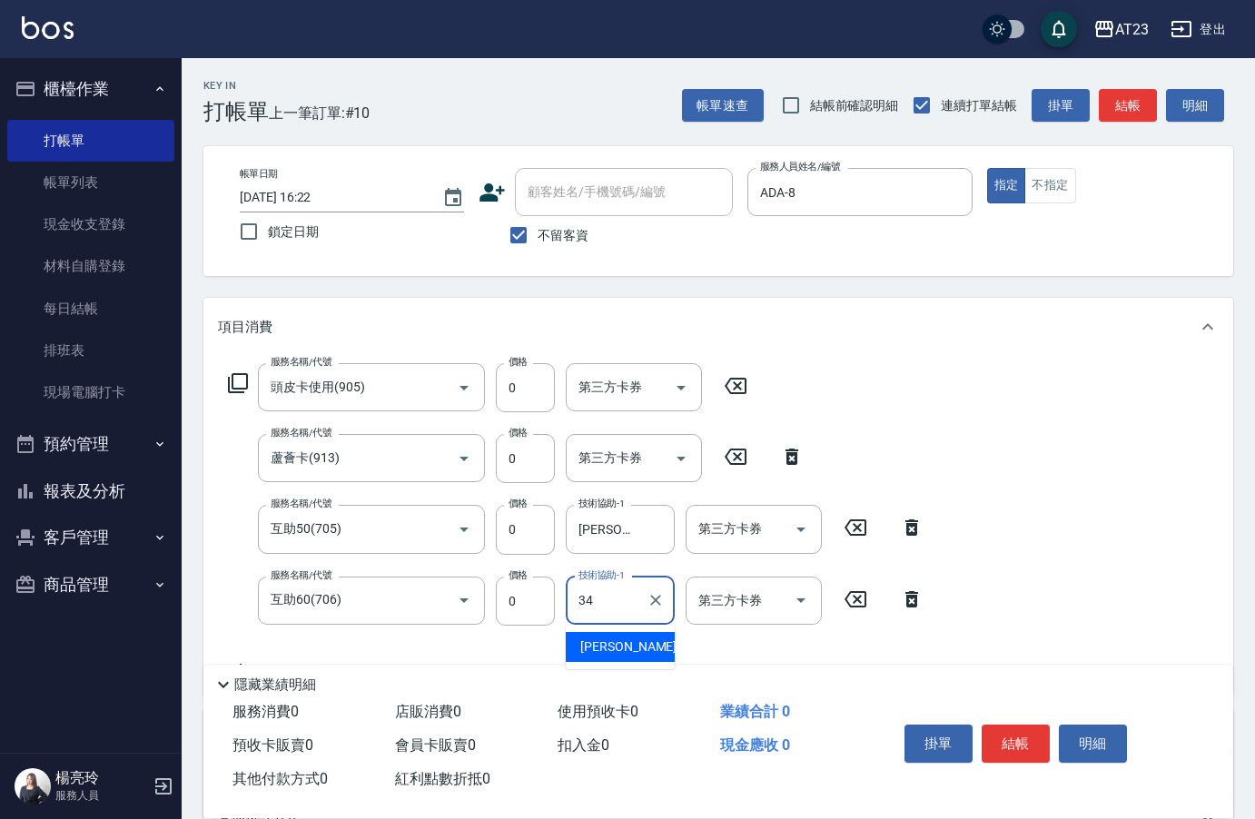
type input "[PERSON_NAME]-34"
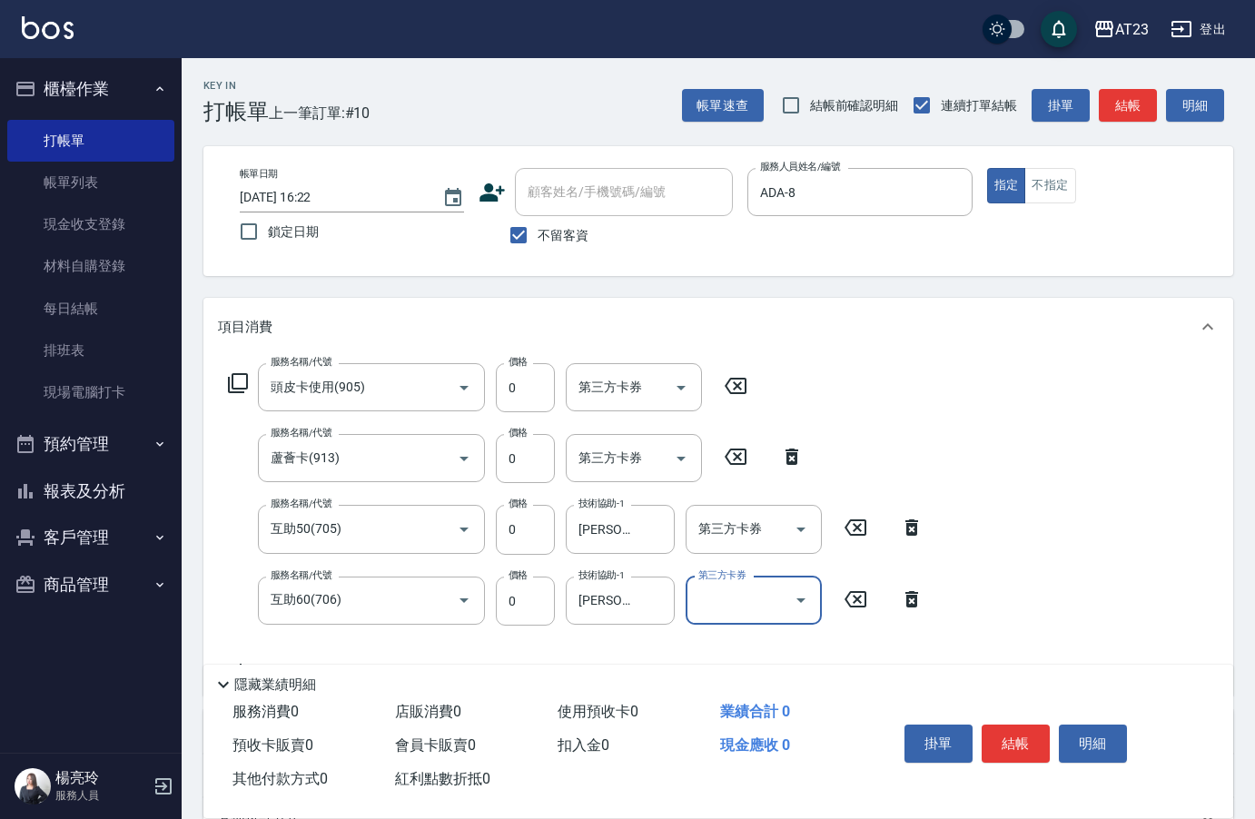
click at [991, 735] on button "結帳" at bounding box center [1016, 744] width 68 height 38
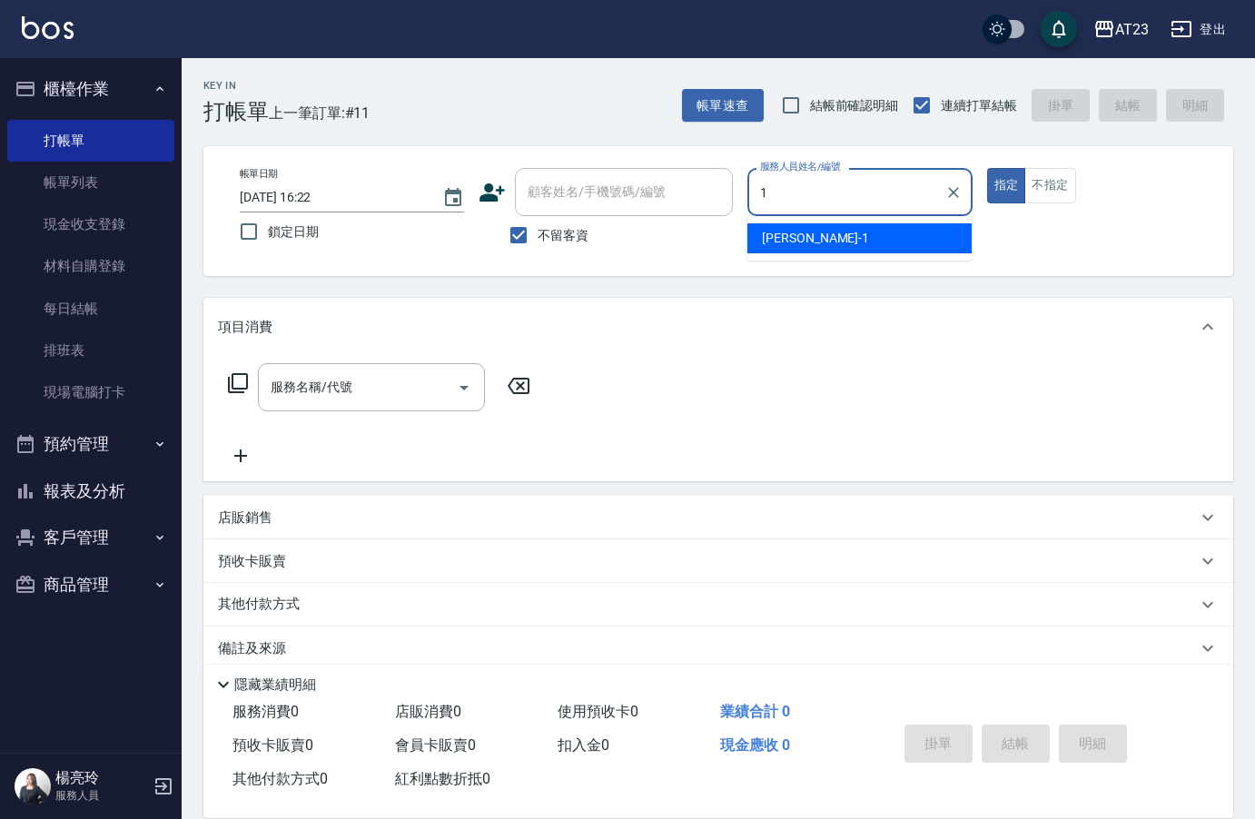
type input "[PERSON_NAME]-1"
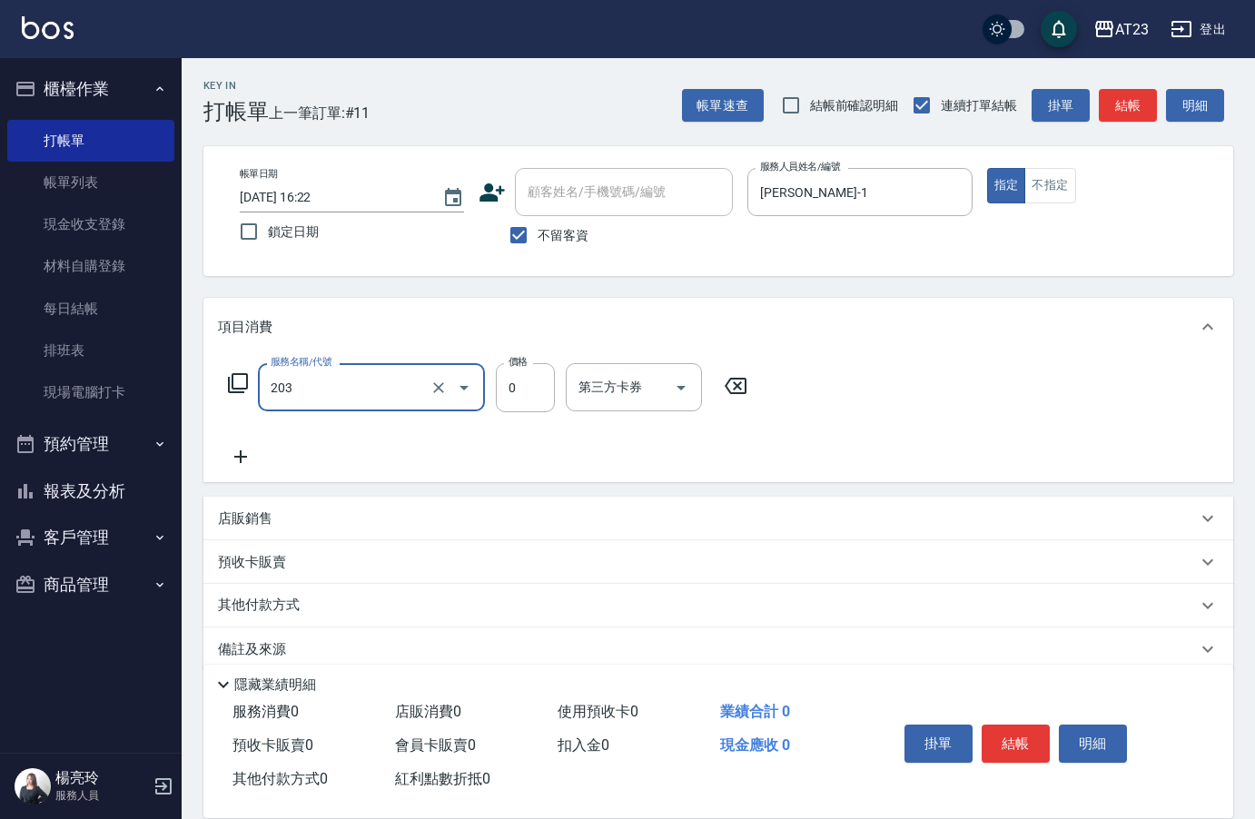
type input "使用洗髮卡(203)"
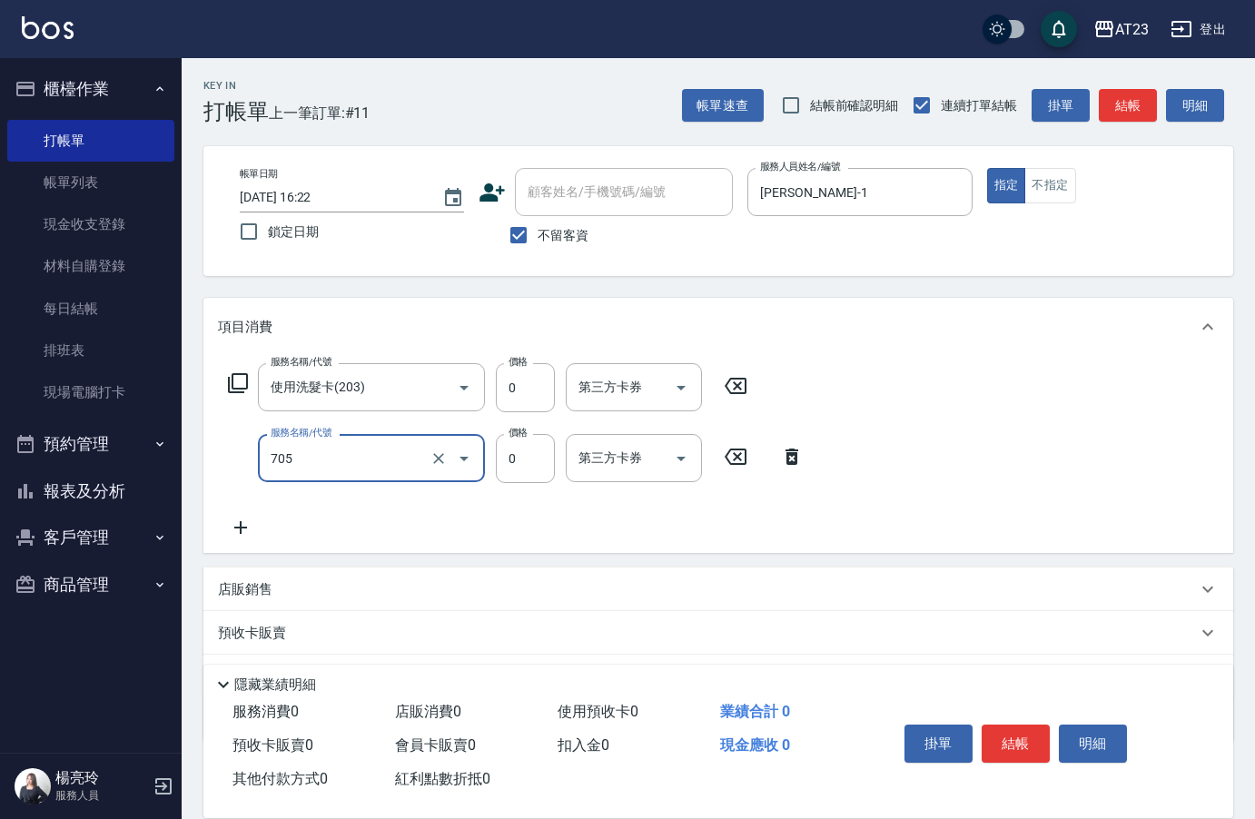
type input "互助50(705)"
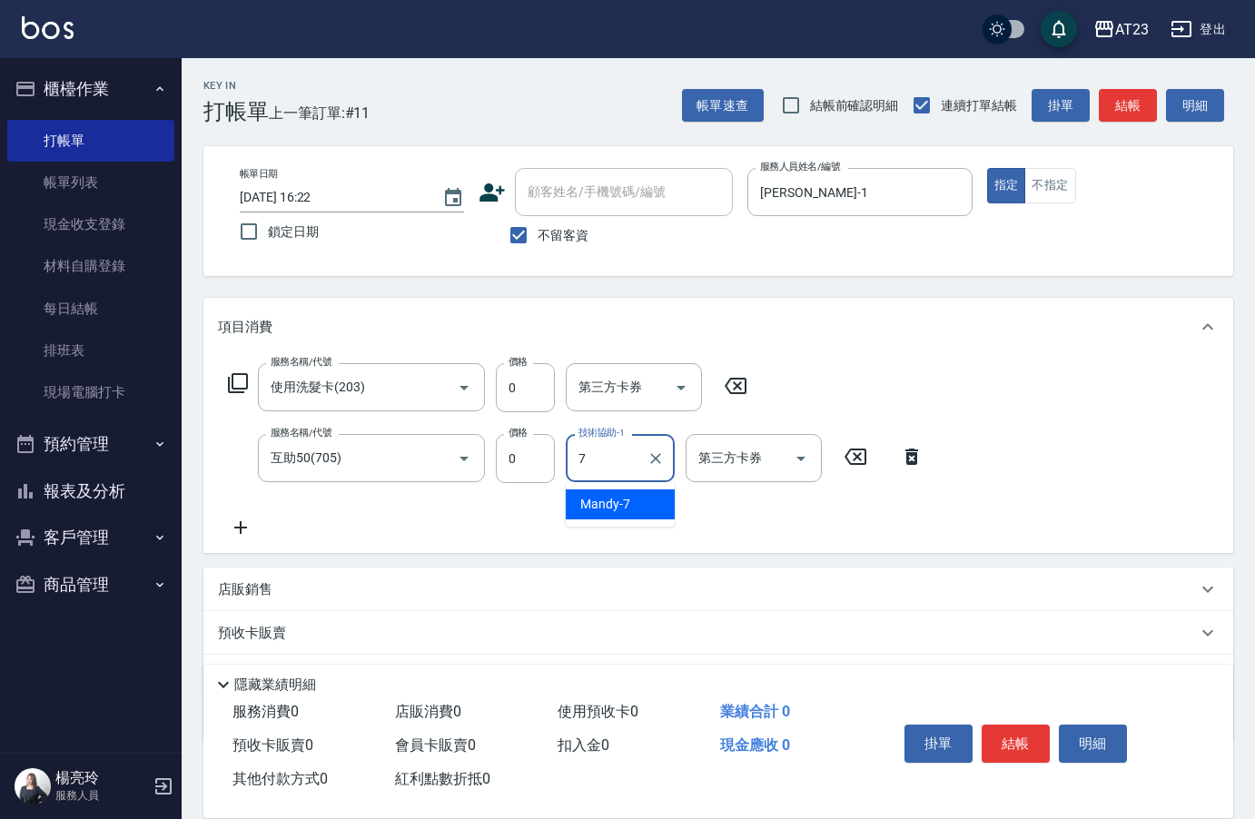
type input "Mandy-7"
click at [1020, 738] on button "結帳" at bounding box center [1016, 744] width 68 height 38
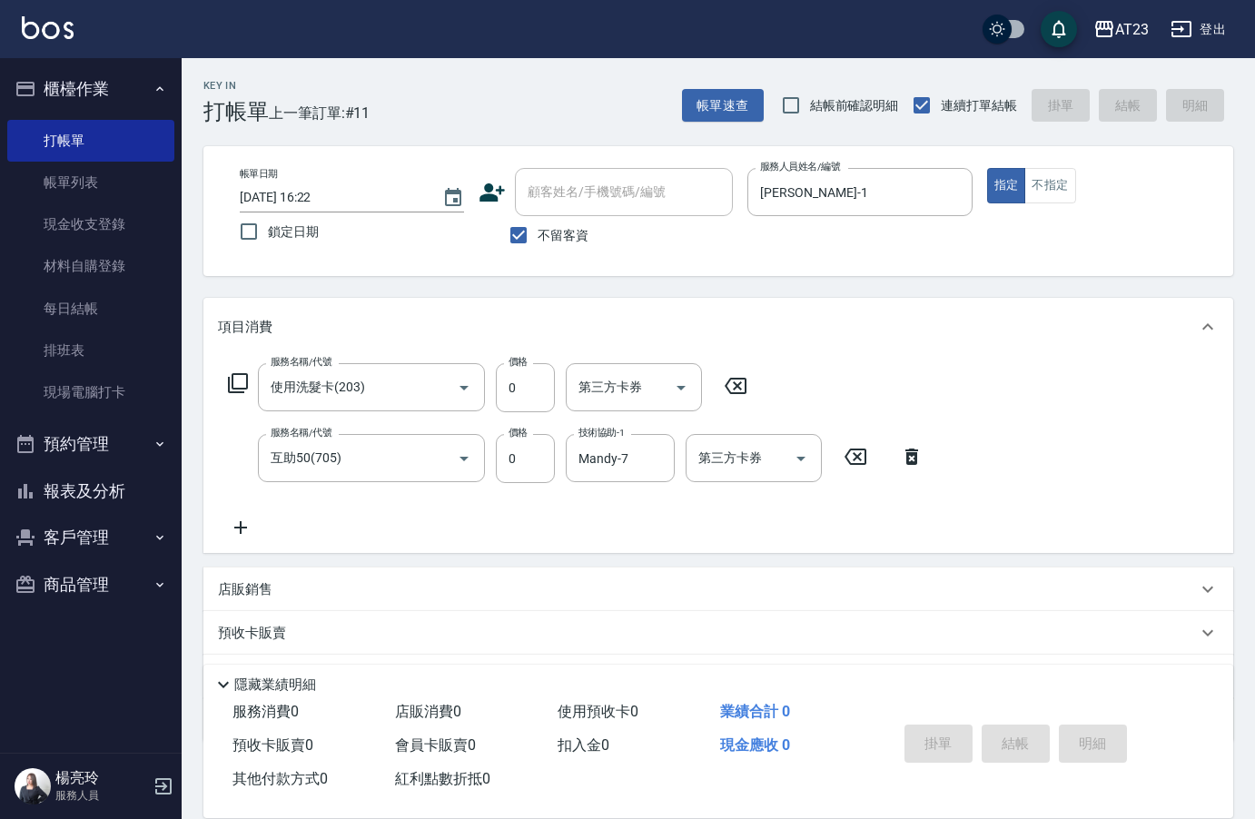
type input "[DATE] 16:23"
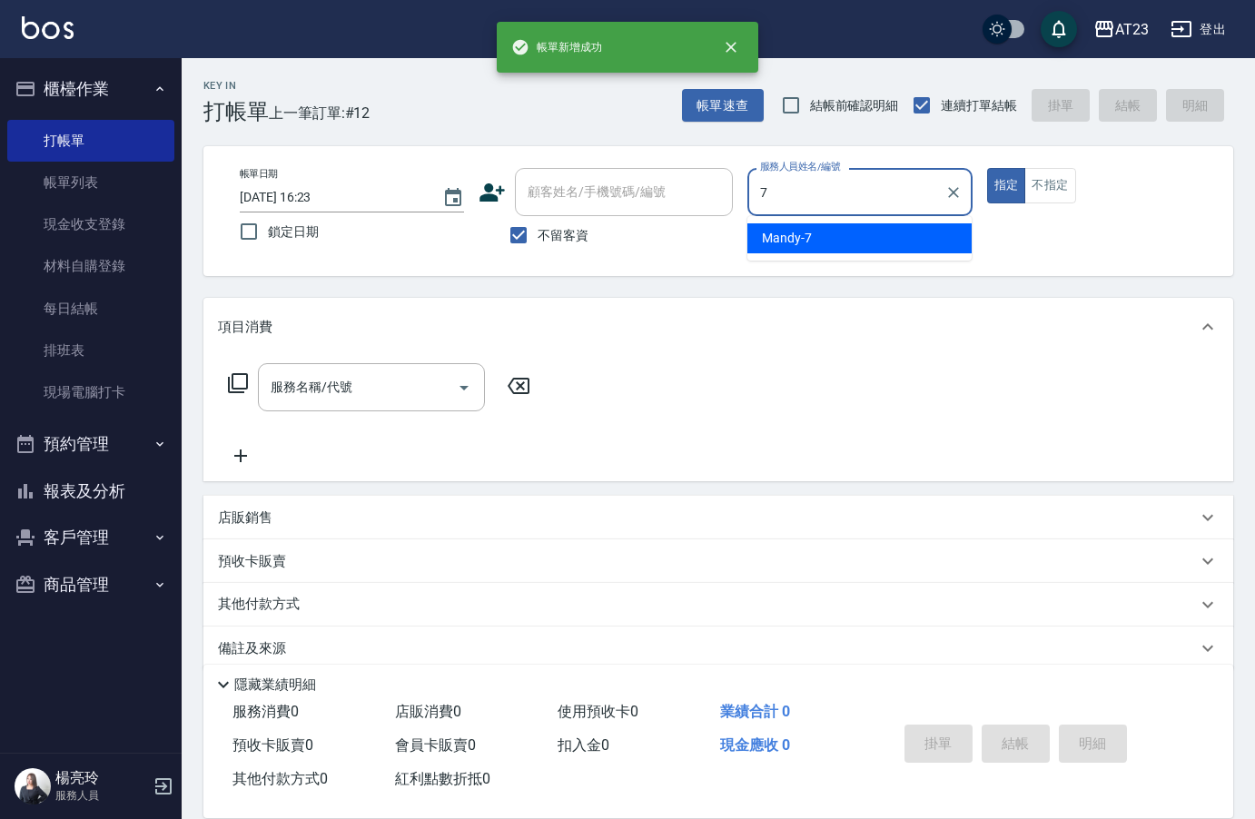
type input "Mandy-7"
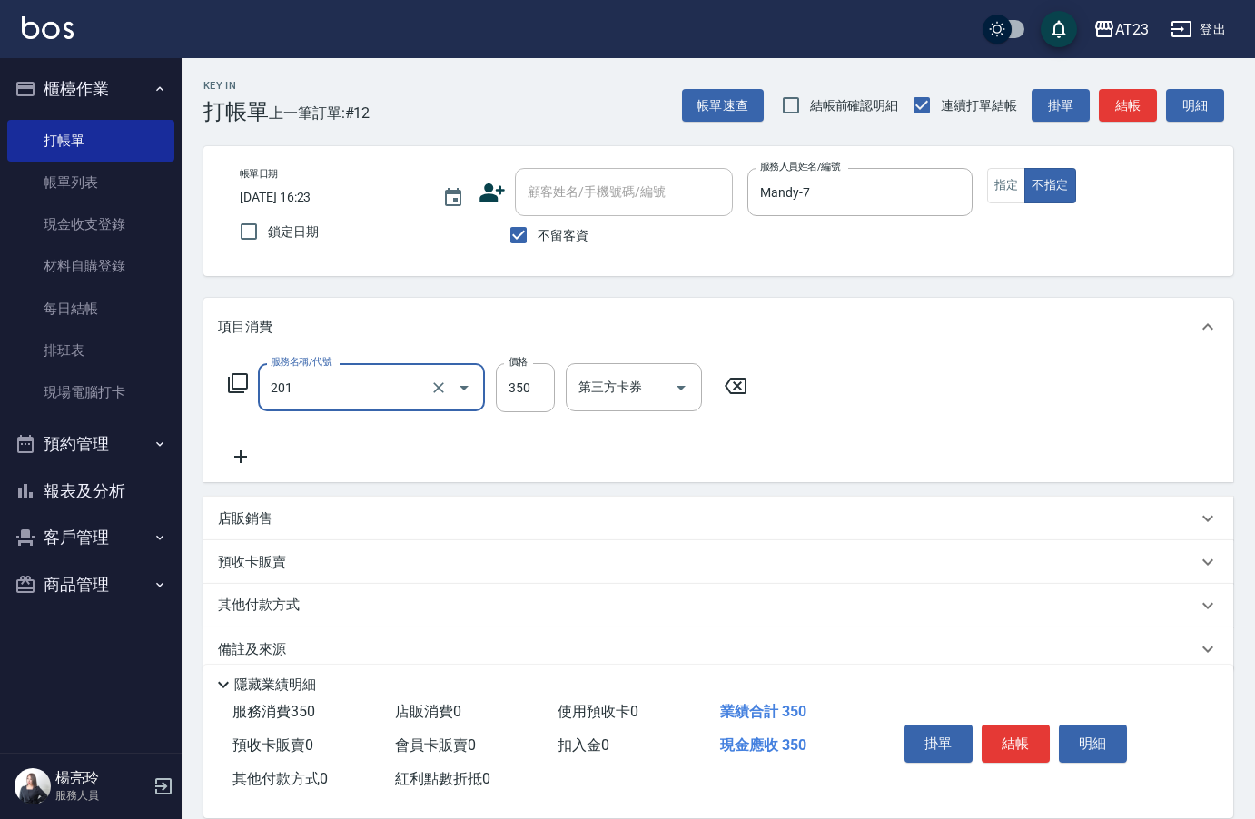
type input "一般洗髮(201)"
click at [1015, 740] on button "結帳" at bounding box center [1016, 744] width 68 height 38
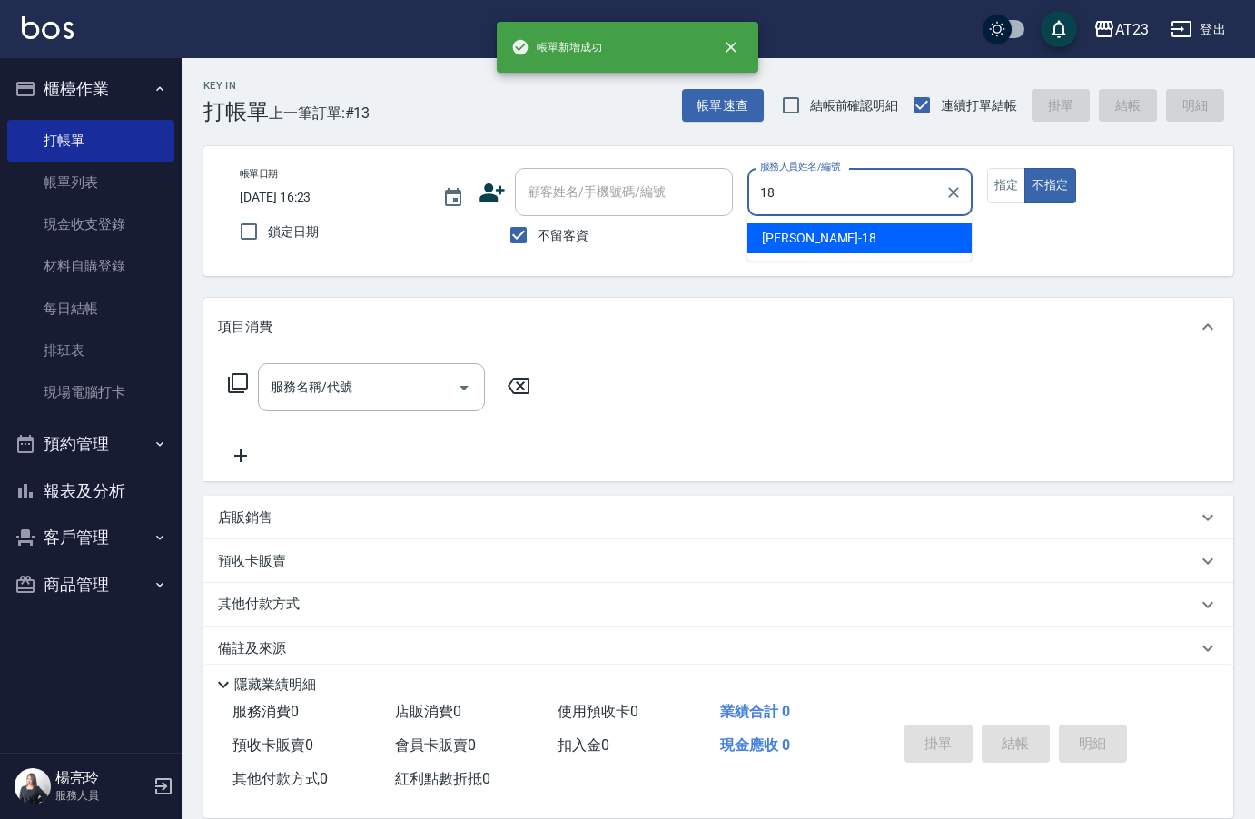
type input "[PERSON_NAME]-18"
type button "false"
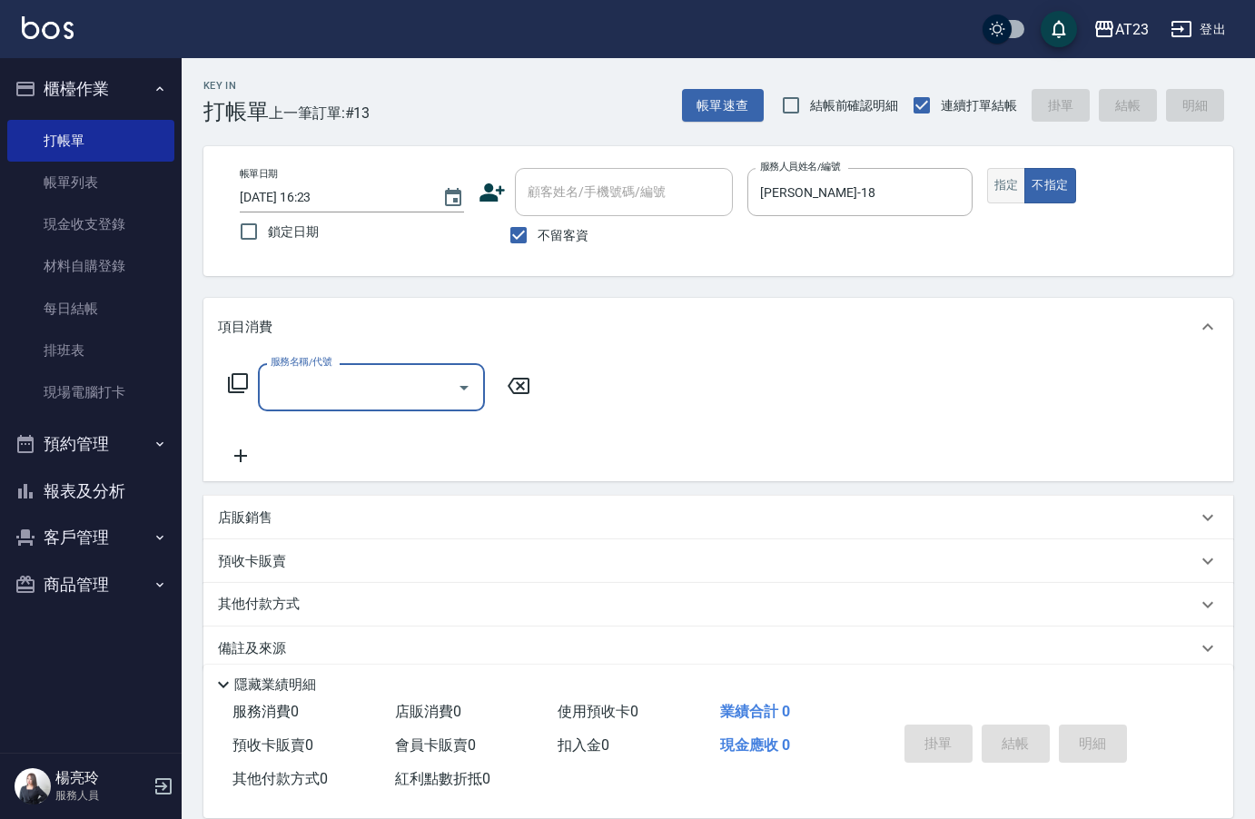
click at [1008, 197] on button "指定" at bounding box center [1006, 185] width 39 height 35
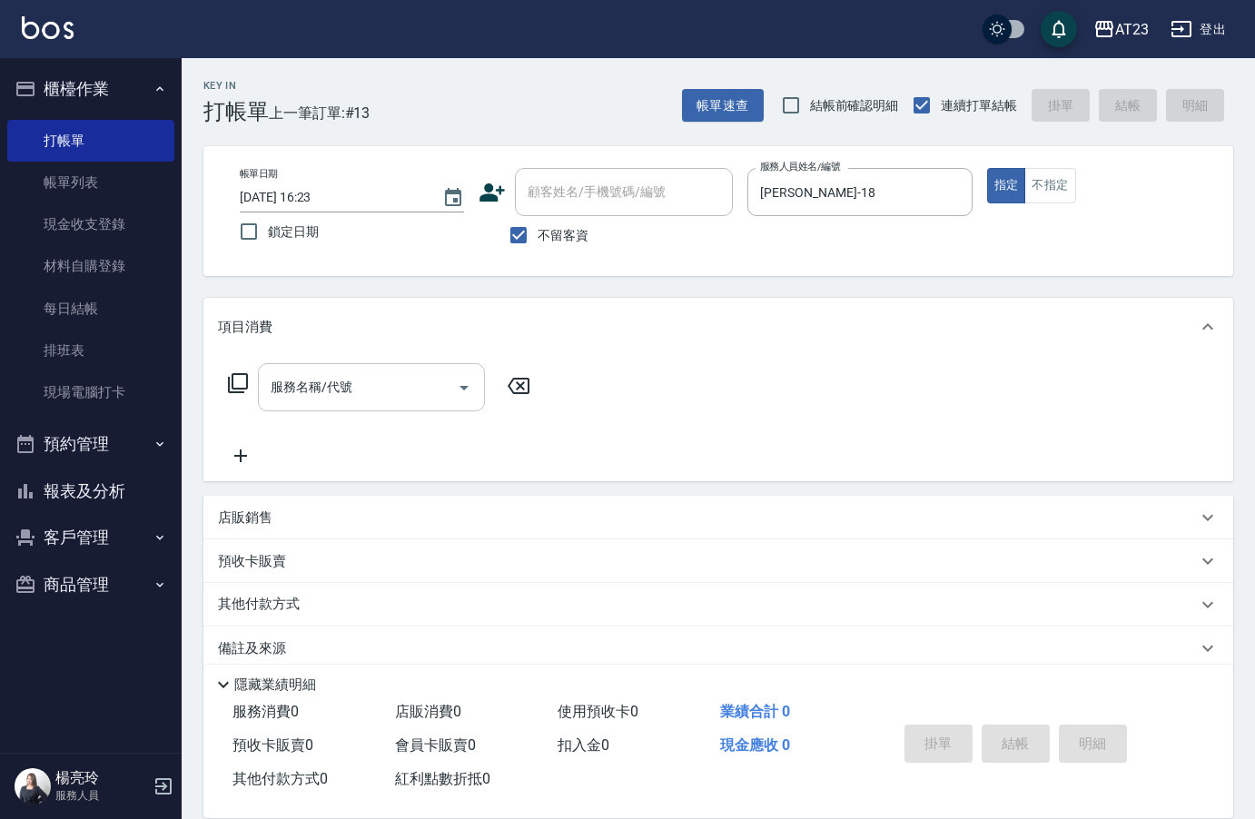
click at [310, 407] on div "服務名稱/代號" at bounding box center [371, 387] width 227 height 48
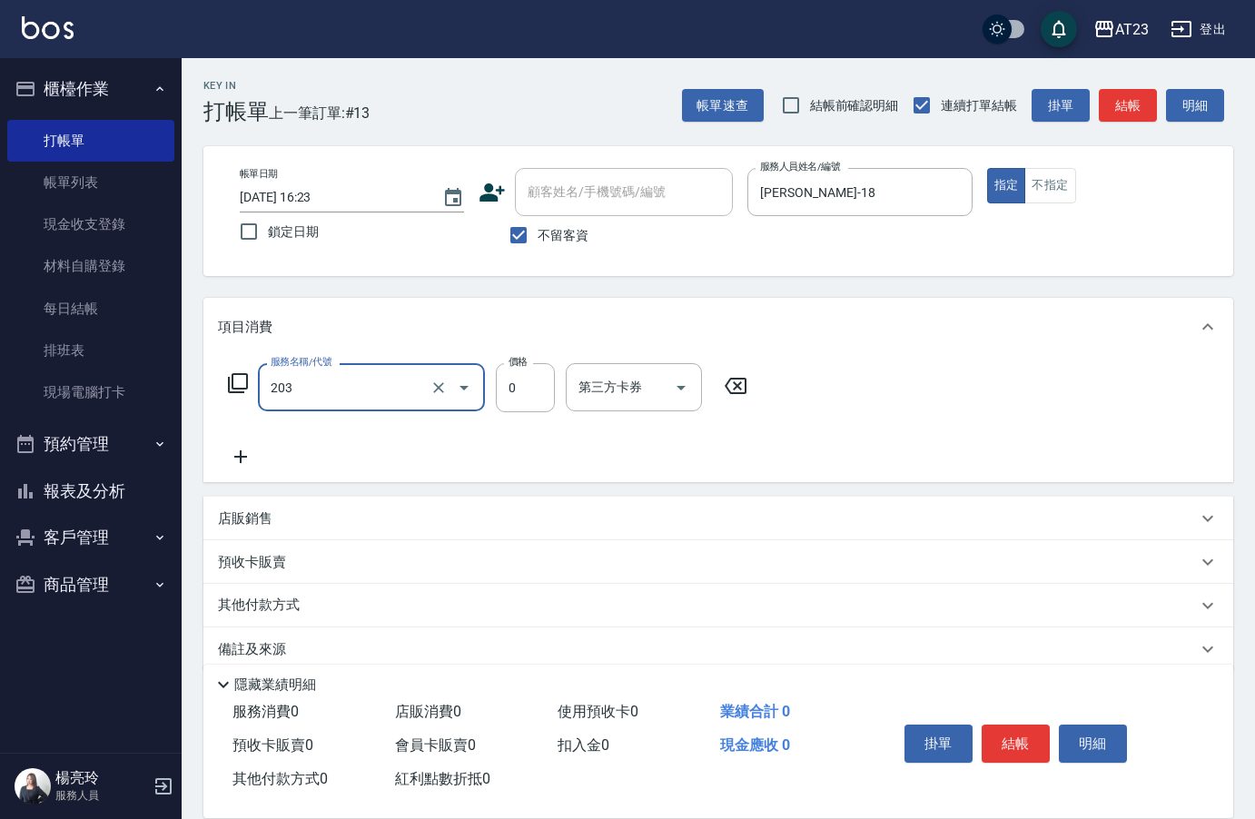
type input "使用洗髮卡(203)"
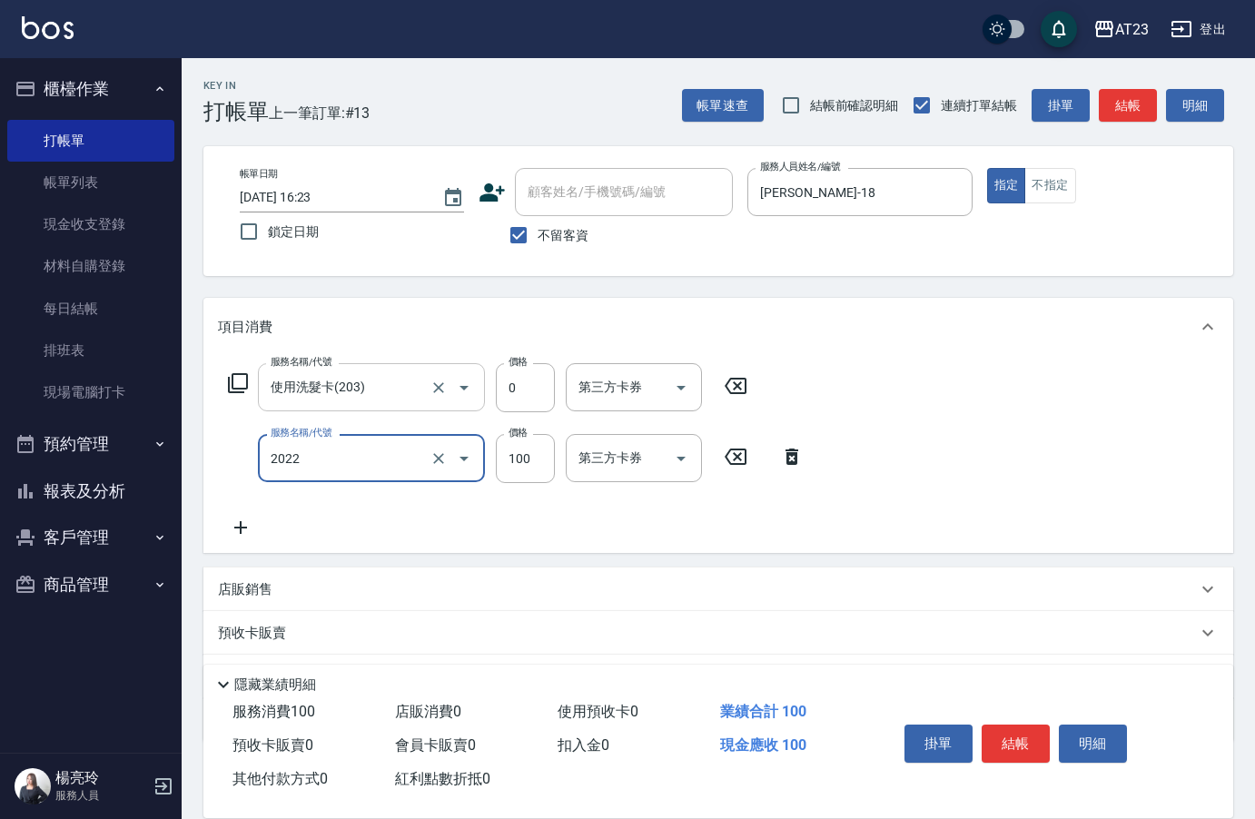
type input "升級精油洗髮(2022)"
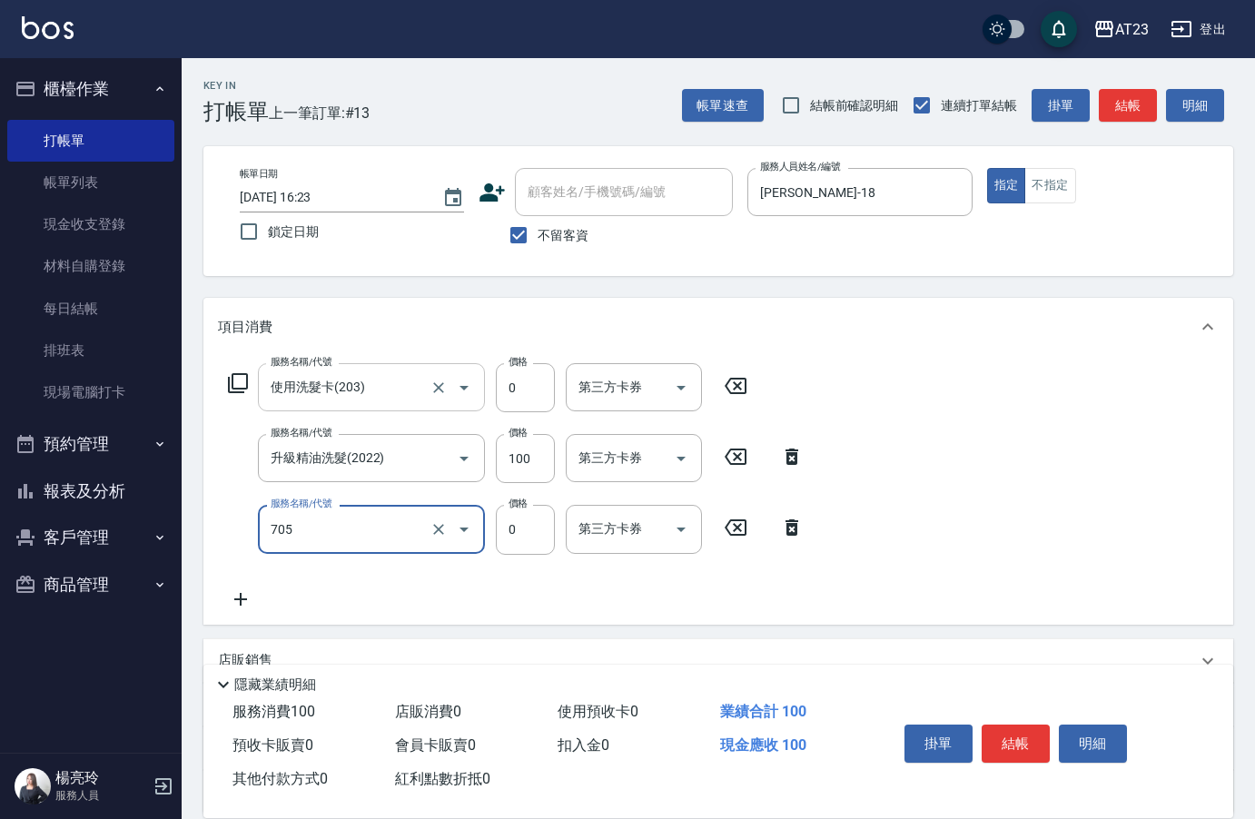
type input "互助50(705)"
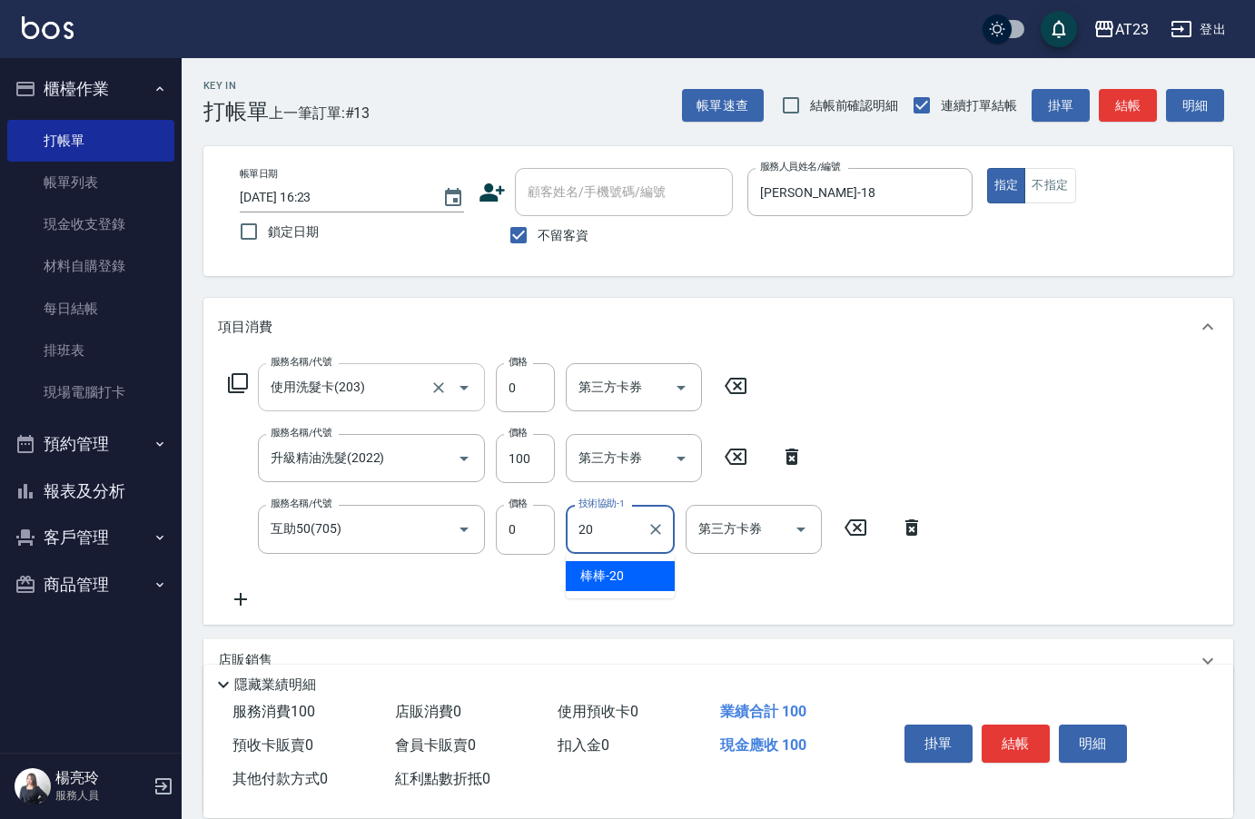
type input "棒棒-20"
click at [1030, 736] on button "結帳" at bounding box center [1016, 744] width 68 height 38
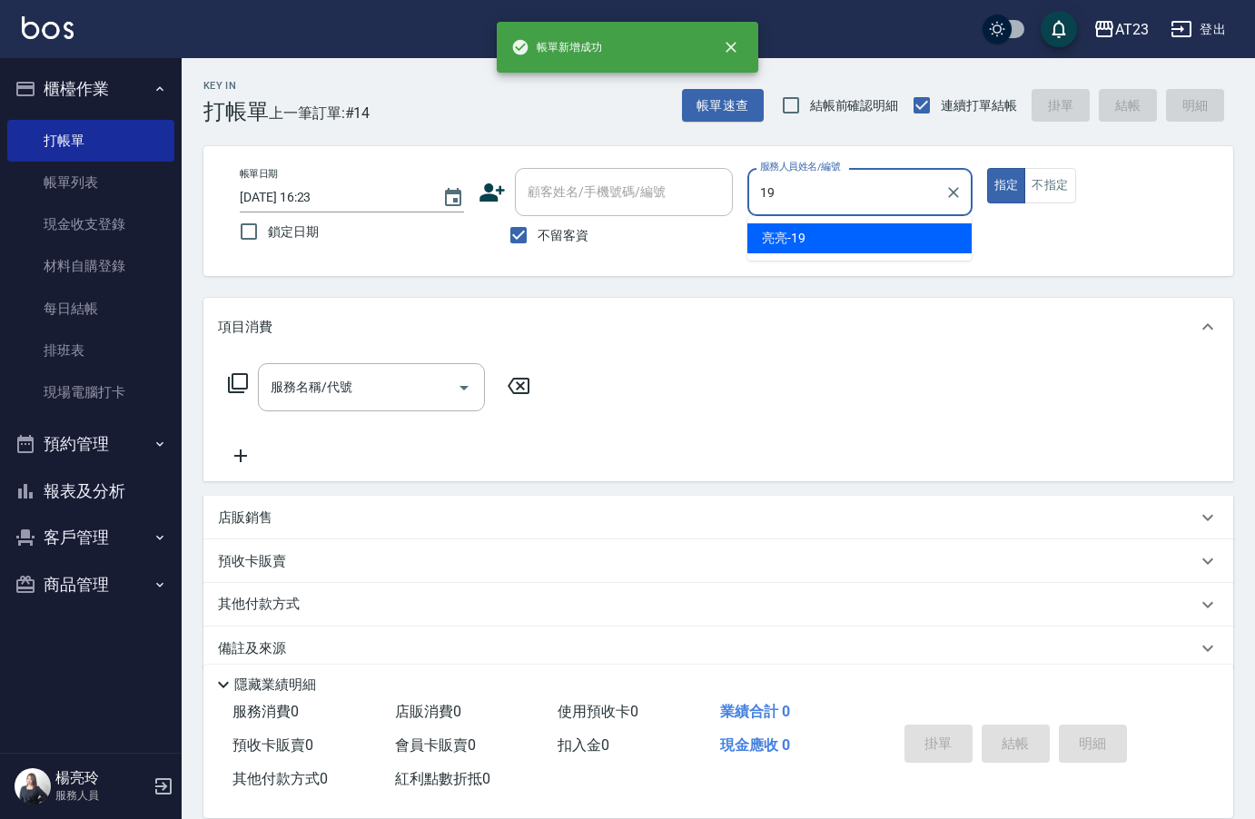
type input "[PERSON_NAME]-19"
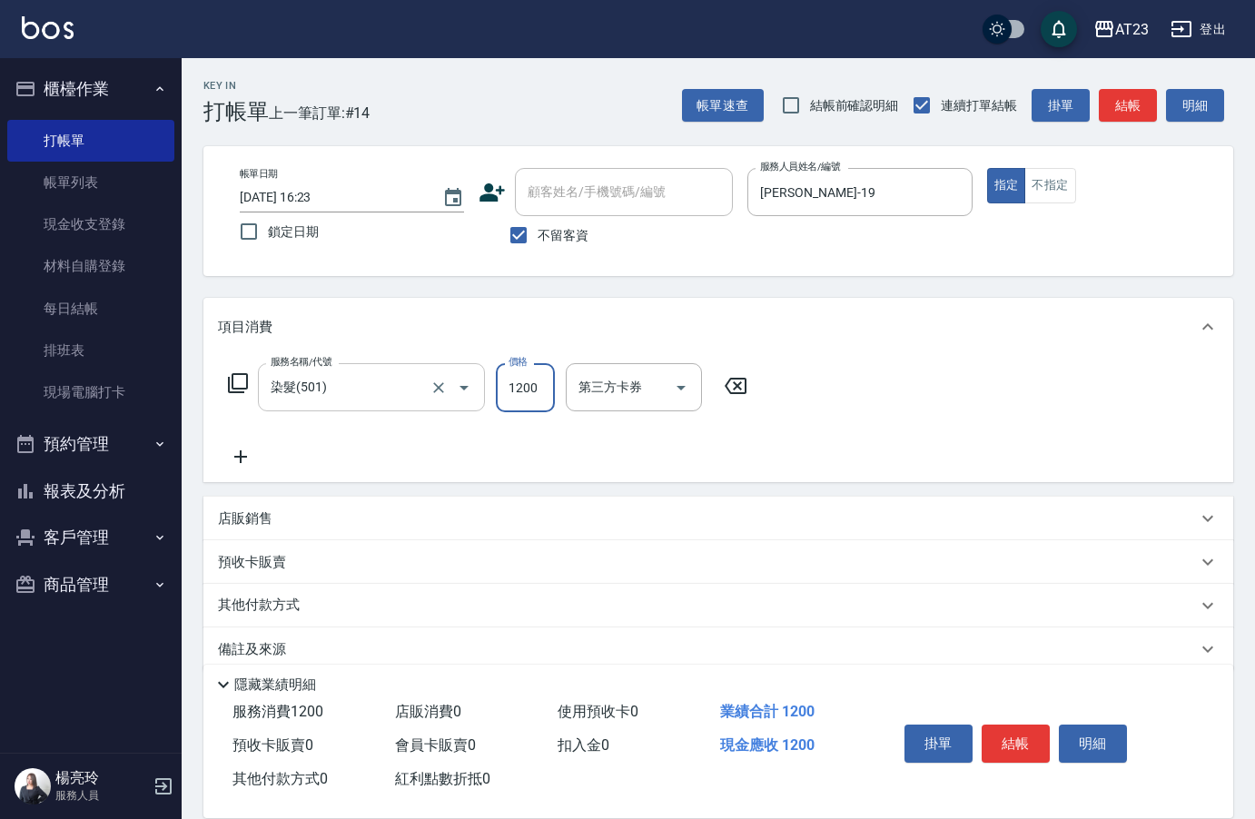
click at [366, 392] on input "染髮(501)" at bounding box center [346, 387] width 160 height 32
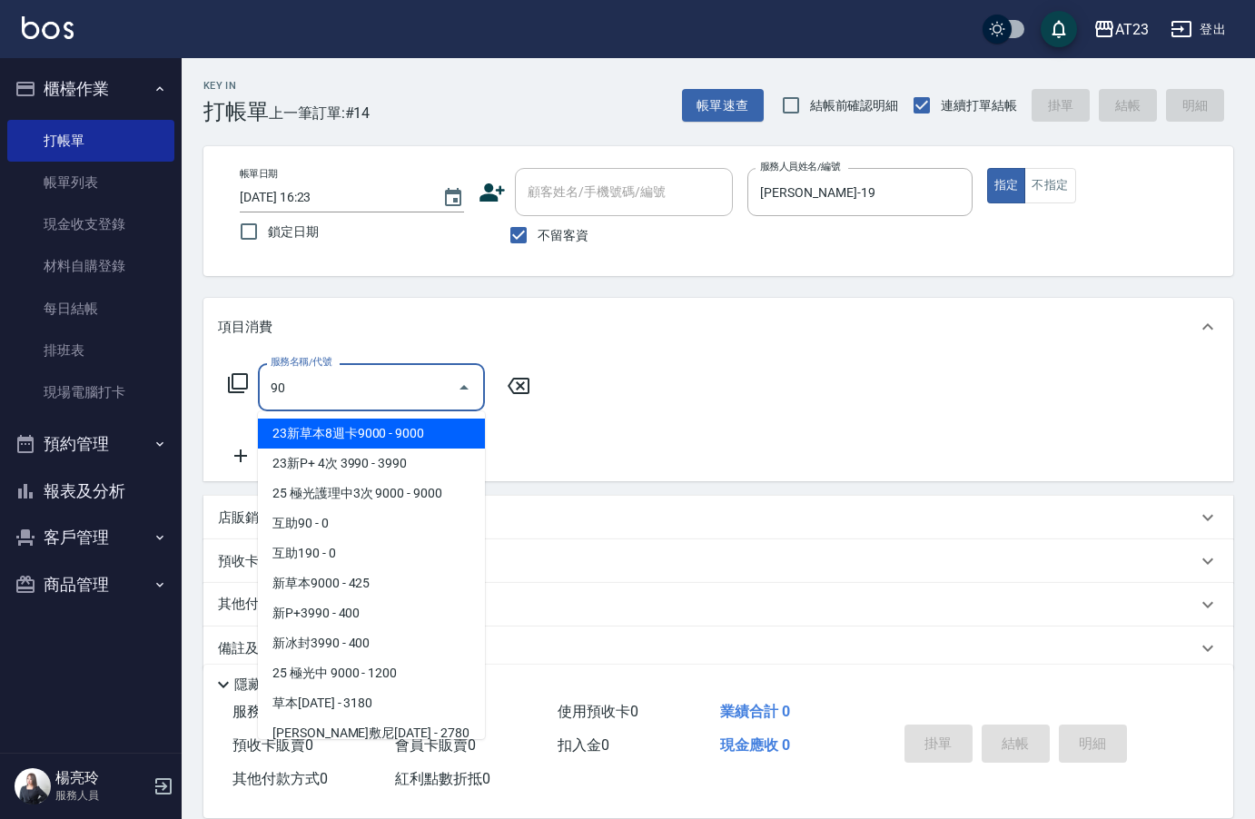
type input "9"
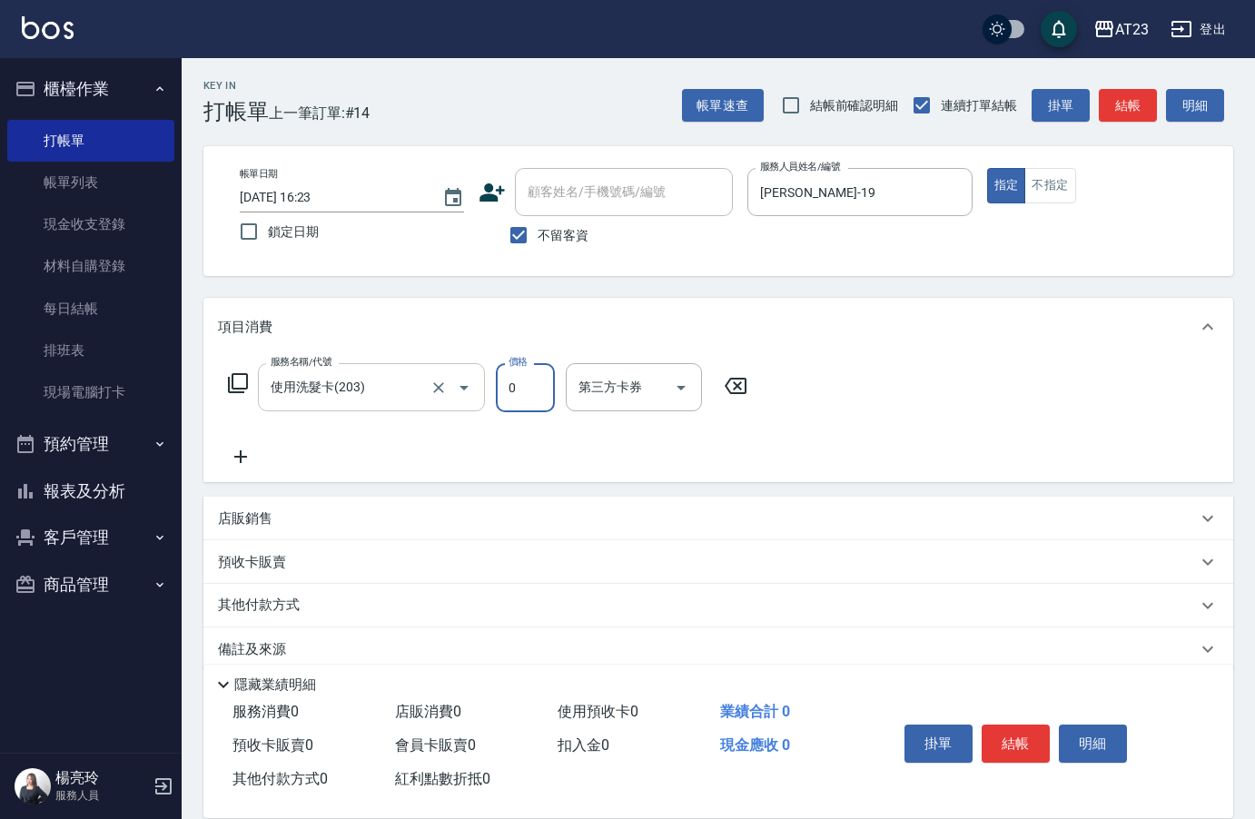
click at [386, 407] on div "使用洗髮卡(203) 服務名稱/代號" at bounding box center [371, 387] width 227 height 48
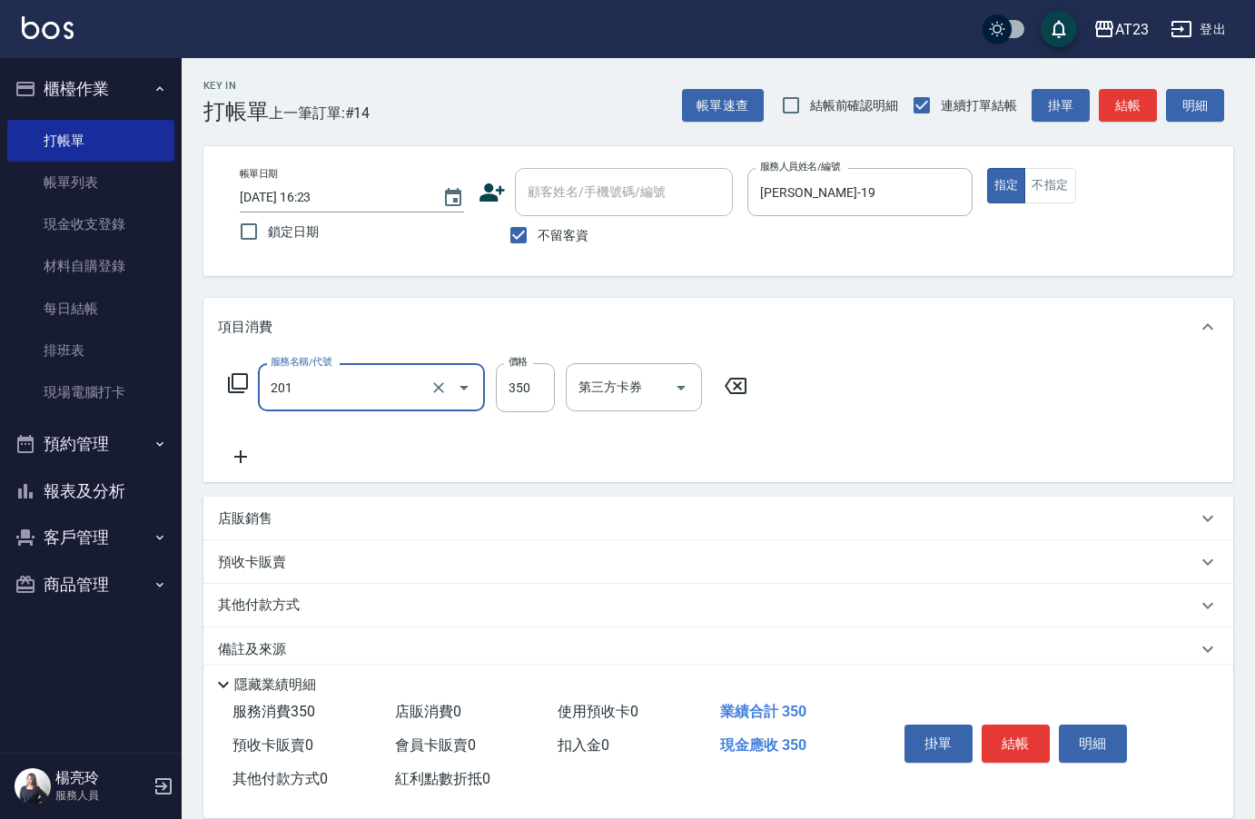
type input "一般洗髮(201)"
type input "350"
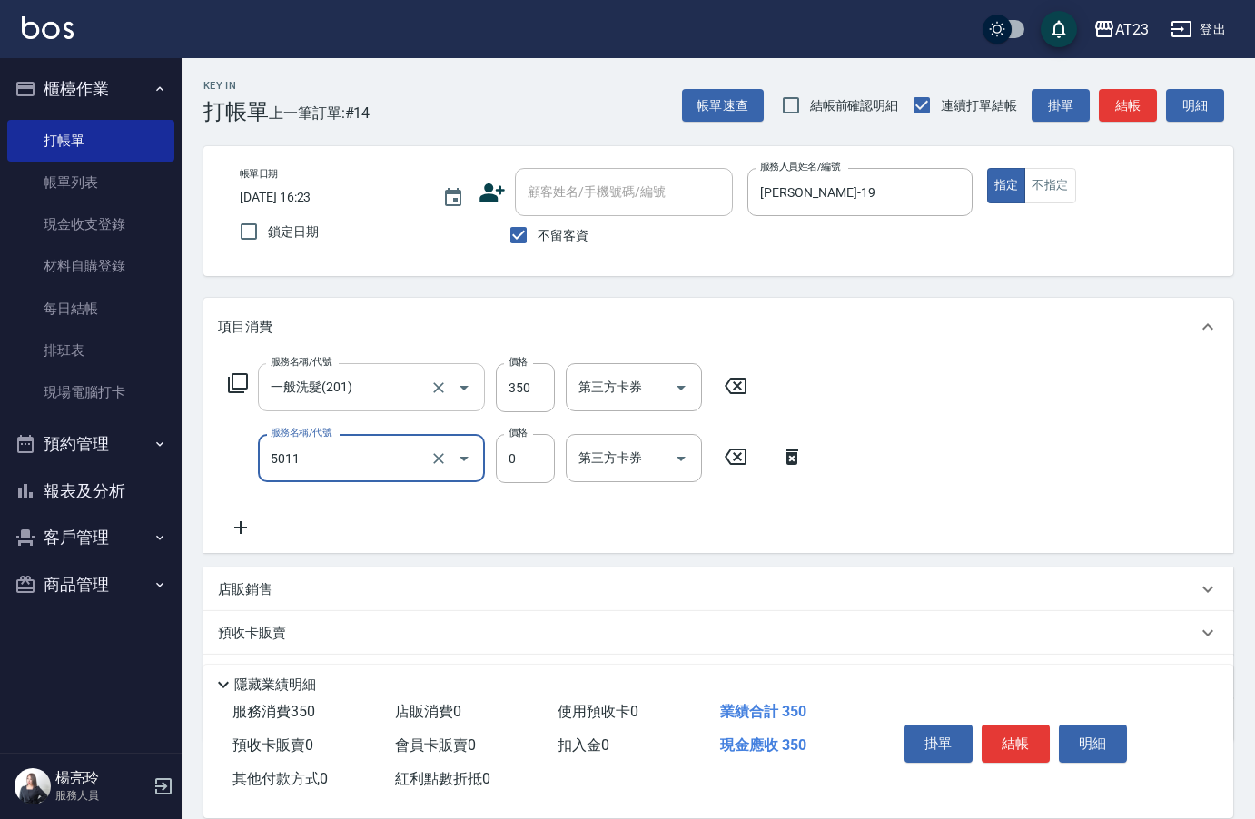
type input "補染(5011)"
type input "600"
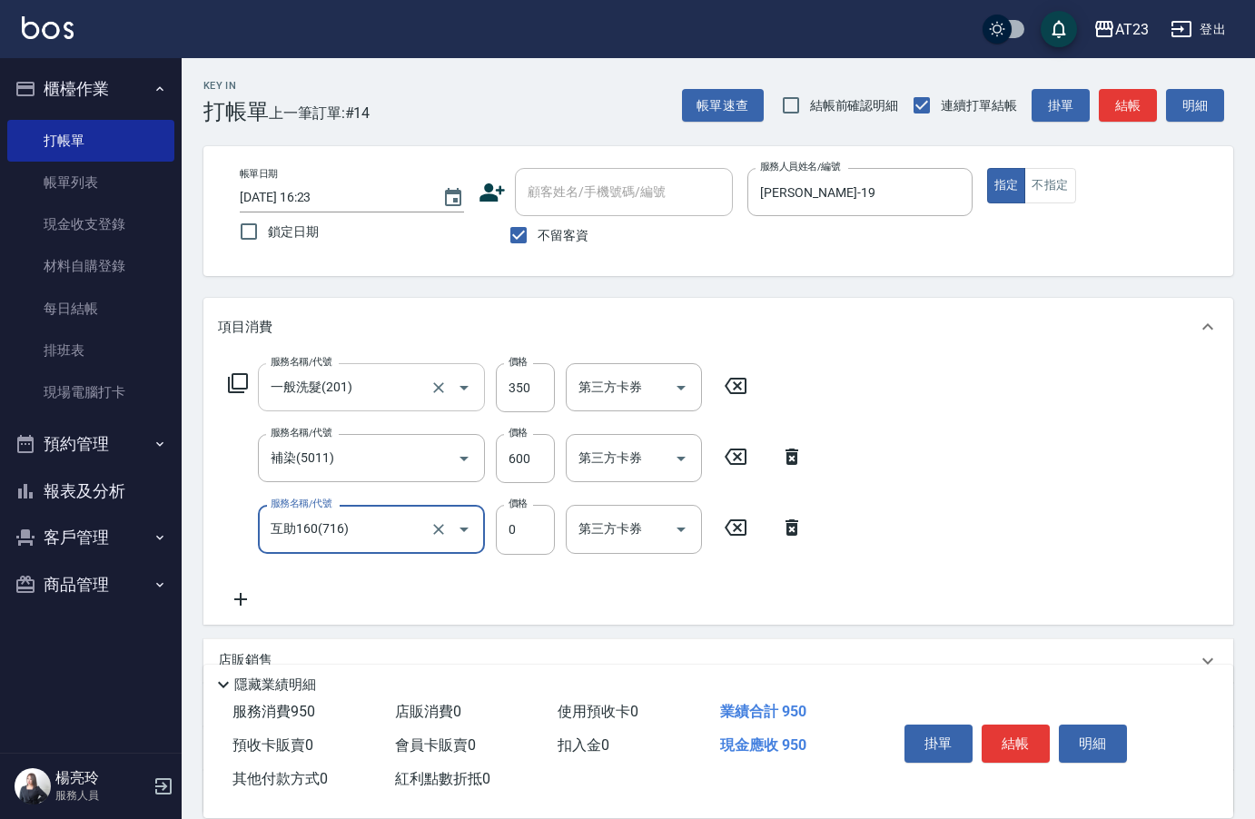
type input "互助160(716)"
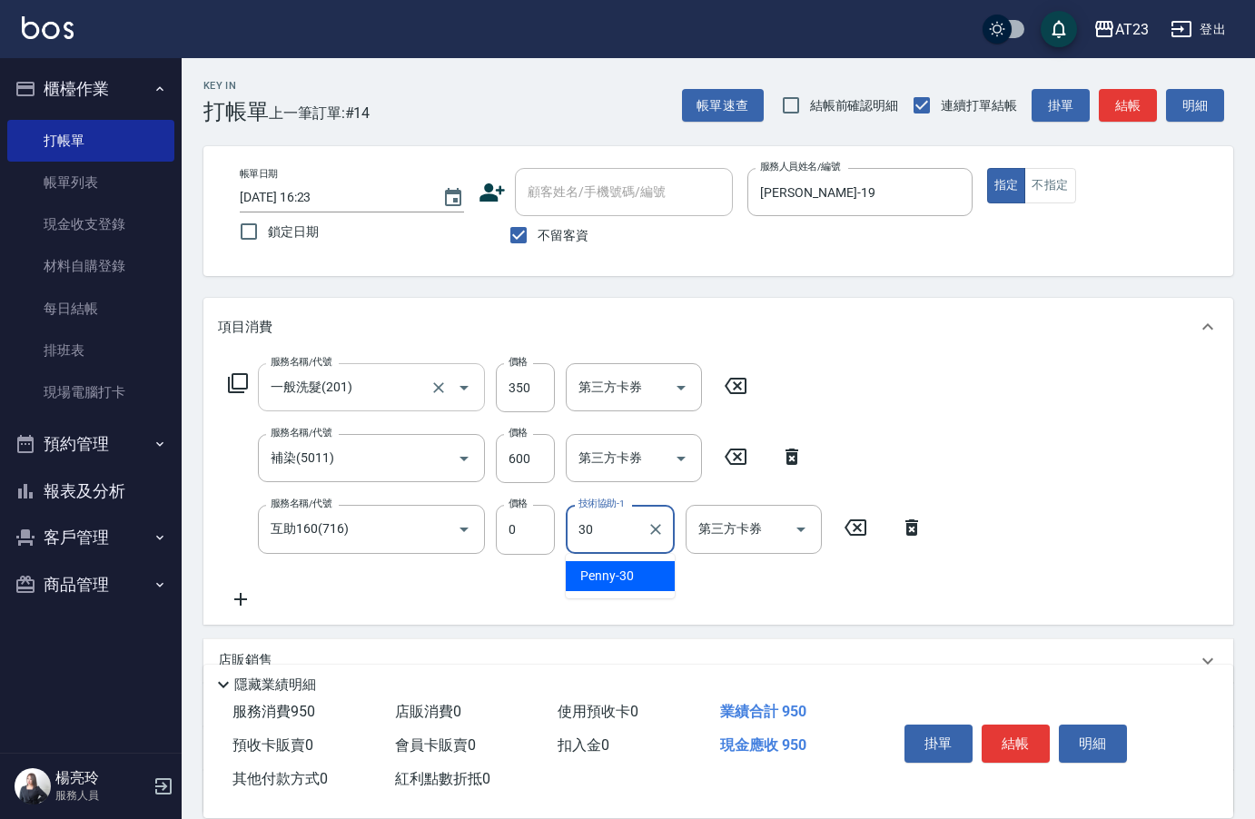
type input "Penny-30"
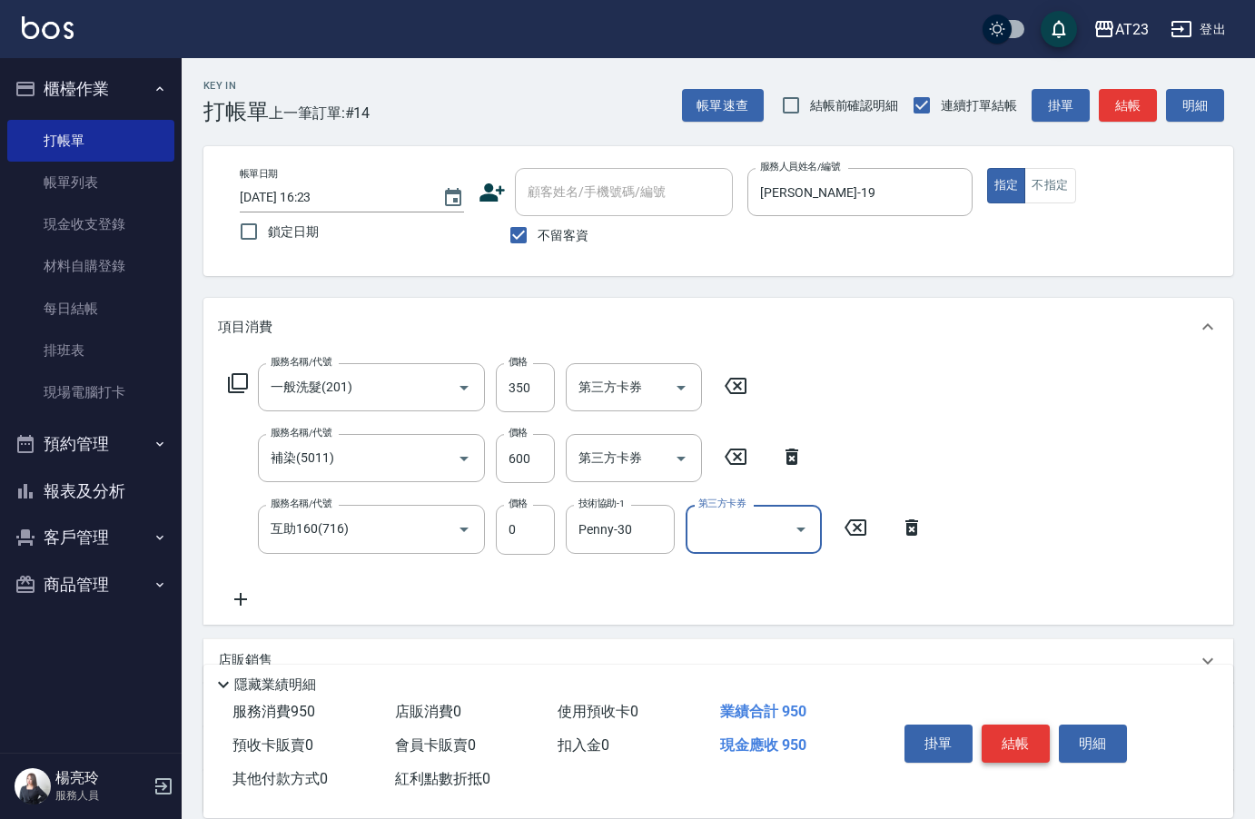
click at [1015, 740] on button "結帳" at bounding box center [1016, 744] width 68 height 38
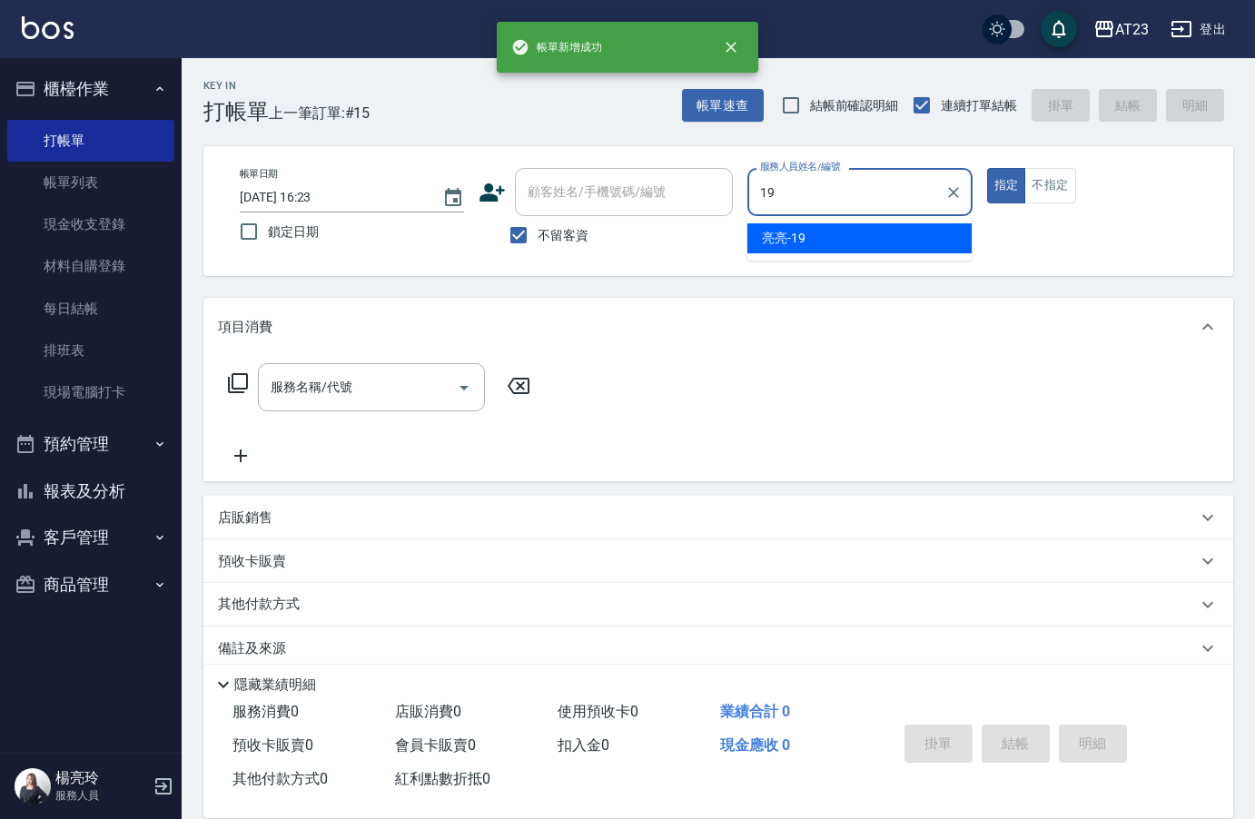
type input "[PERSON_NAME]-19"
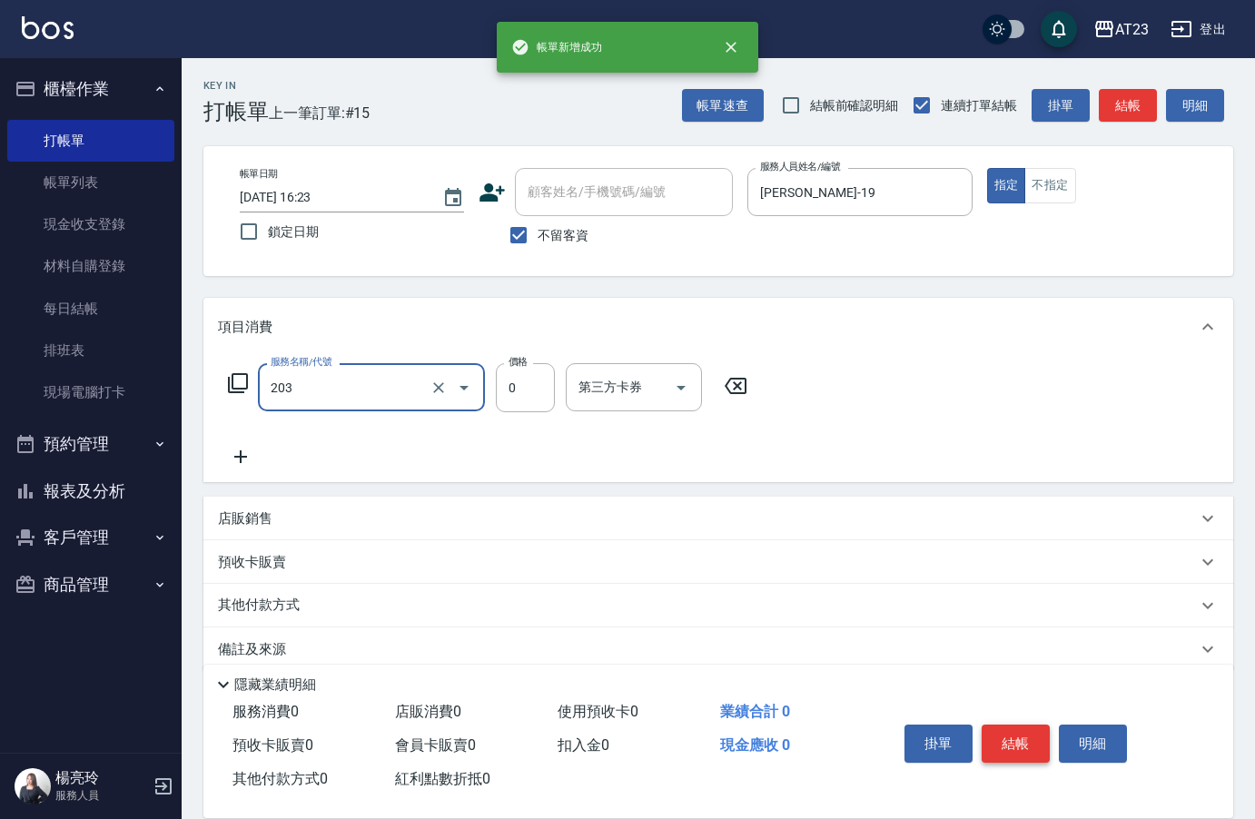
type input "使用洗髮卡(203)"
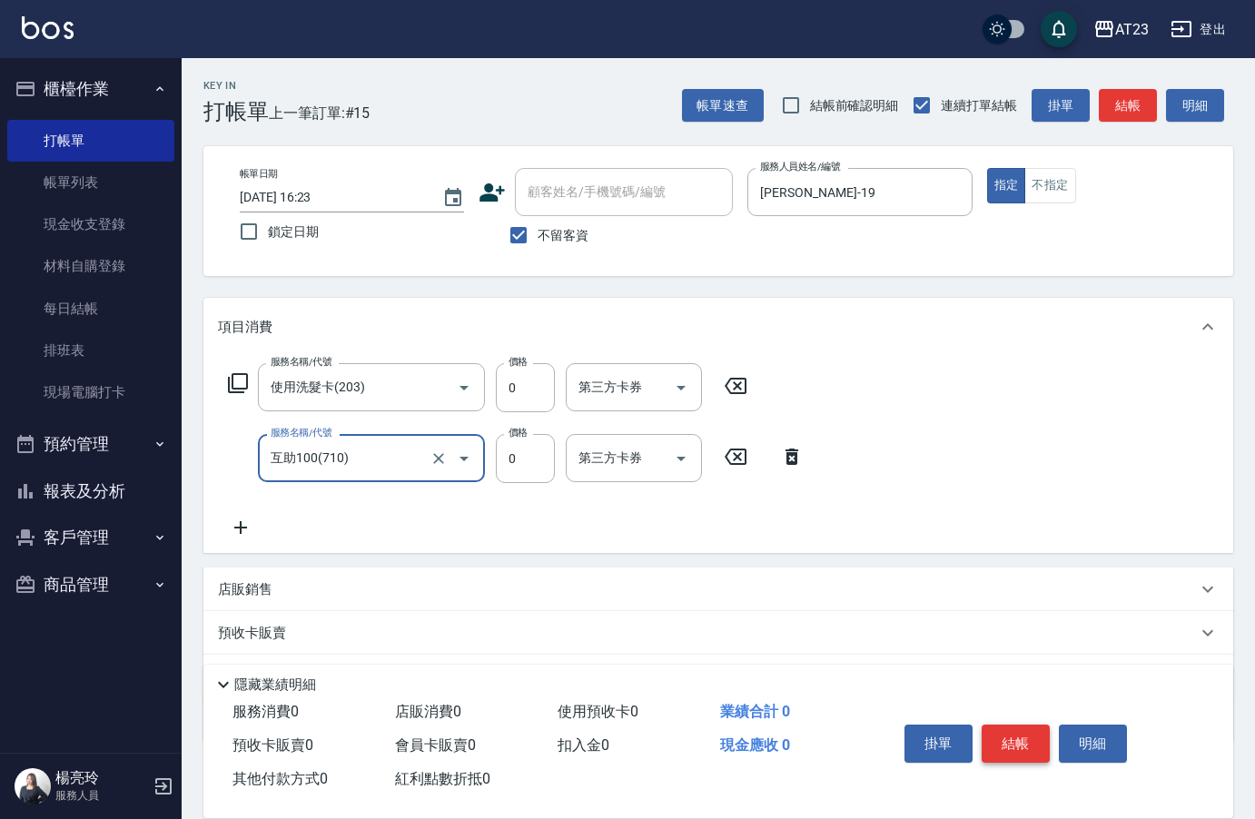
type input "互助100(710)"
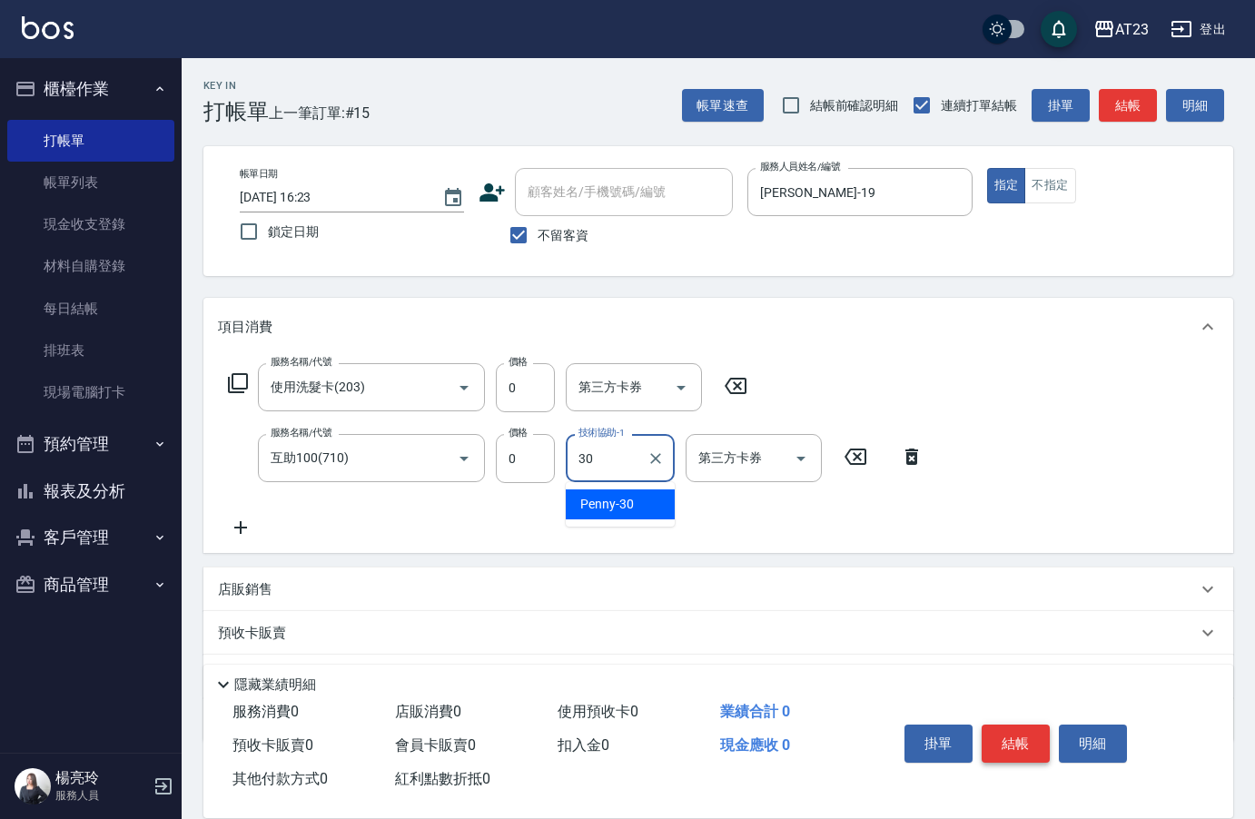
type input "Penny-30"
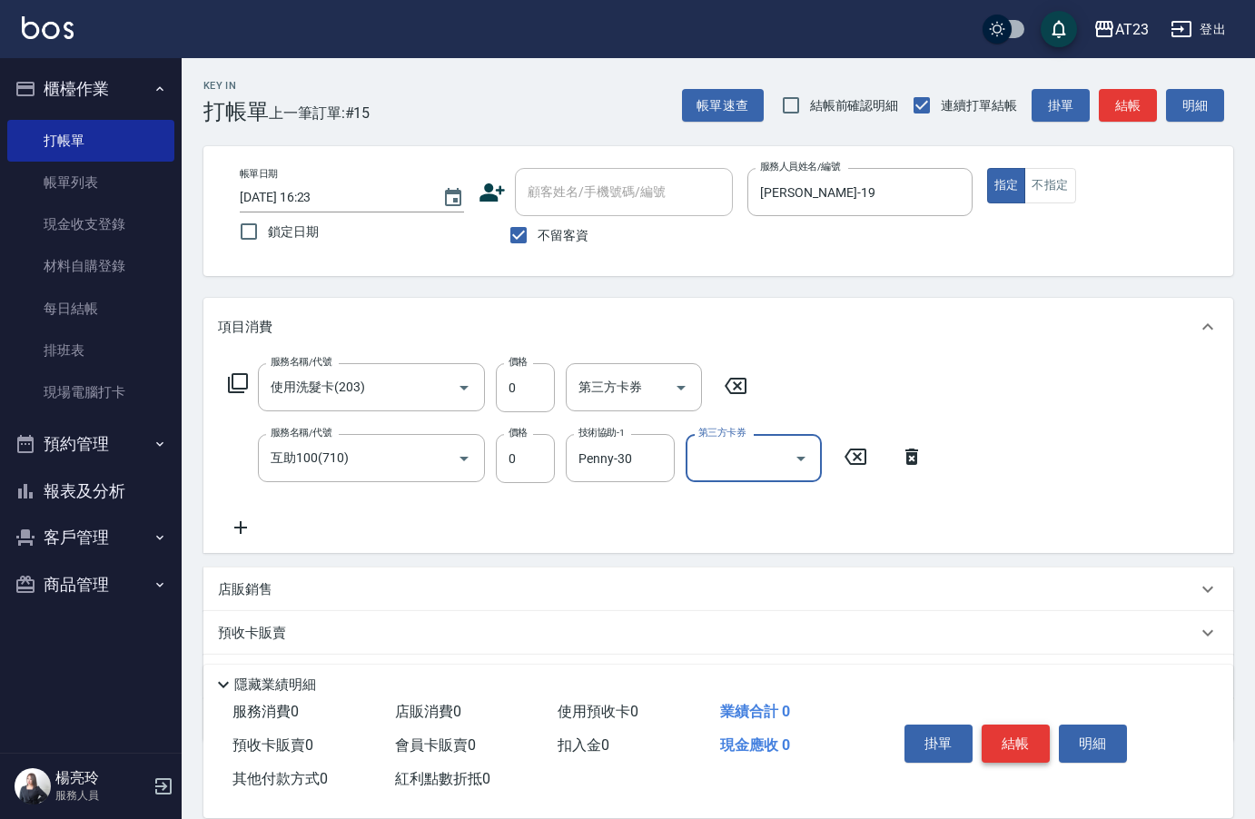
click at [1015, 740] on button "結帳" at bounding box center [1016, 744] width 68 height 38
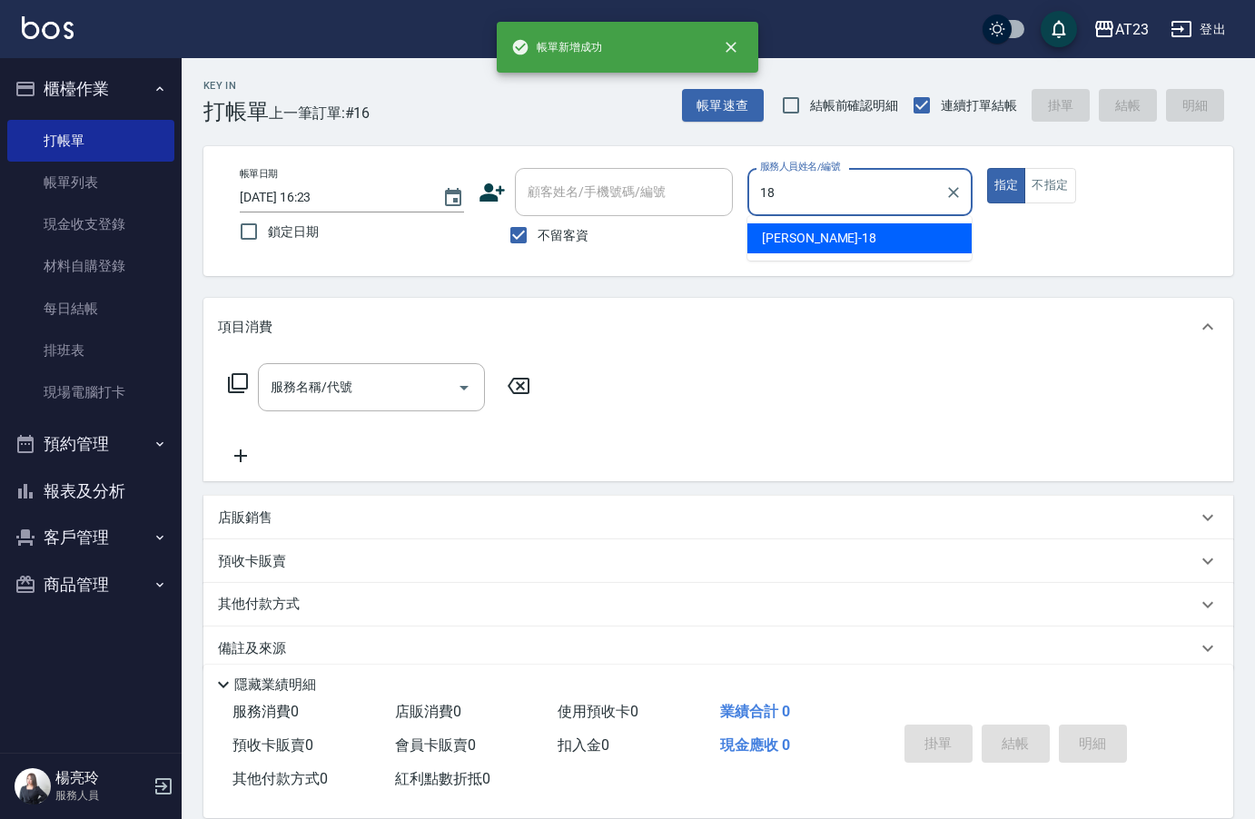
type input "[PERSON_NAME]-18"
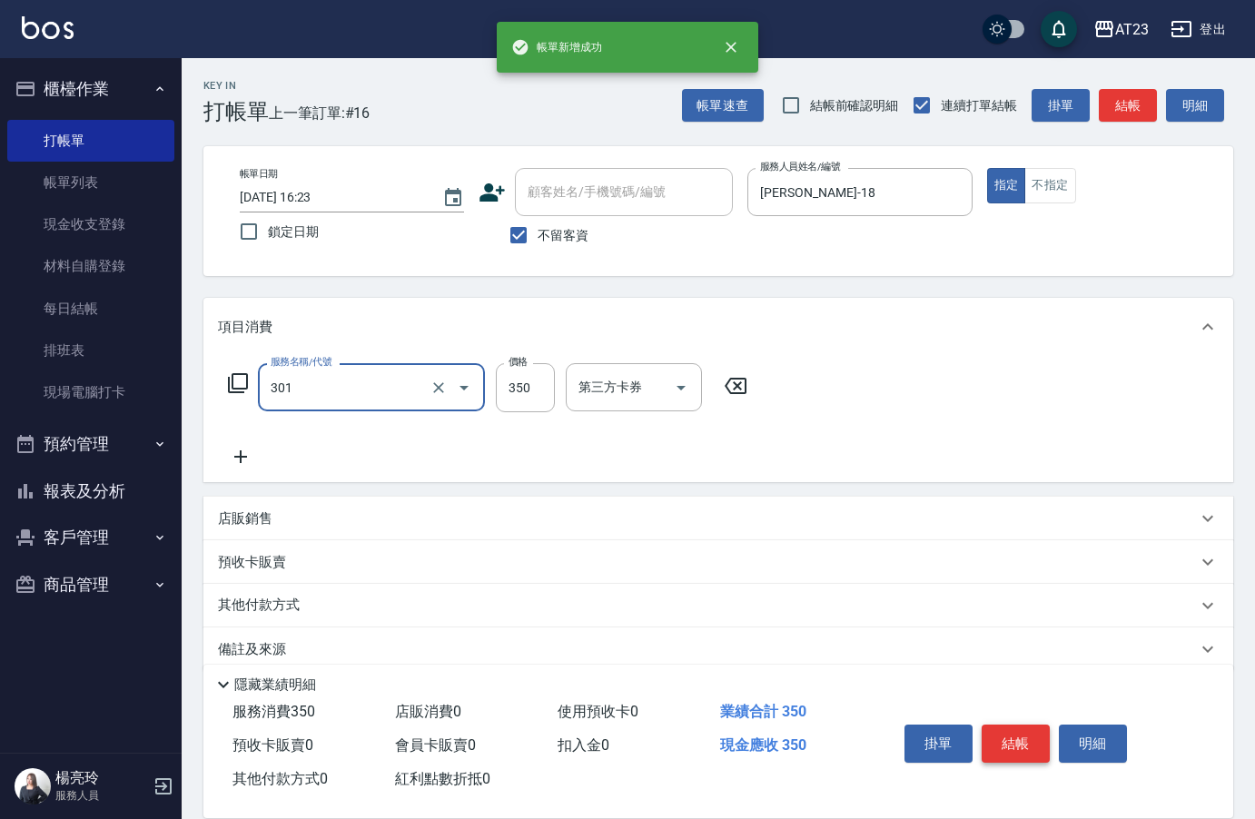
type input "造型剪髮(301)"
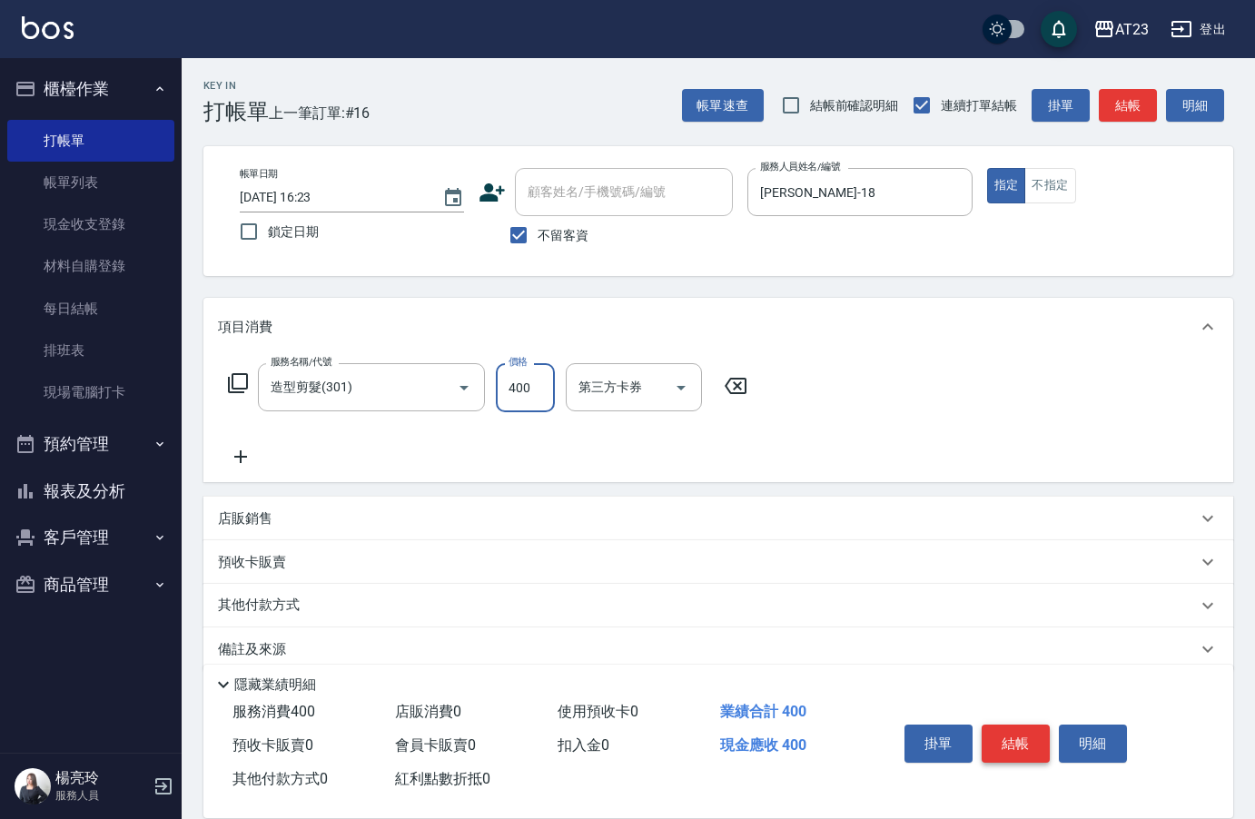
type input "400"
click at [1015, 740] on button "結帳" at bounding box center [1016, 744] width 68 height 38
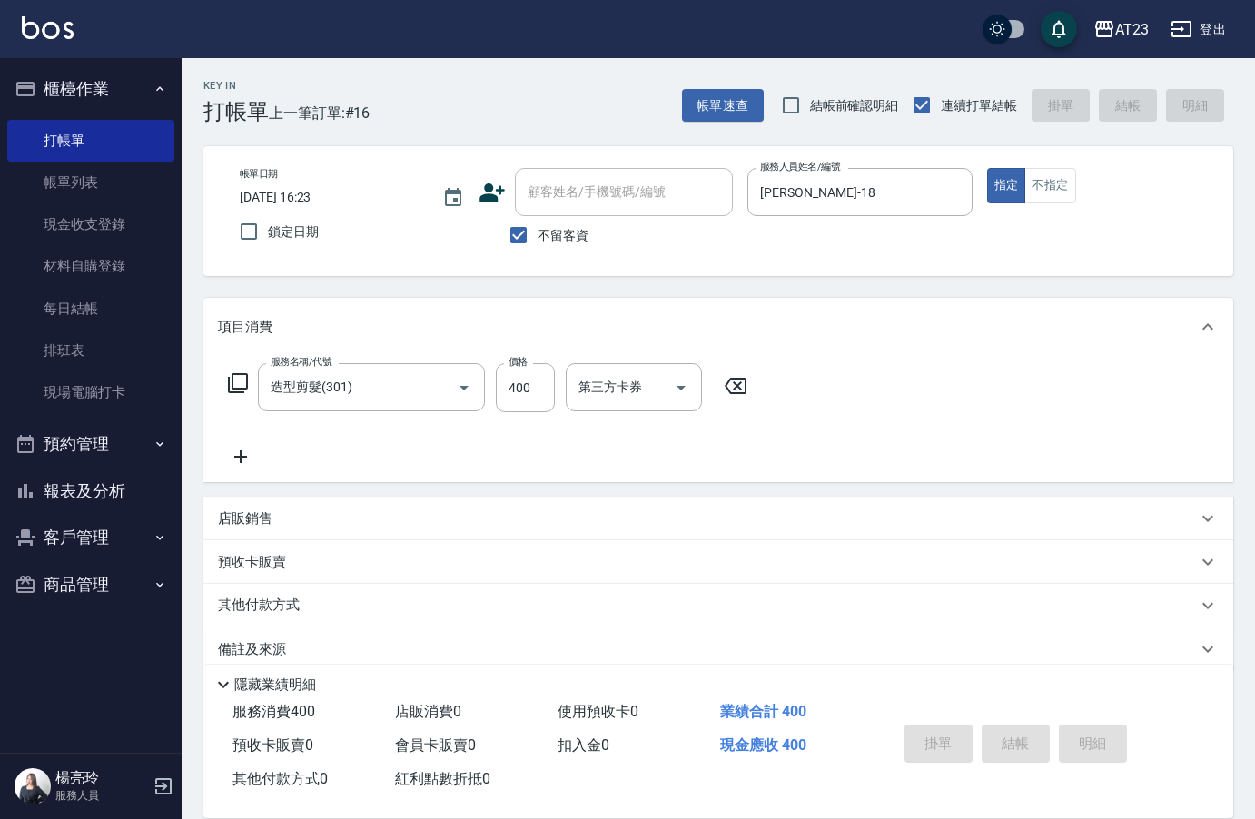
type input "[DATE] 16:24"
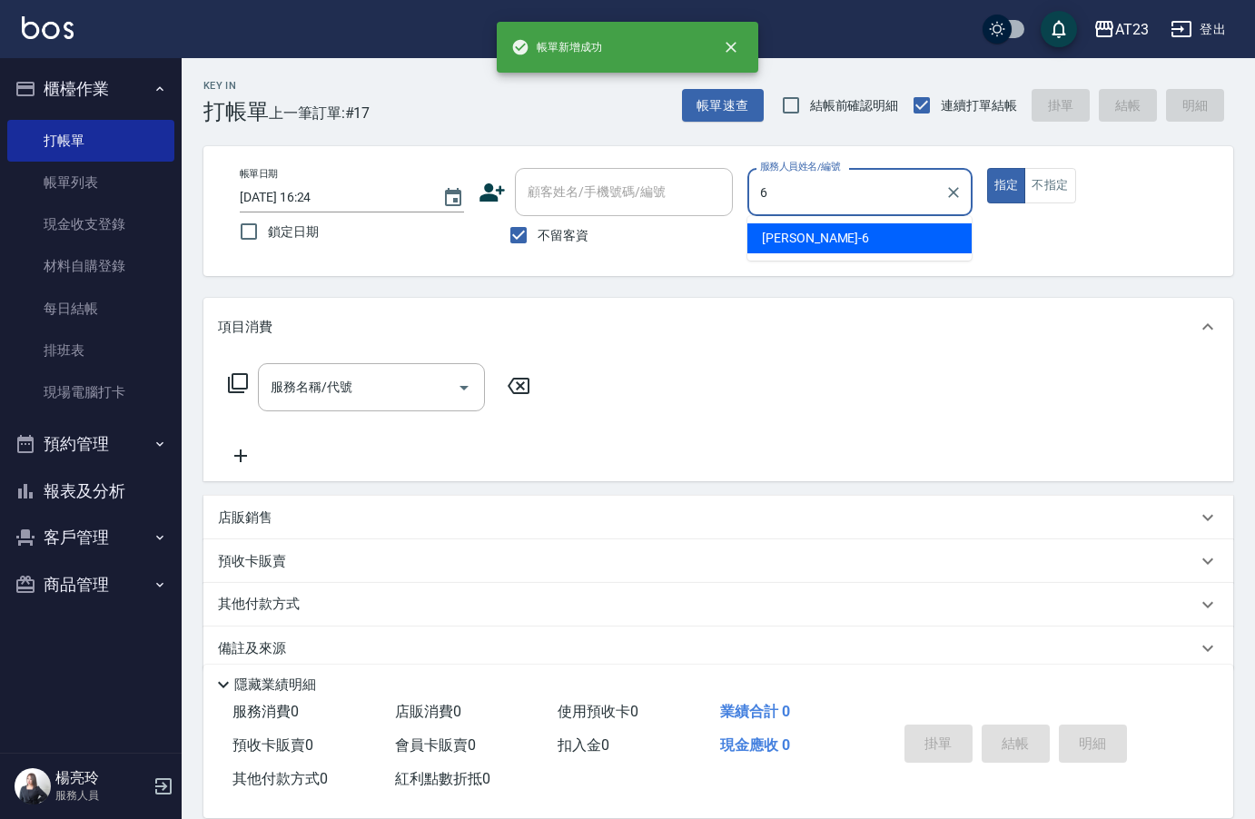
type input "Joann-6"
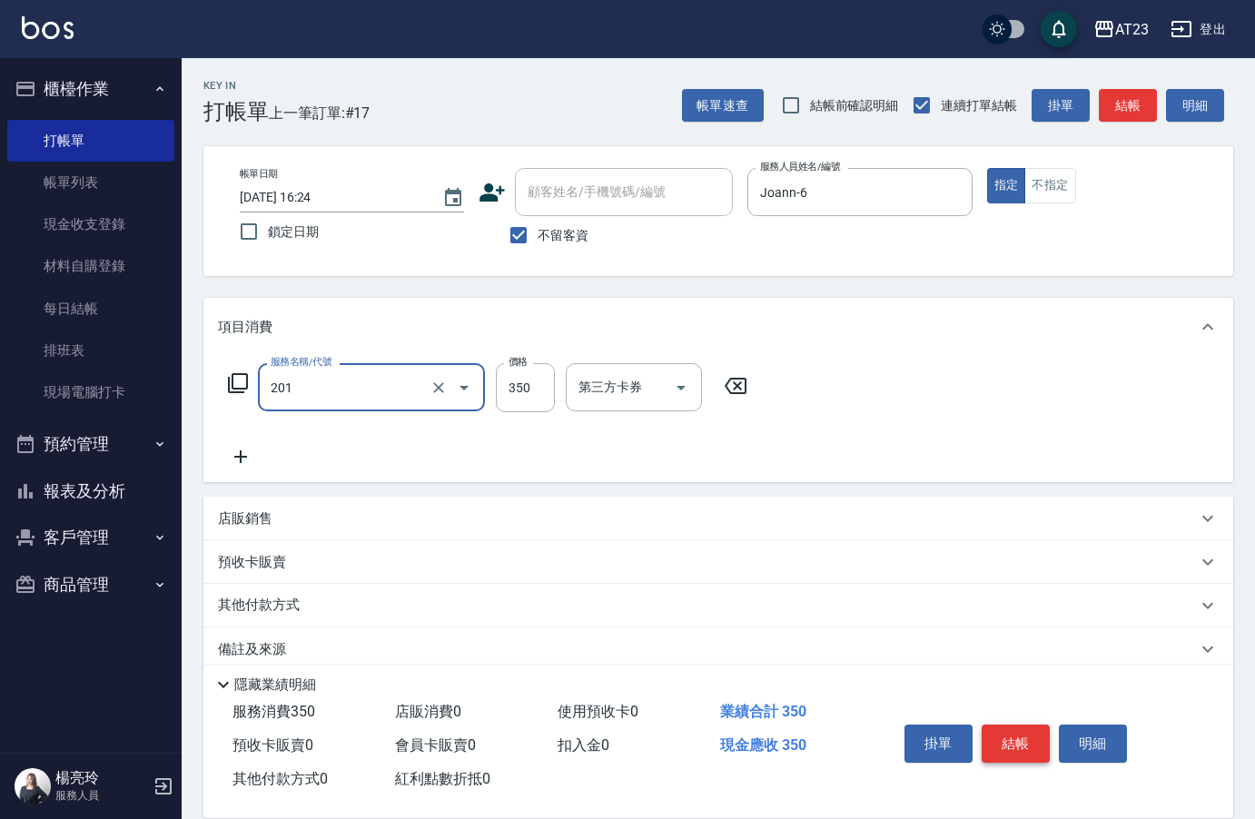
type input "一般洗髮(201)"
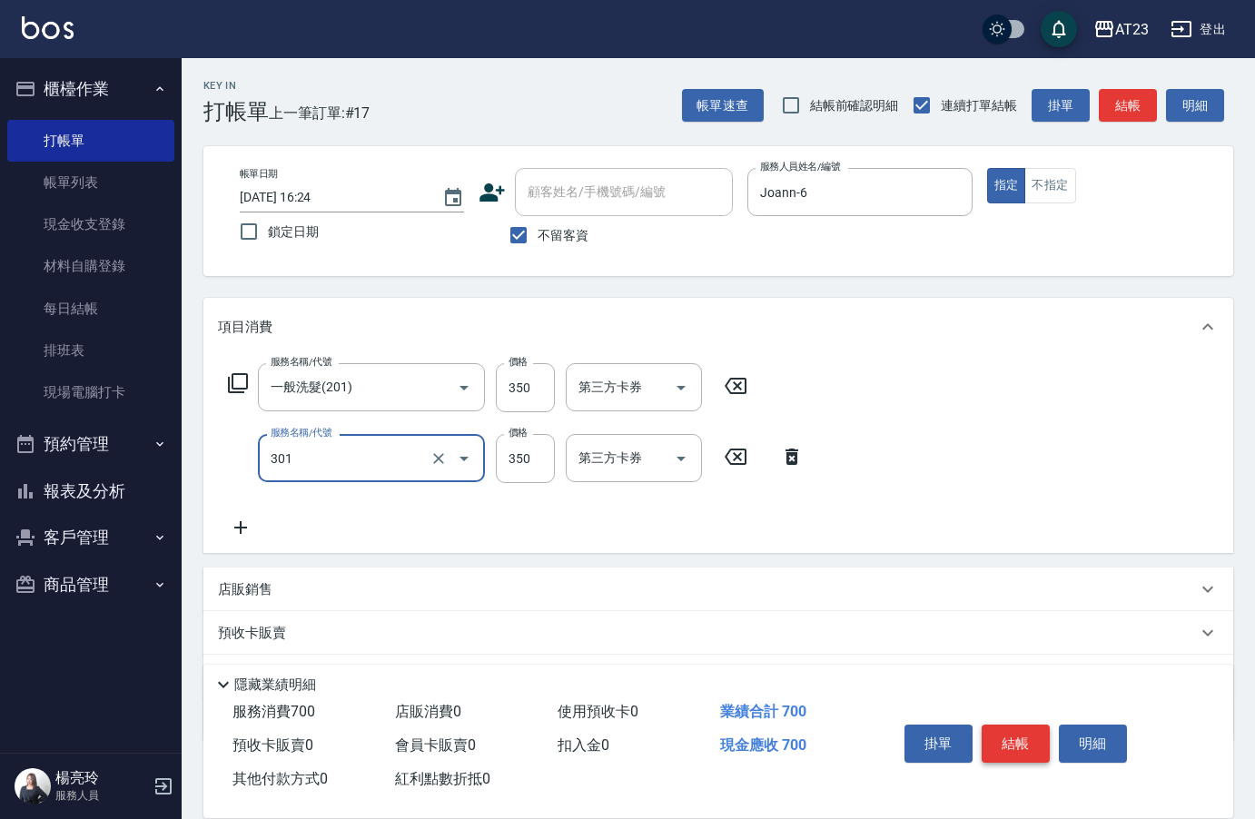
type input "造型剪髮(301)"
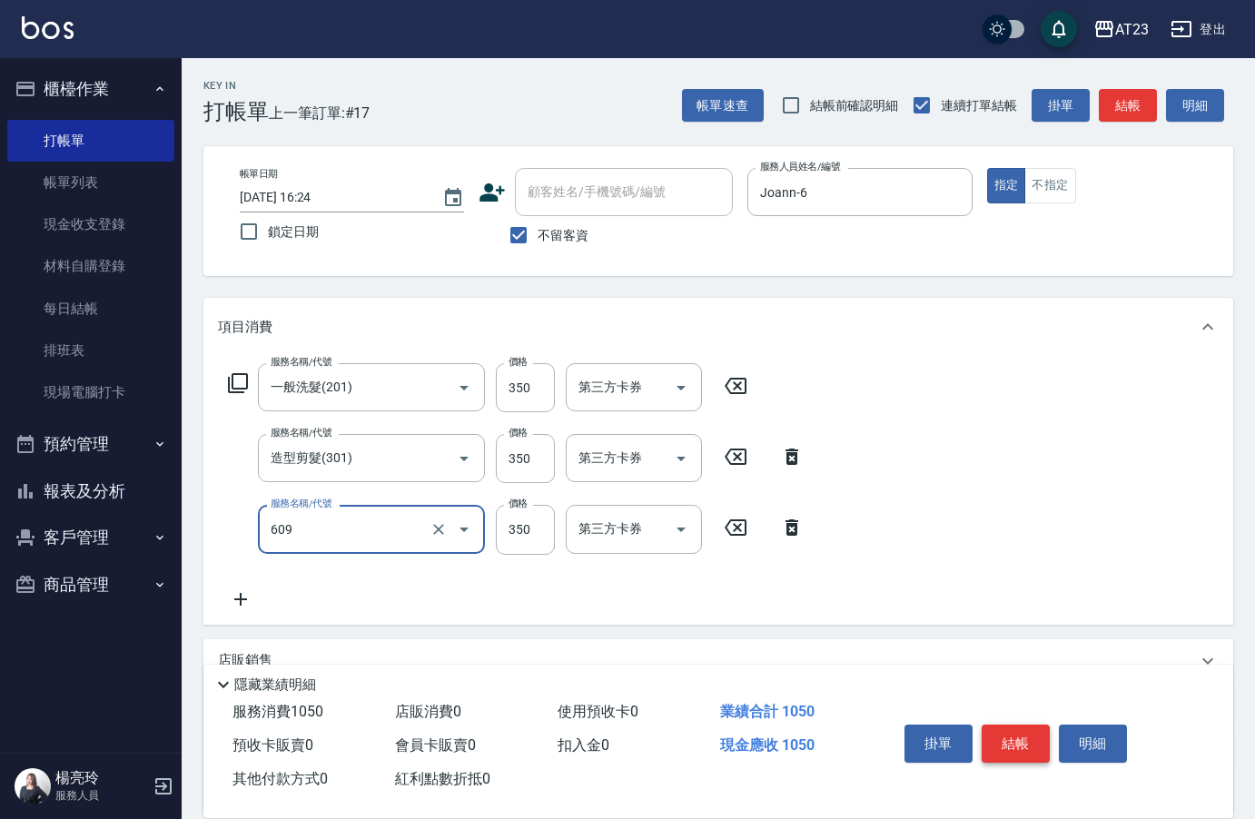
type input "頭皮隔離(609)"
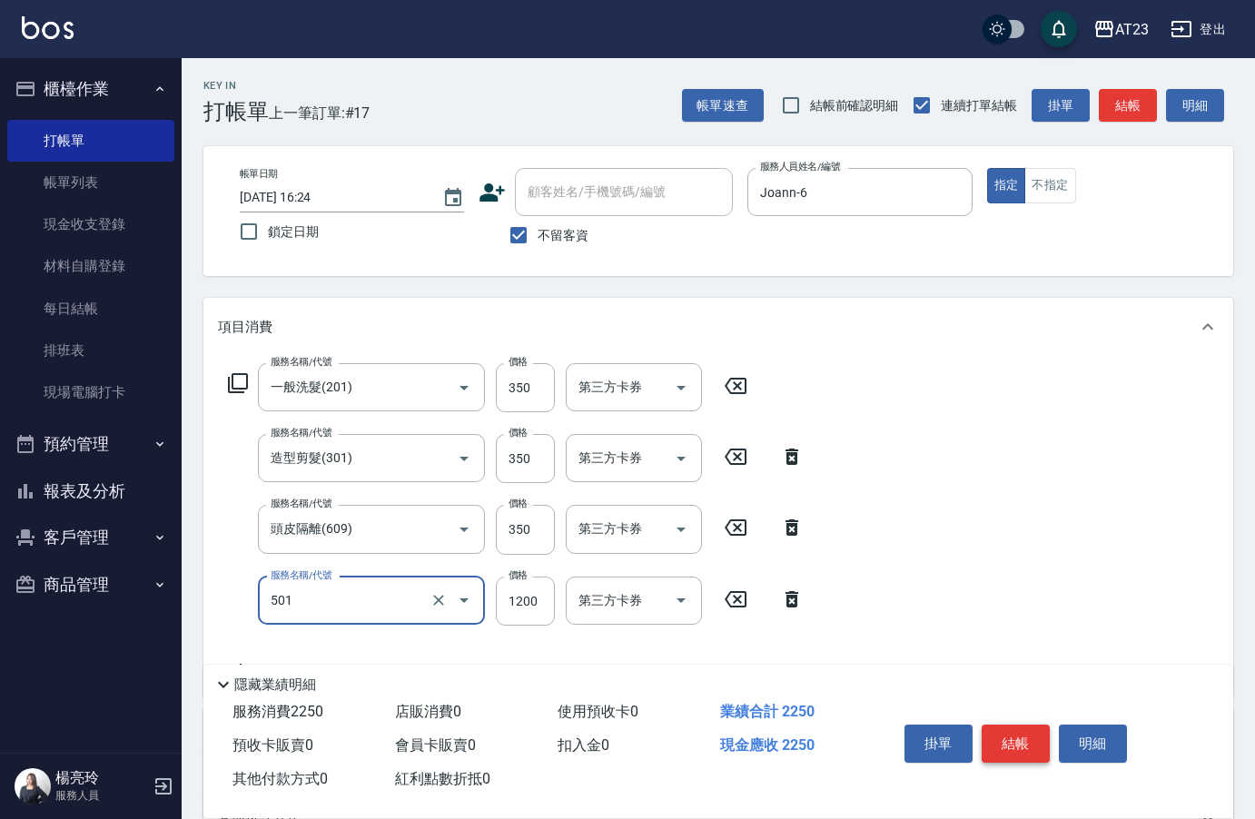
type input "染髮(501)"
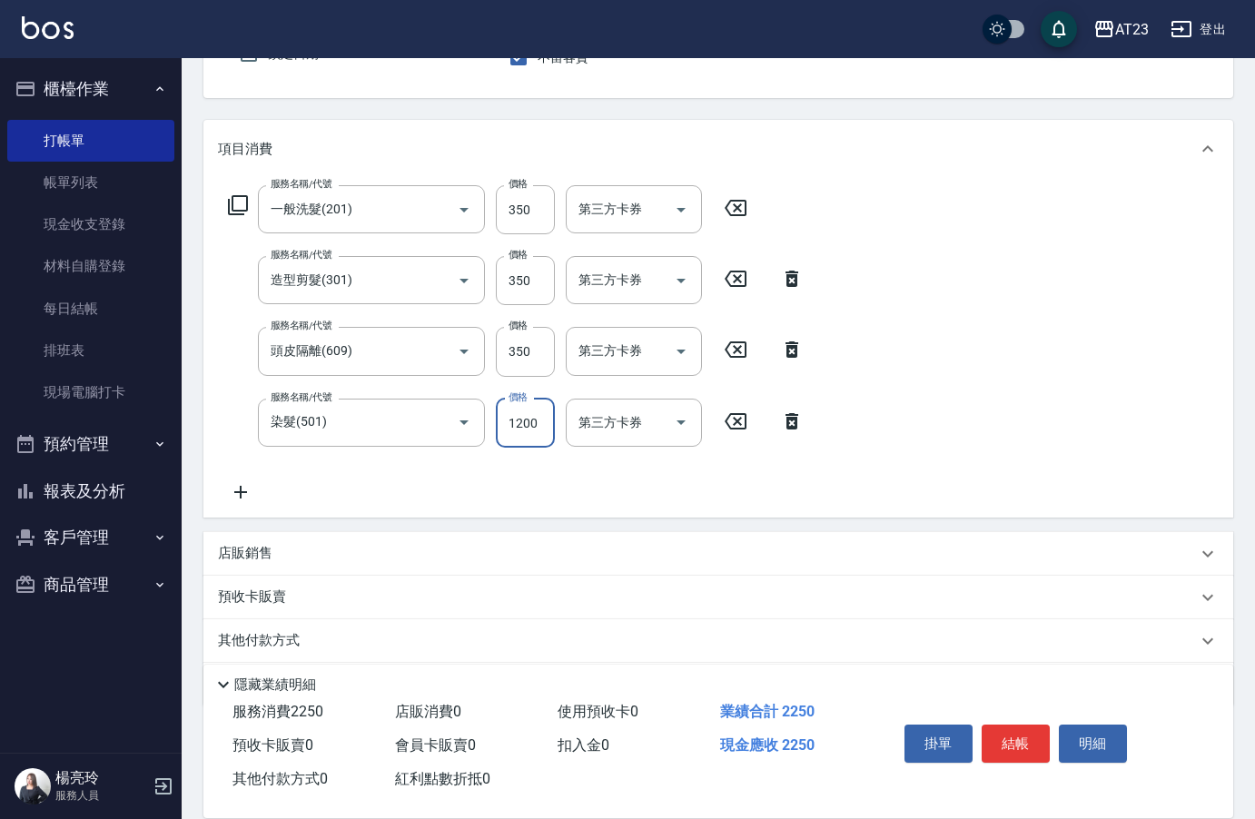
scroll to position [240, 0]
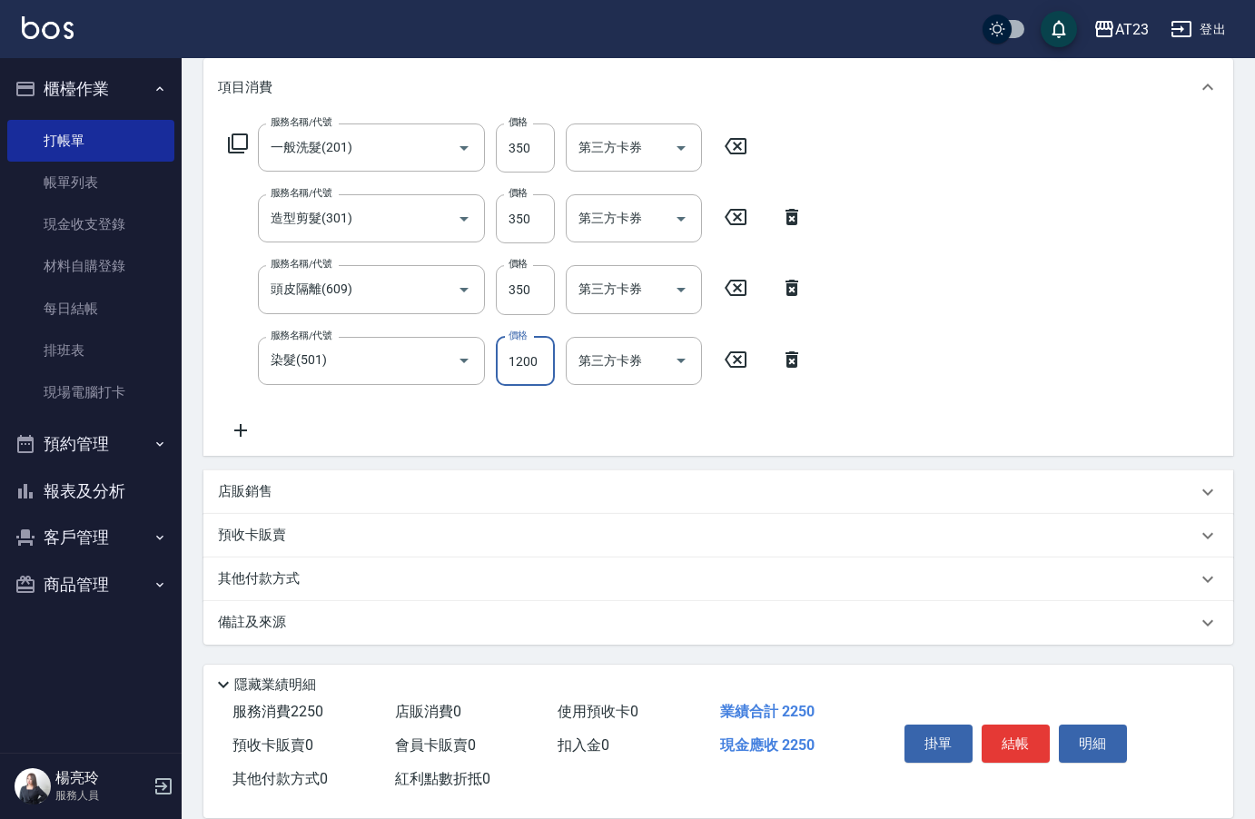
click at [299, 588] on p "其他付款方式" at bounding box center [263, 579] width 91 height 20
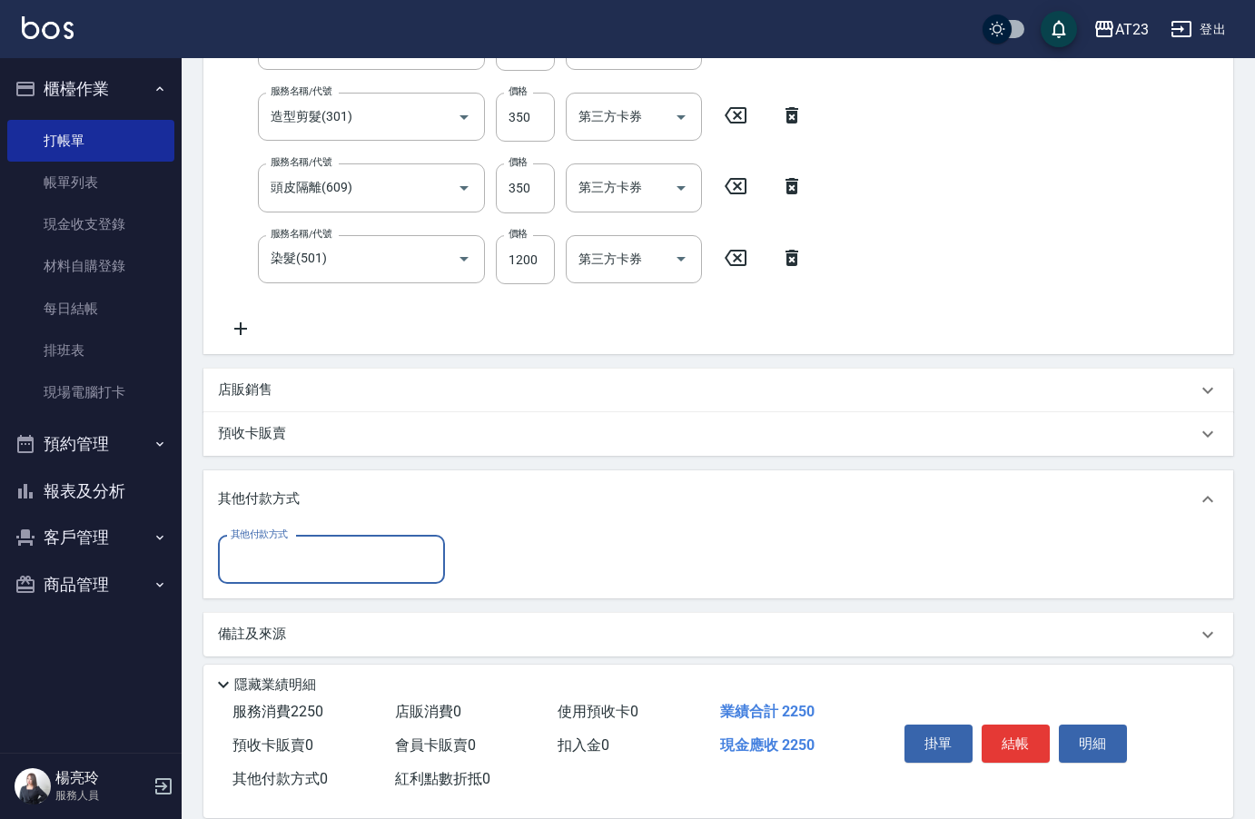
scroll to position [343, 0]
click at [303, 573] on input "其他付款方式" at bounding box center [331, 558] width 211 height 32
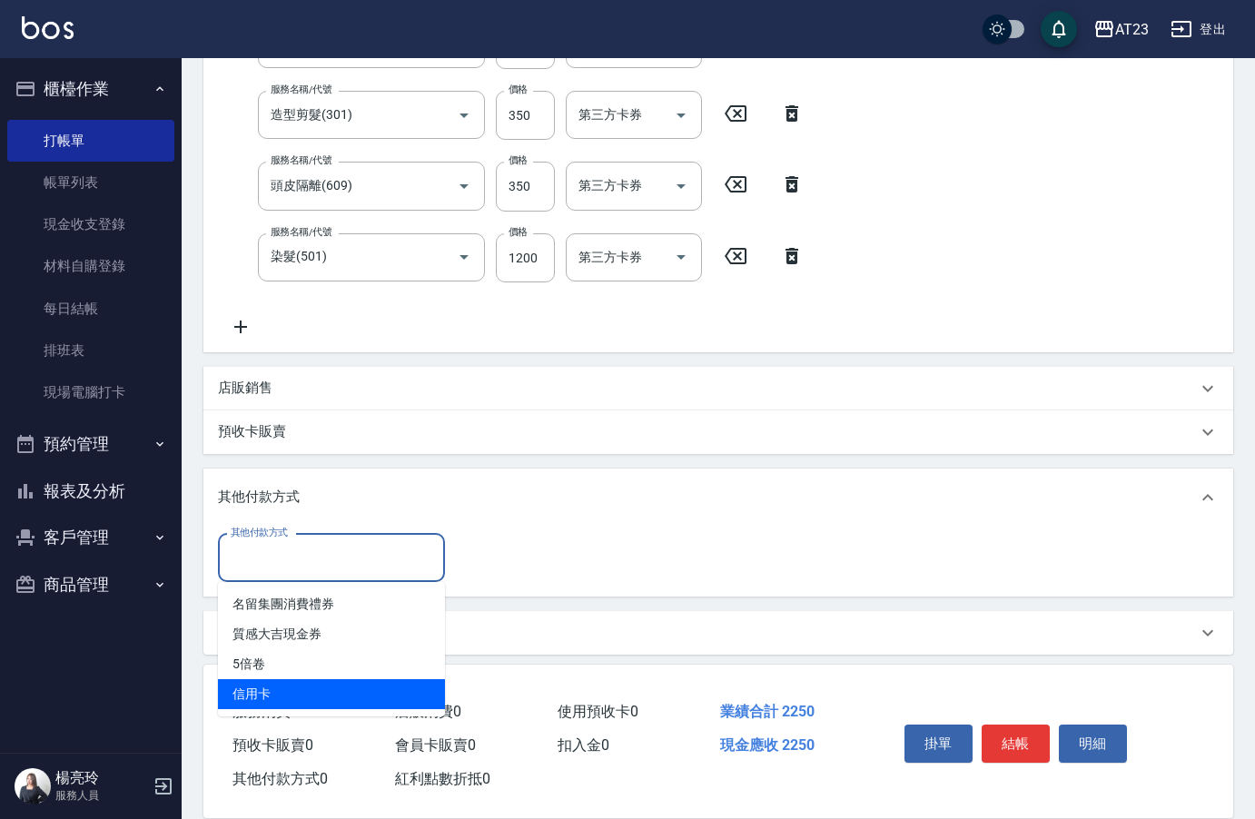
click at [283, 695] on span "信用卡" at bounding box center [331, 694] width 227 height 30
type input "信用卡"
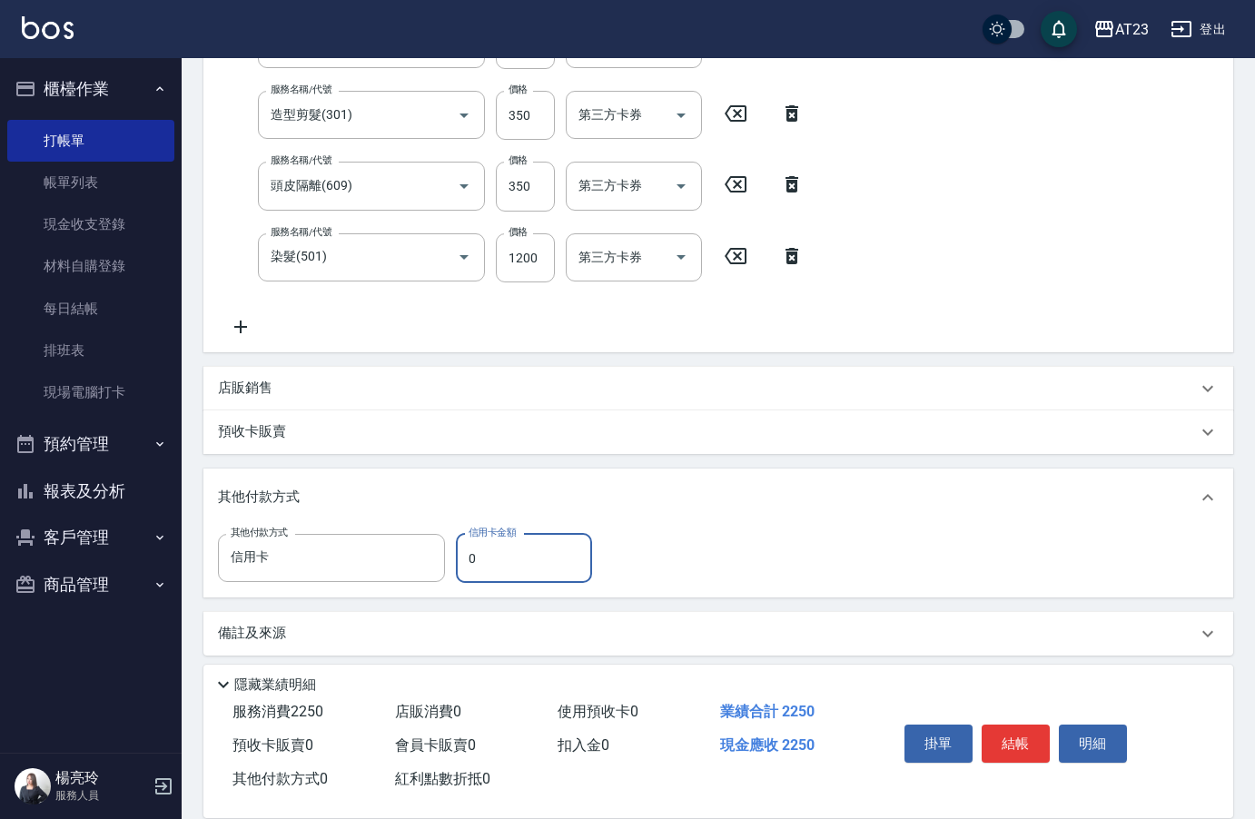
click at [451, 566] on div "其他付款方式 信用卡 其他付款方式 信用卡金額 0 信用卡金額" at bounding box center [410, 558] width 385 height 49
type input "2250"
click at [1007, 726] on button "結帳" at bounding box center [1016, 744] width 68 height 38
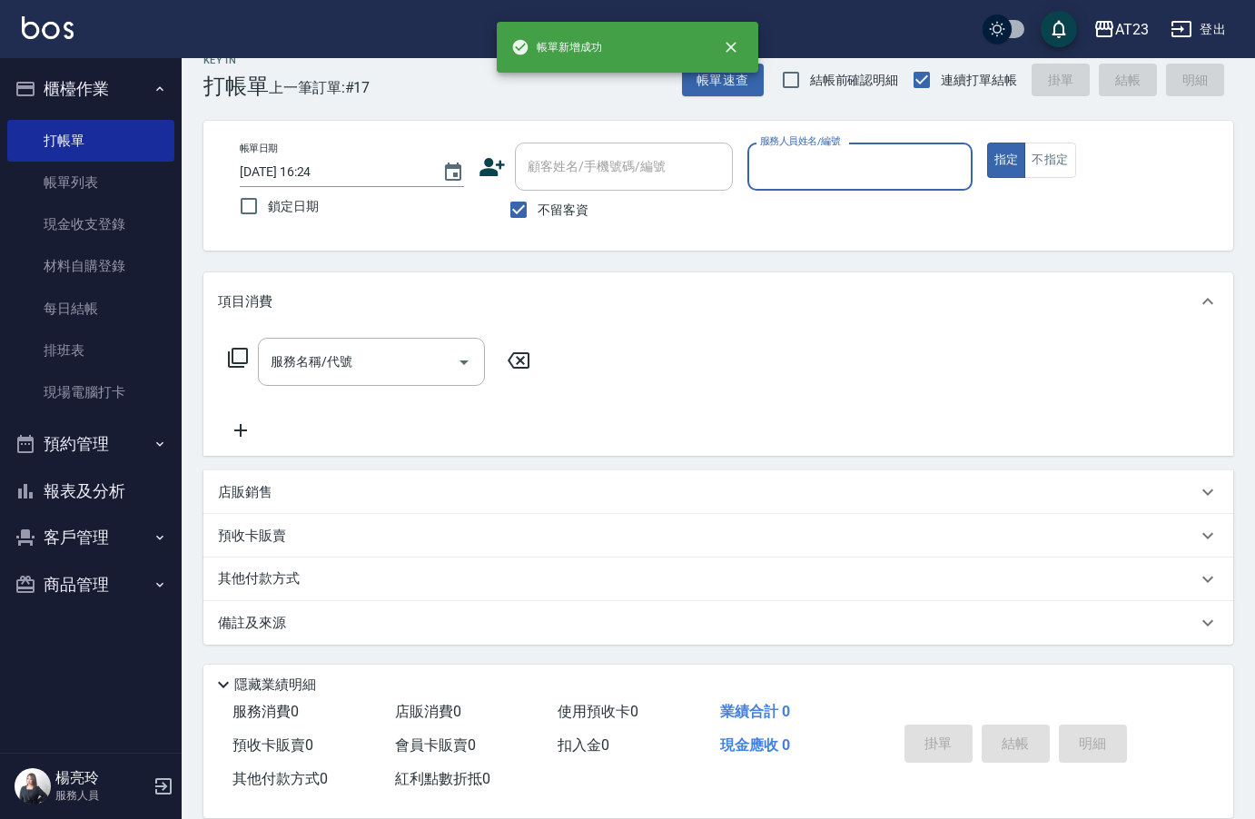
scroll to position [25, 0]
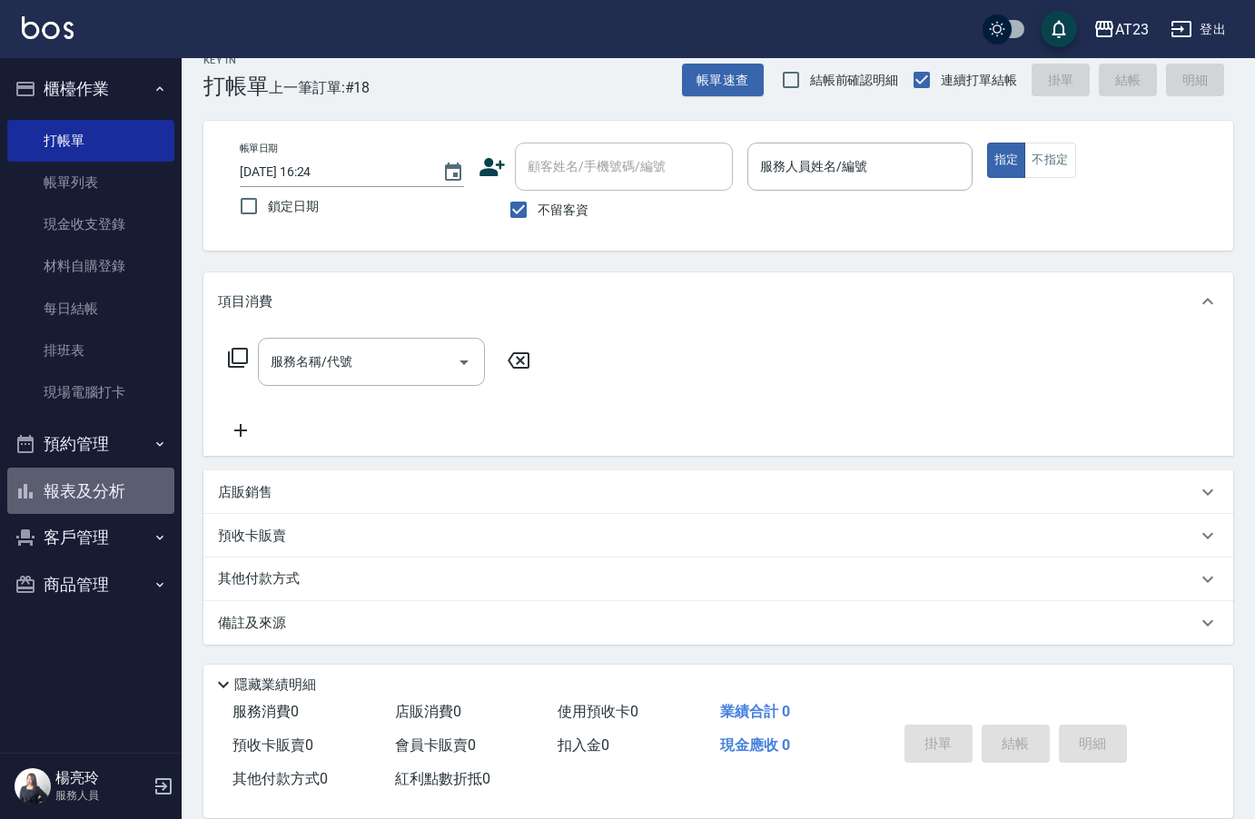
click at [109, 488] on button "報表及分析" at bounding box center [90, 491] width 167 height 47
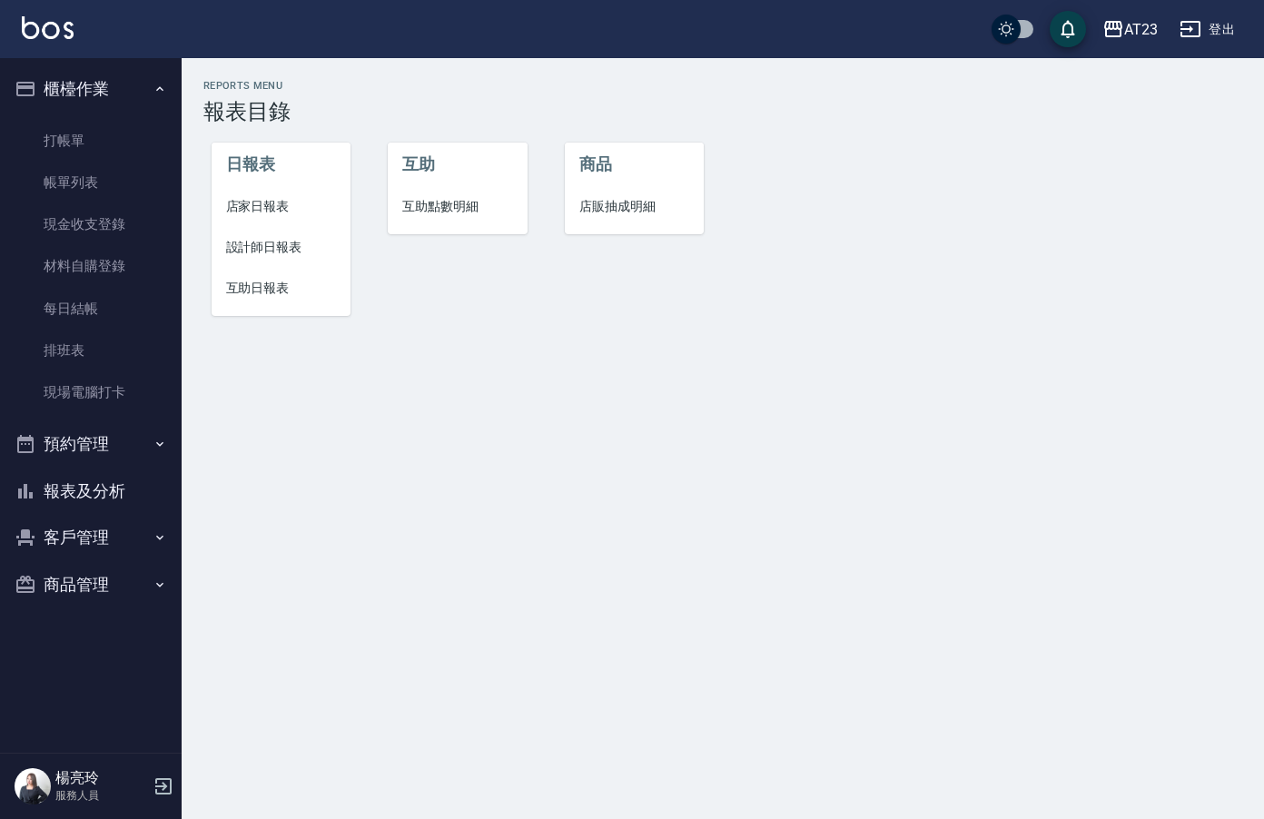
click at [265, 289] on span "互助日報表" at bounding box center [281, 288] width 111 height 19
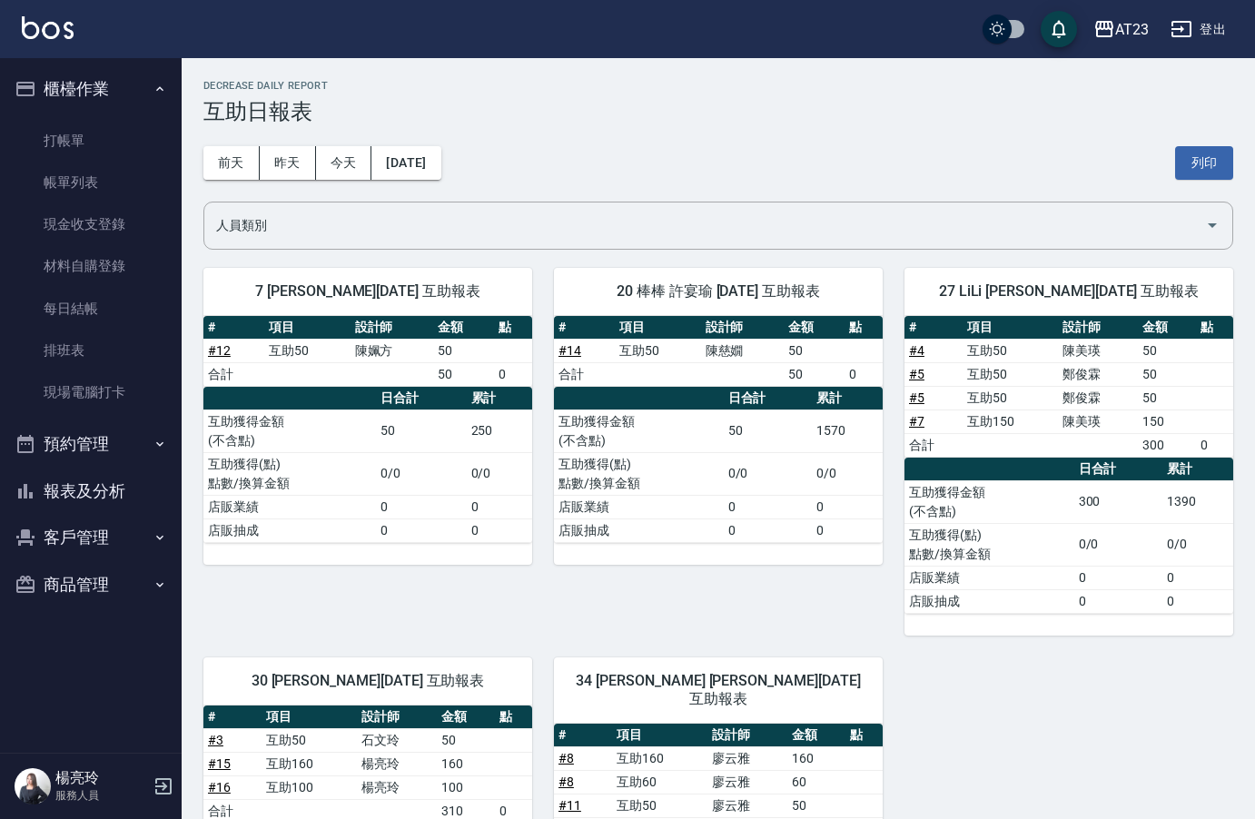
click at [413, 143] on div "[DATE] [DATE] [DATE] [DATE] 列印" at bounding box center [718, 162] width 1030 height 77
click at [413, 154] on button "[DATE]" at bounding box center [405, 163] width 69 height 34
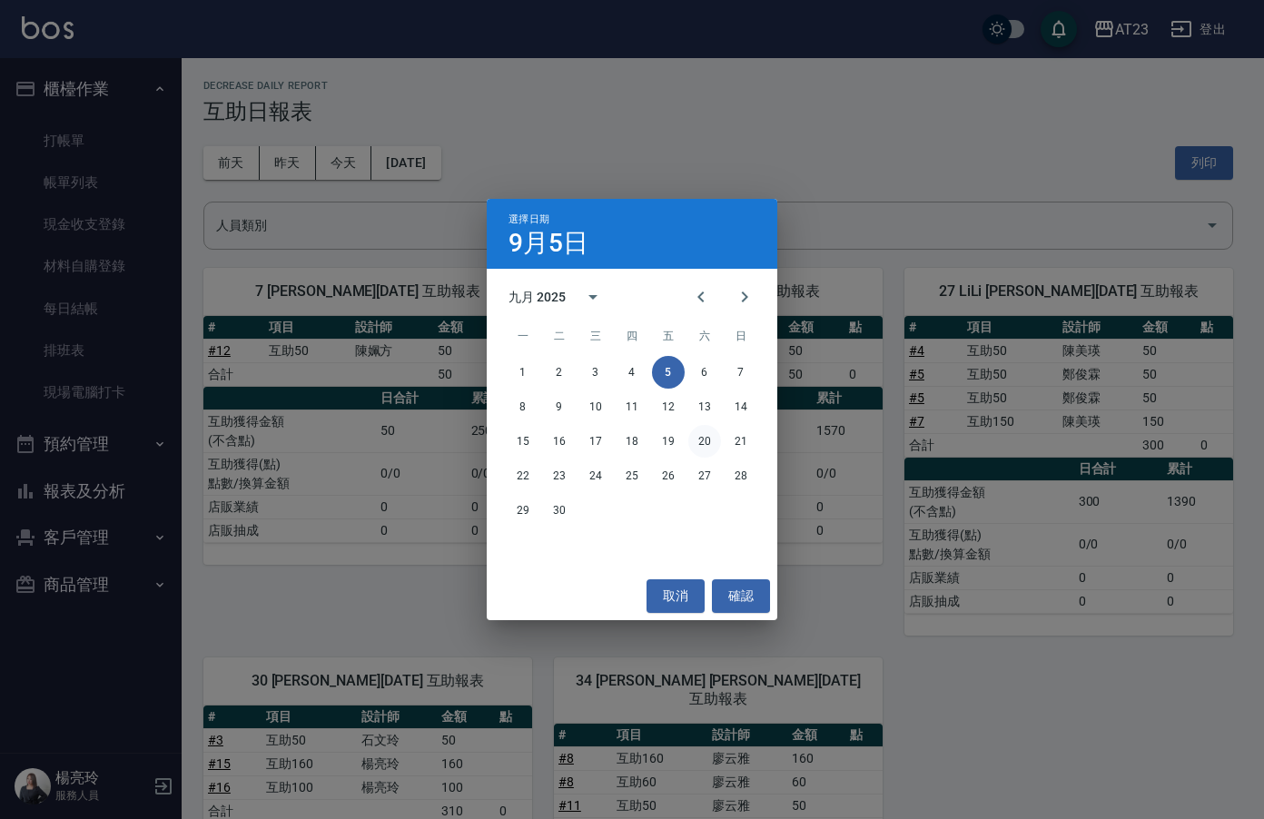
click at [712, 439] on button "20" at bounding box center [704, 441] width 33 height 33
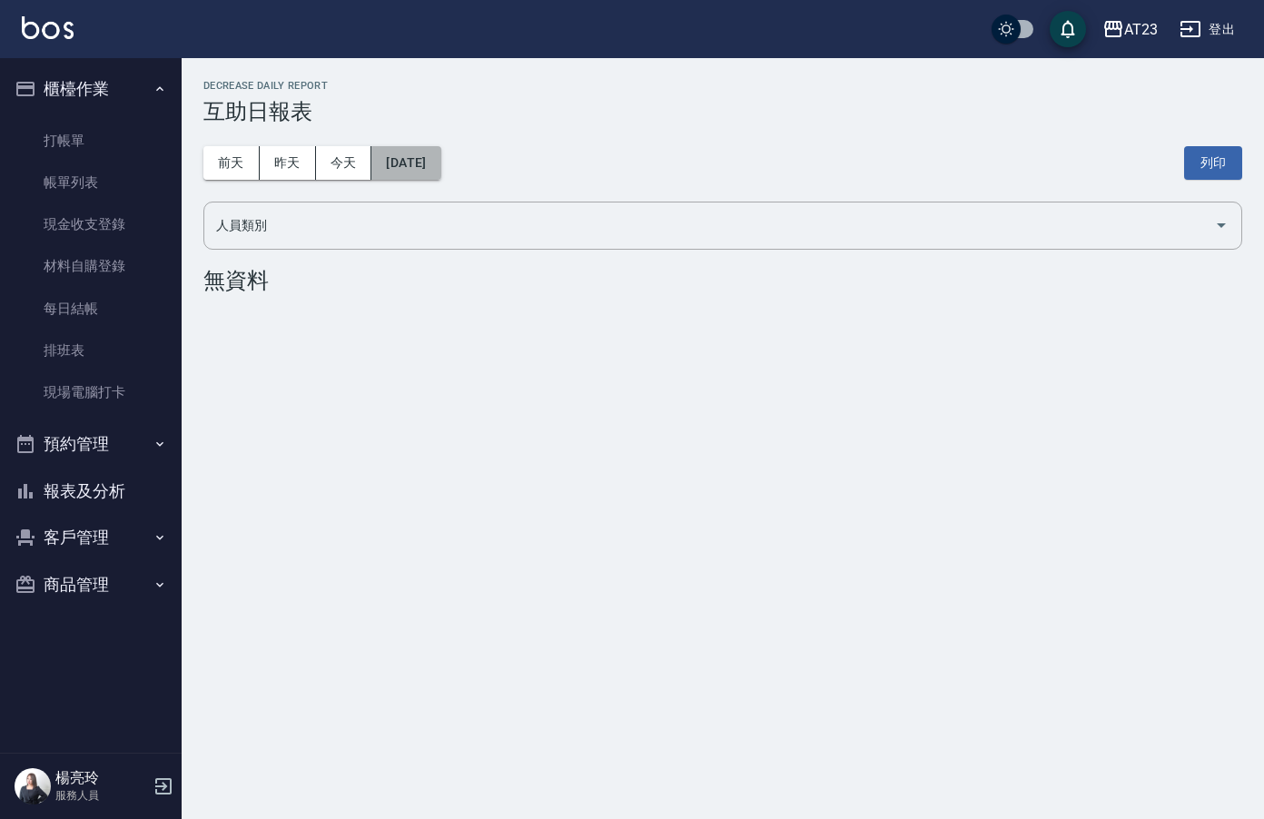
click at [423, 175] on button "[DATE]" at bounding box center [405, 163] width 69 height 34
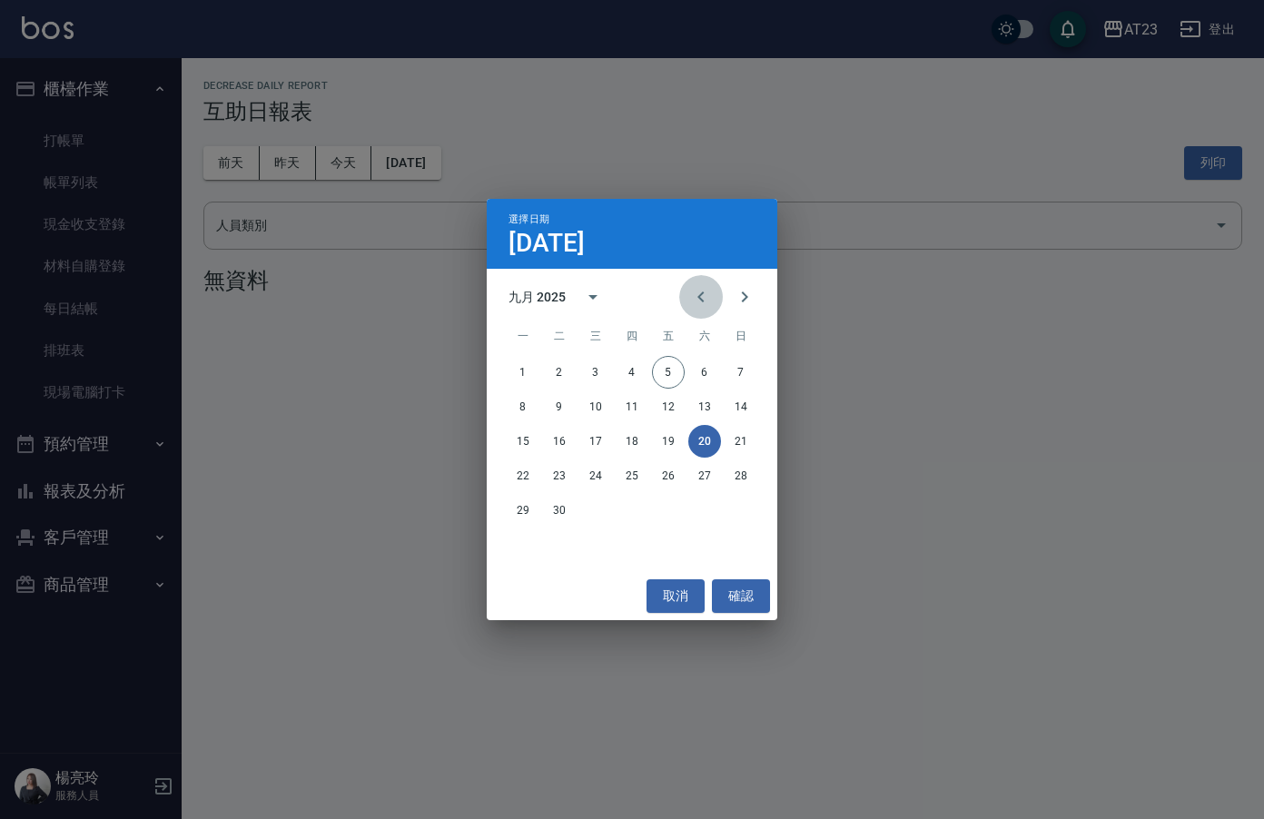
click at [701, 291] on icon "Previous month" at bounding box center [701, 297] width 22 height 22
click at [601, 479] on button "20" at bounding box center [595, 475] width 33 height 33
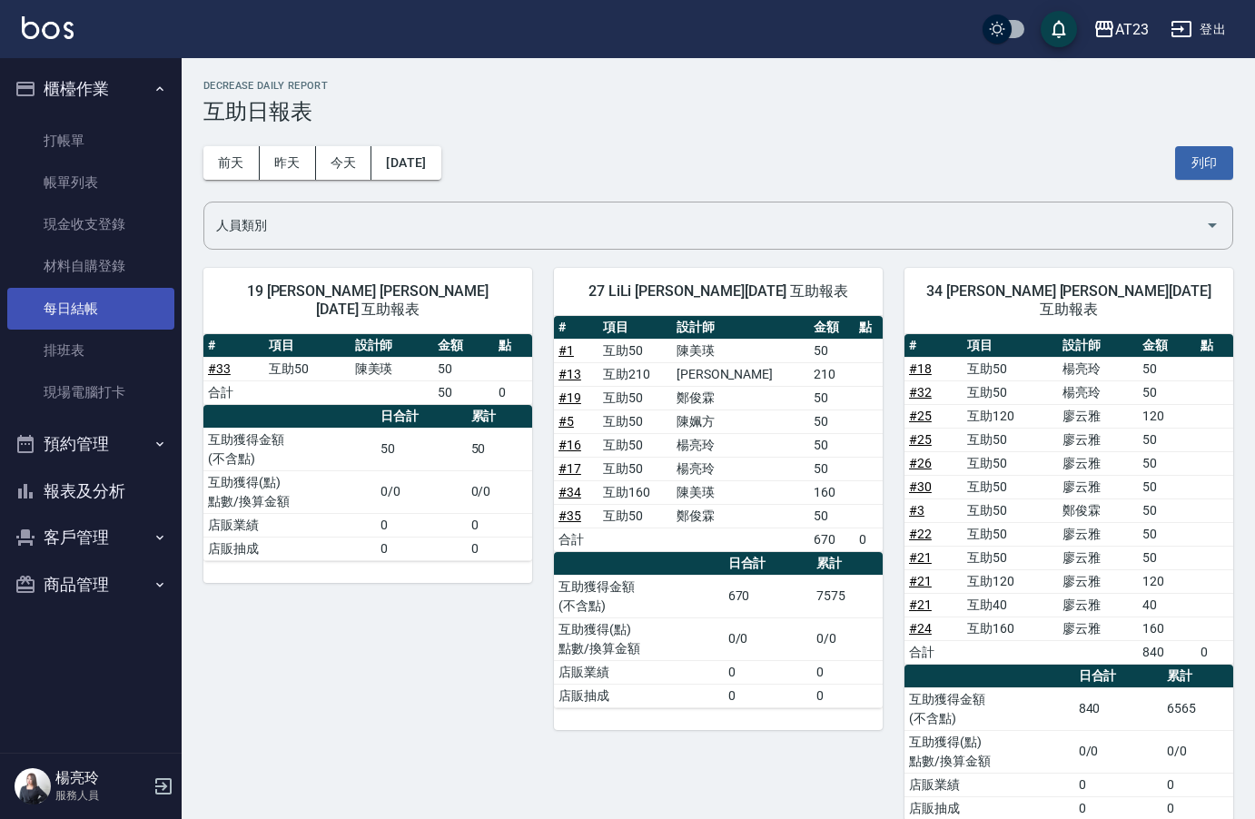
drag, startPoint x: 86, startPoint y: 348, endPoint x: 91, endPoint y: 302, distance: 45.6
click at [86, 348] on link "排班表" at bounding box center [90, 351] width 167 height 42
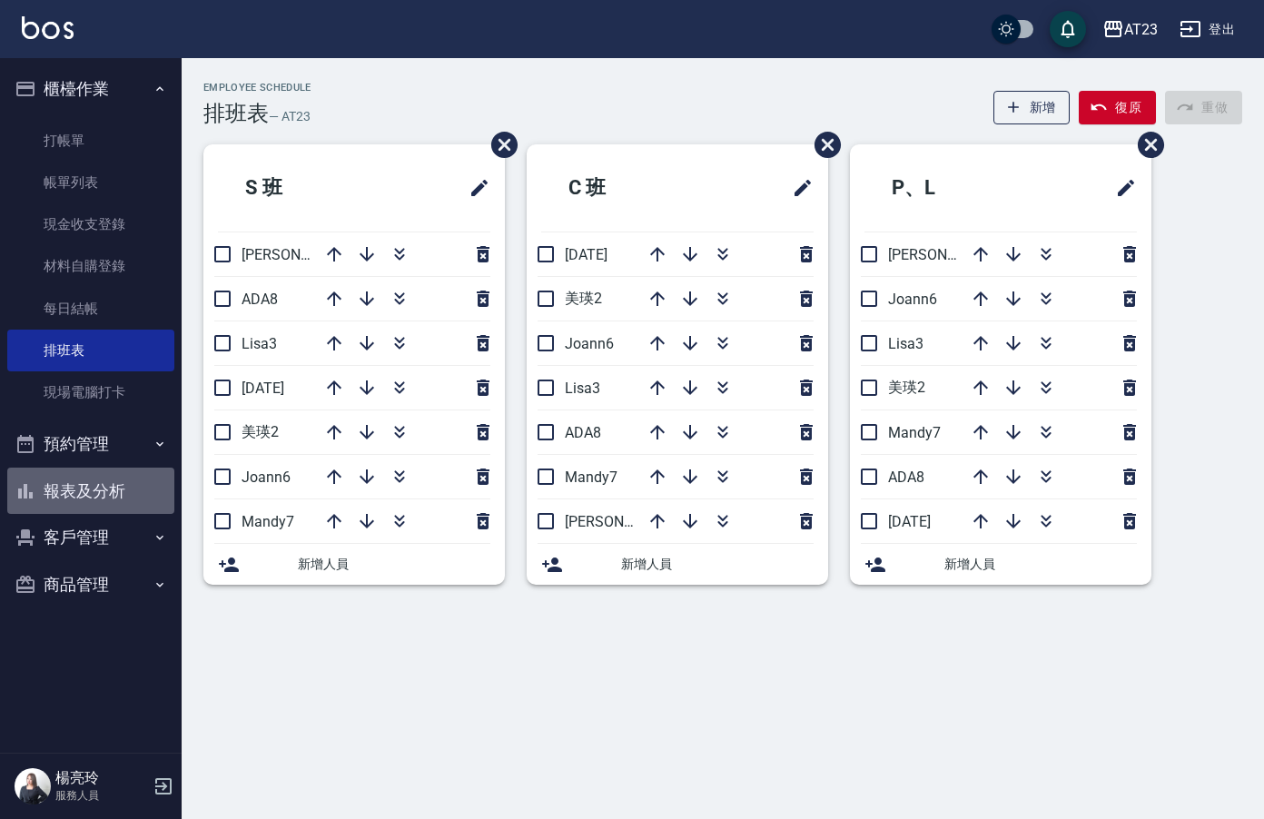
click at [100, 490] on button "報表及分析" at bounding box center [90, 491] width 167 height 47
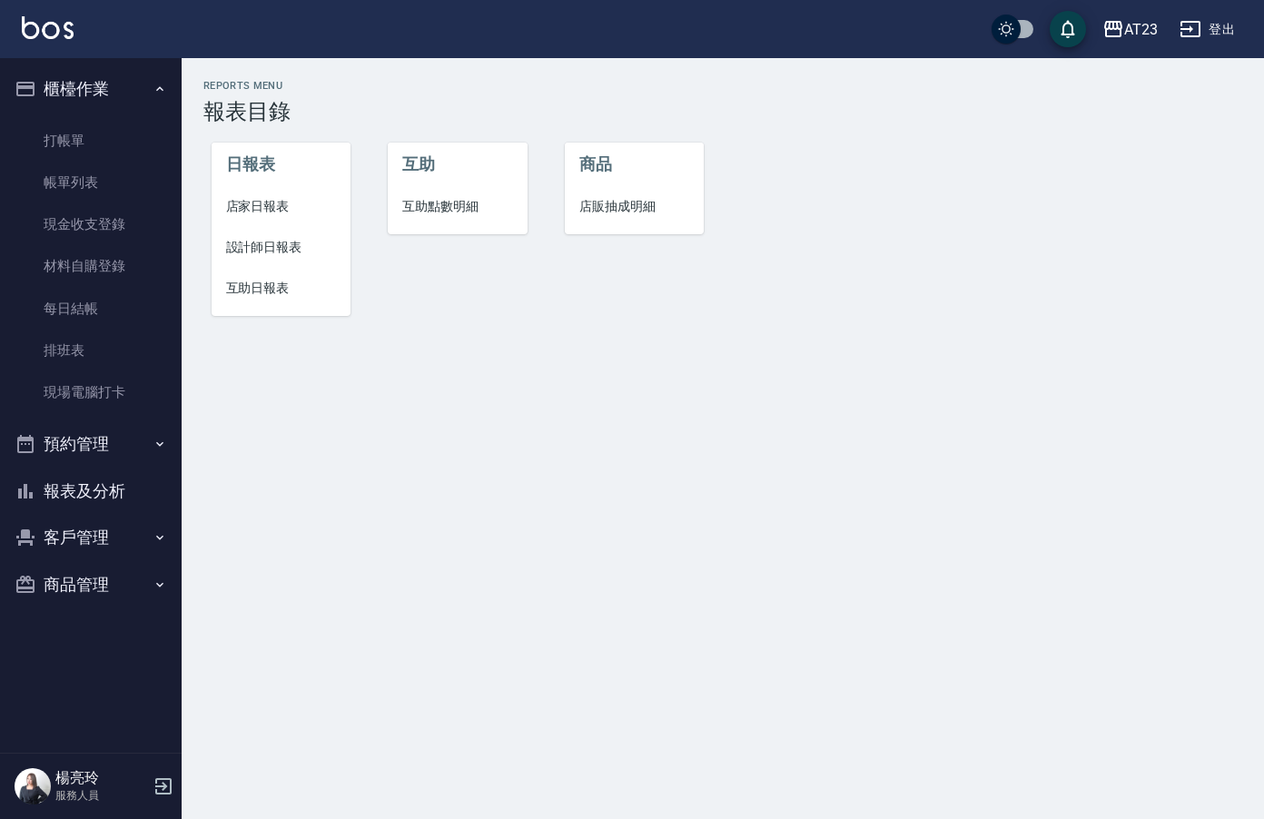
click at [269, 250] on span "設計師日報表" at bounding box center [281, 247] width 111 height 19
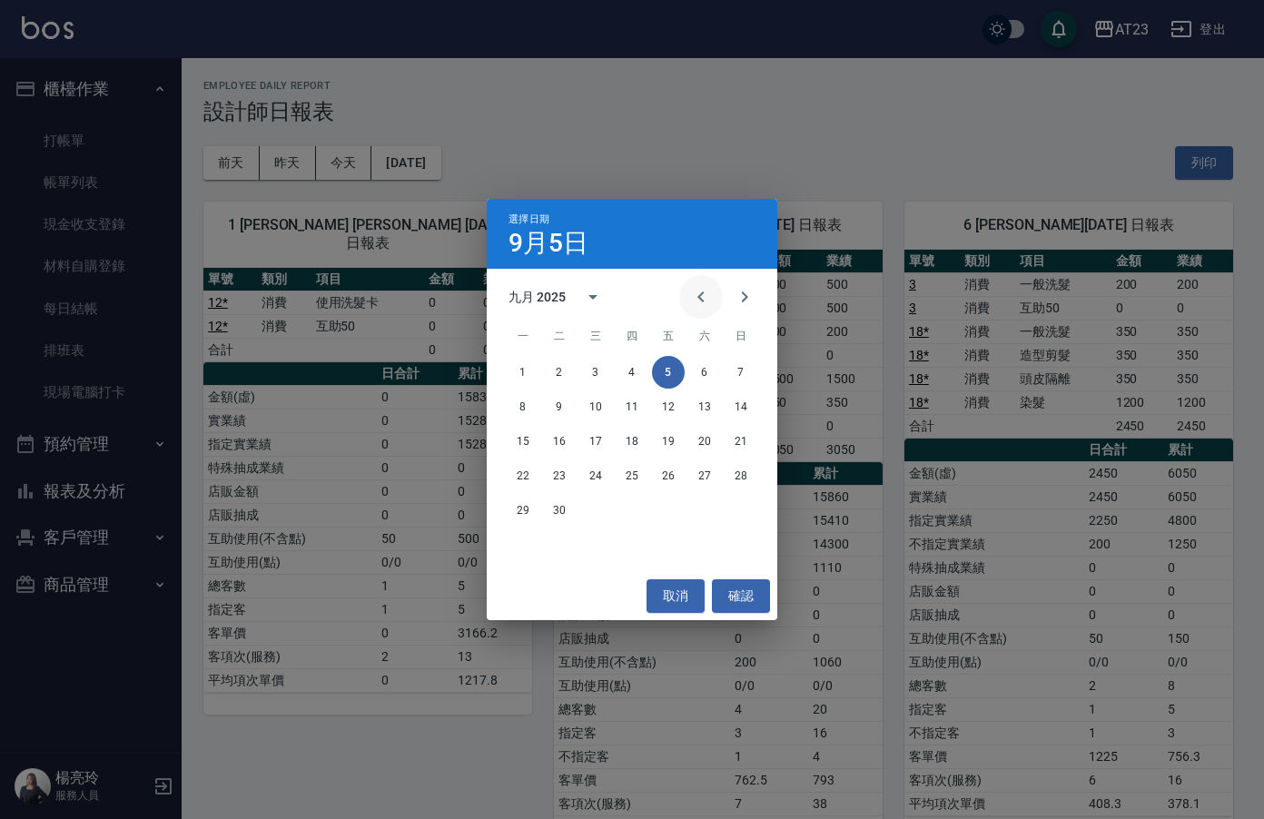
click at [692, 305] on icon "Previous month" at bounding box center [701, 297] width 22 height 22
